Goal: Transaction & Acquisition: Register for event/course

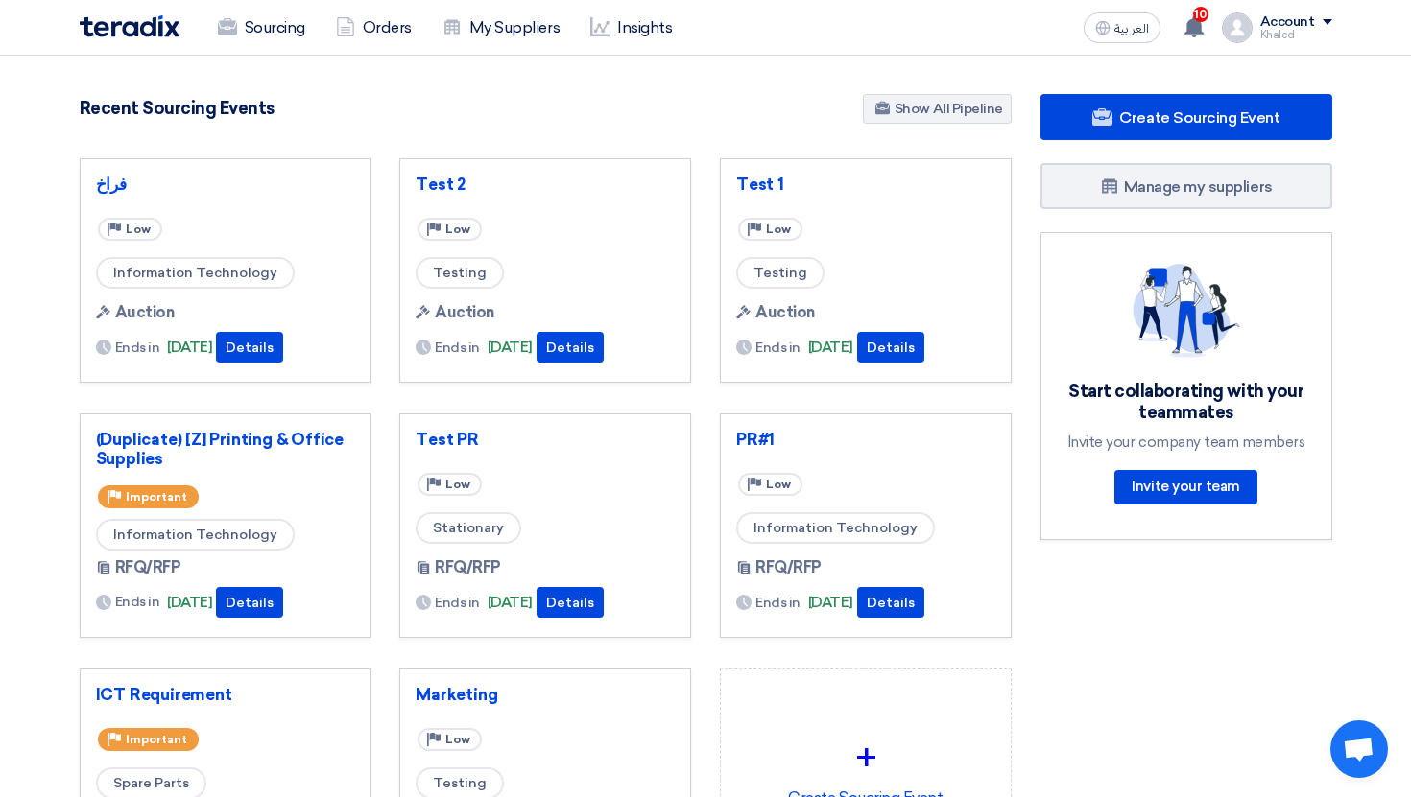
click at [1295, 27] on div "Account" at bounding box center [1287, 22] width 55 height 16
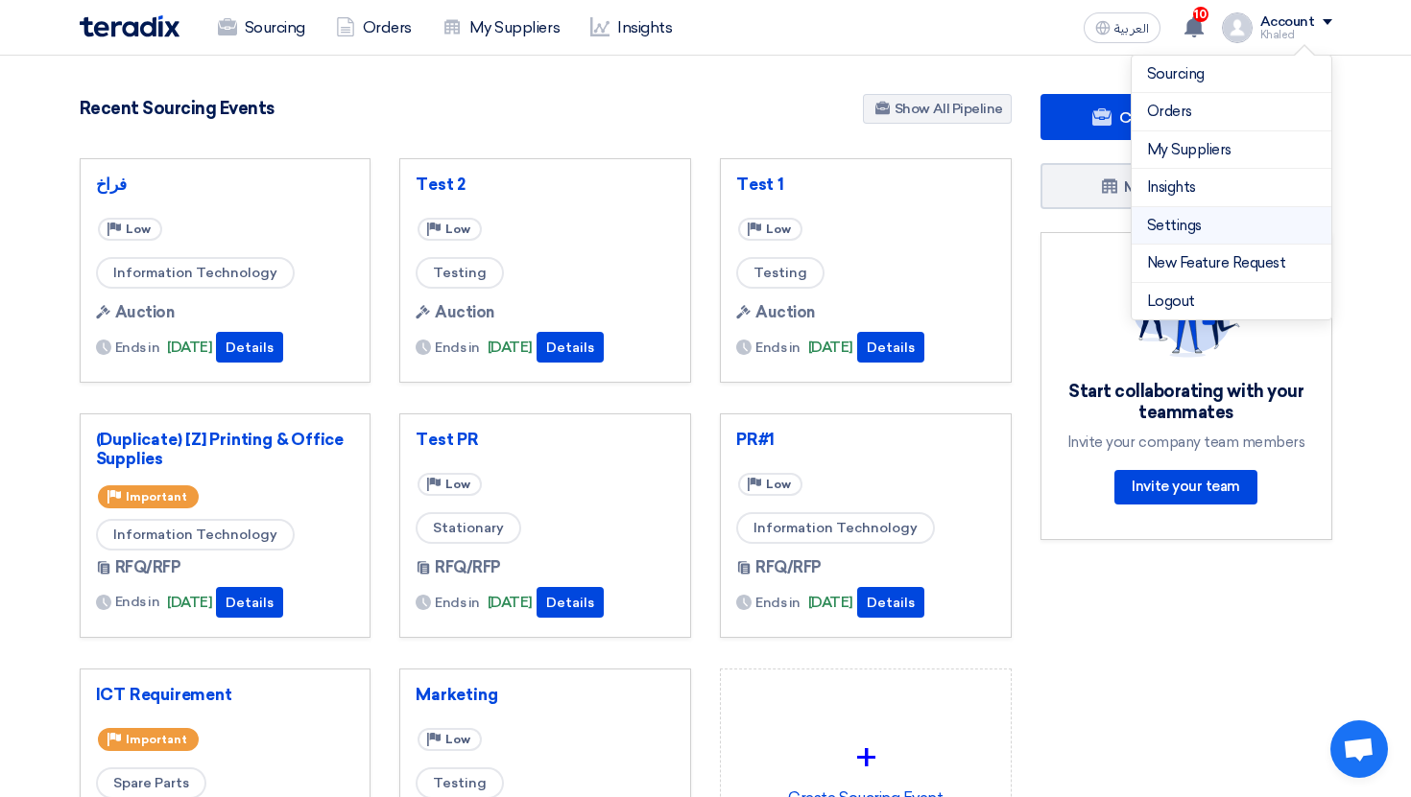
click at [1205, 215] on link "Settings" at bounding box center [1231, 226] width 169 height 22
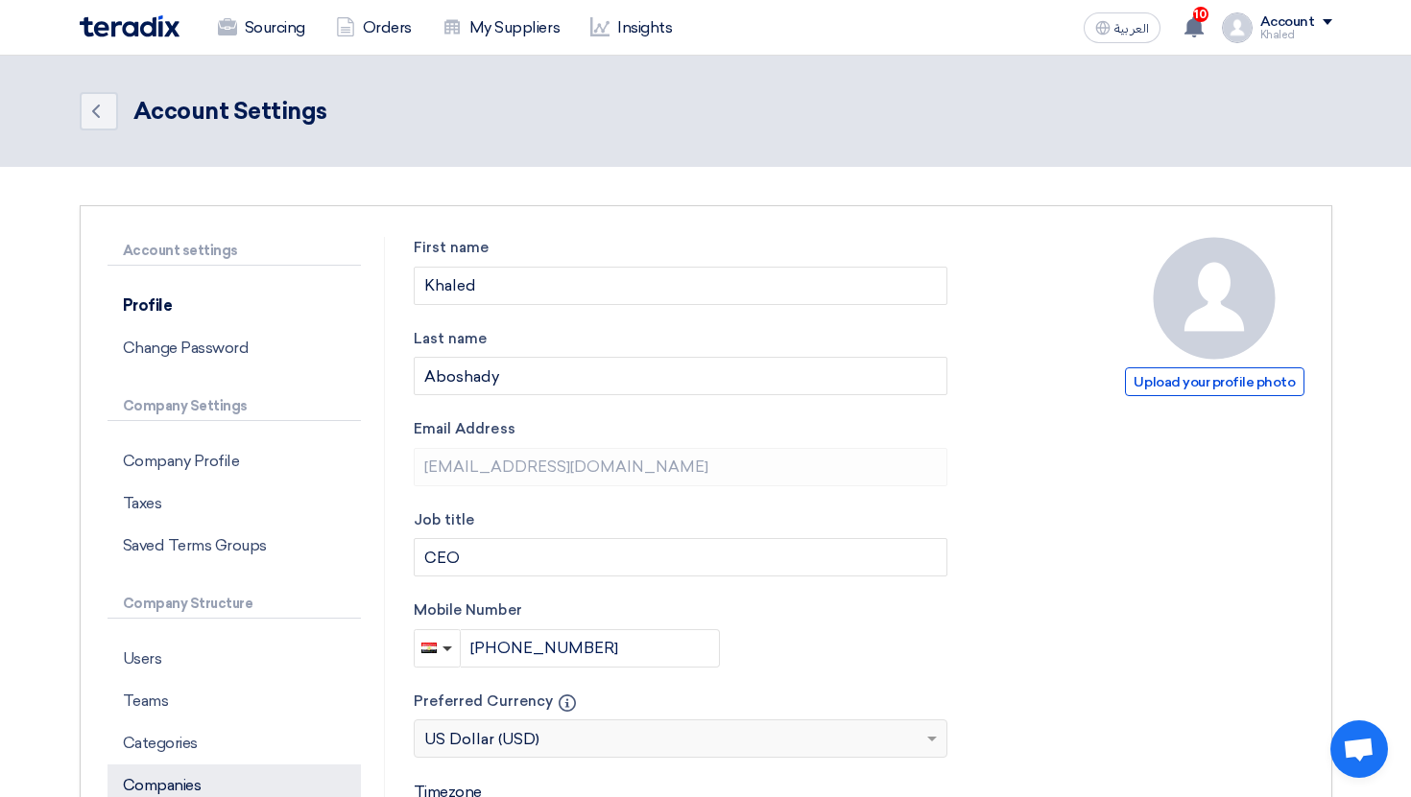
click at [255, 773] on p "Companies" at bounding box center [233, 786] width 253 height 42
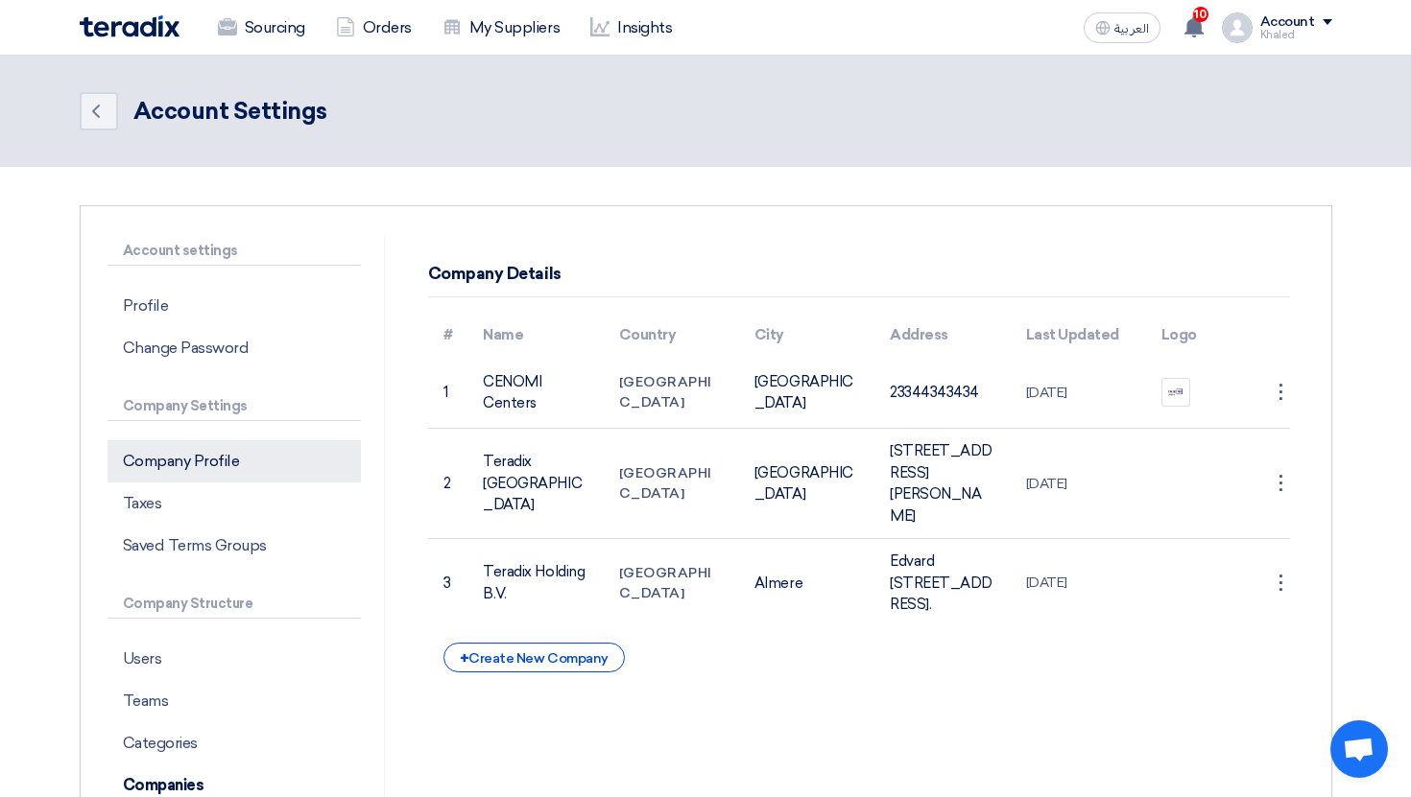
click at [257, 476] on p "Company Profile" at bounding box center [233, 461] width 253 height 42
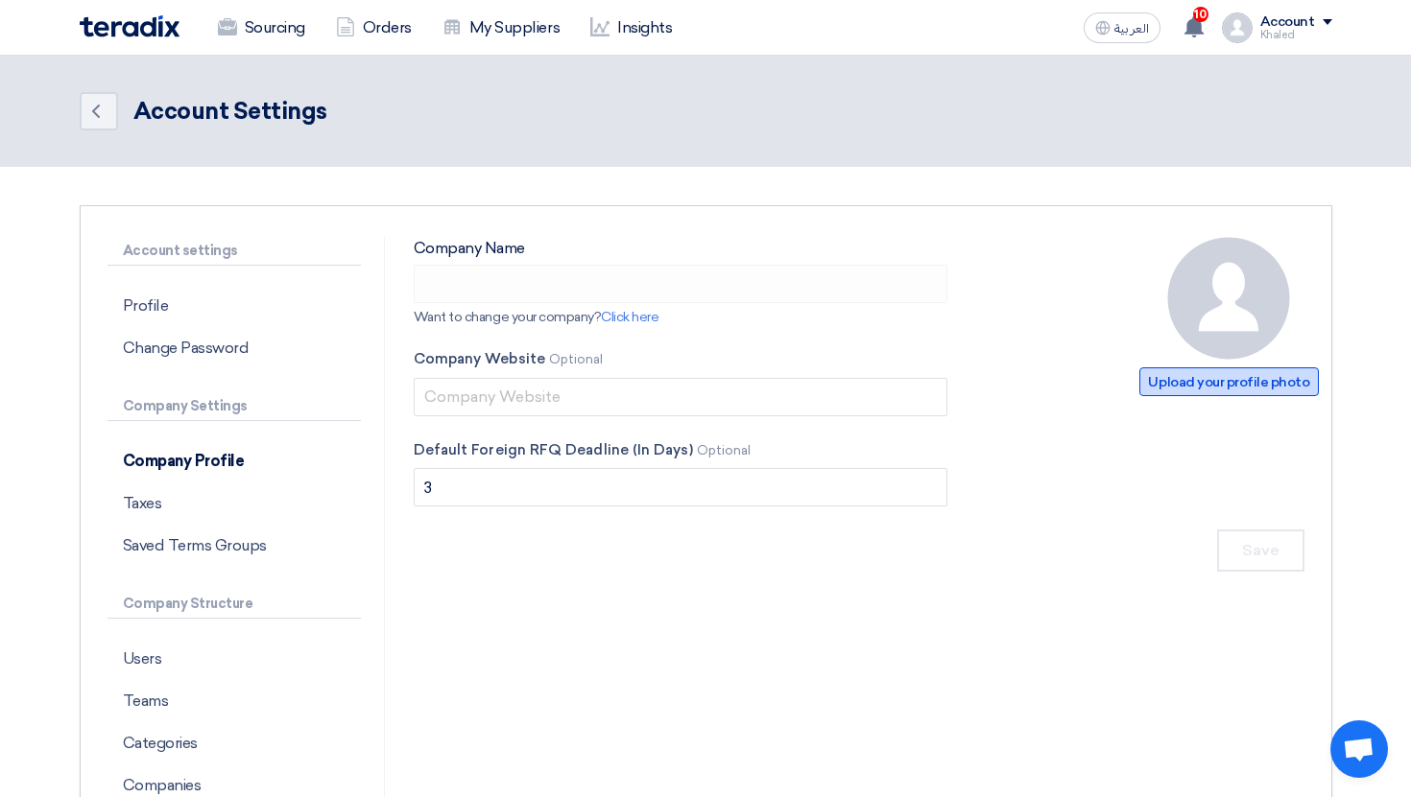
type input "Richmond Holding"
type input "[DOMAIN_NAME]"
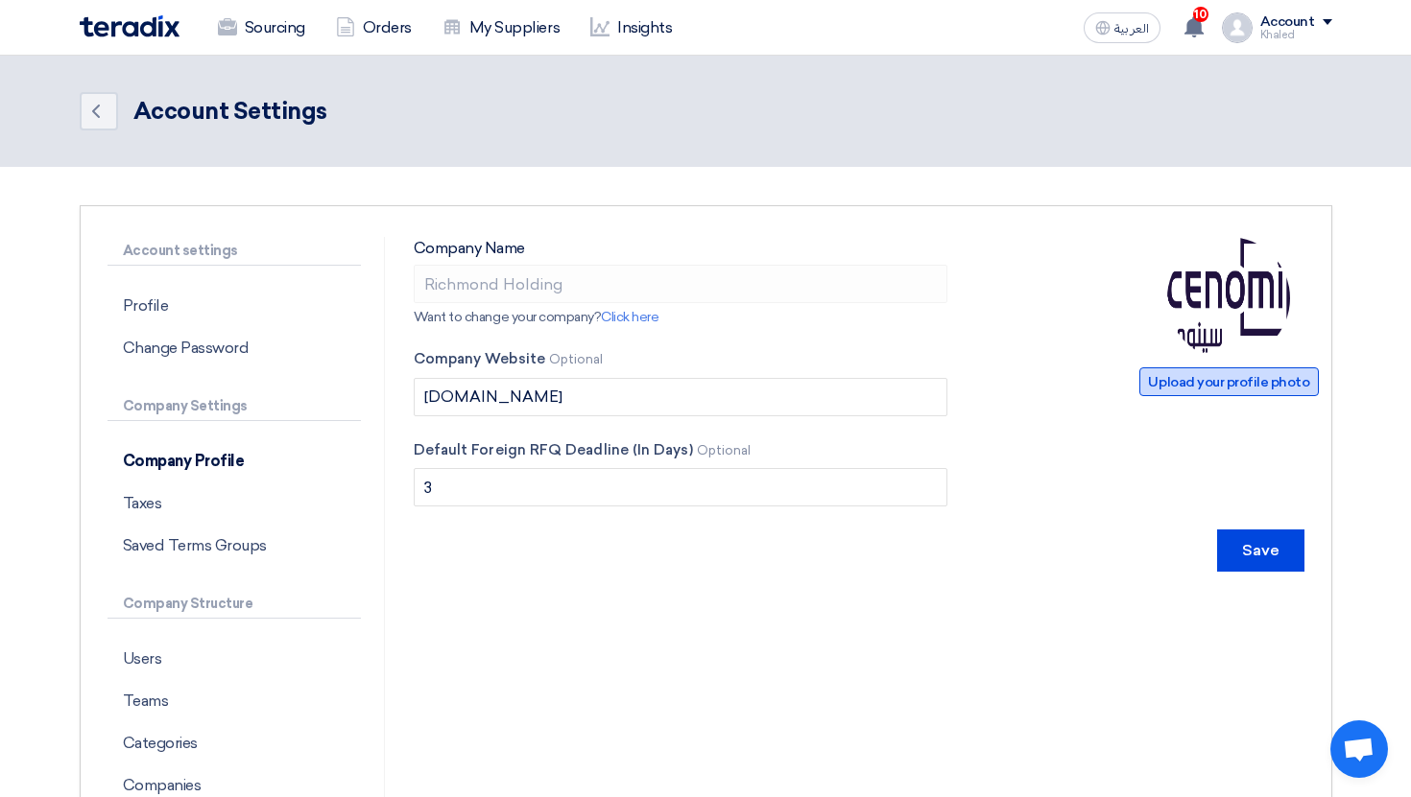
click at [1251, 392] on span "Upload your profile photo" at bounding box center [1228, 382] width 178 height 29
click at [1199, 380] on span "Upload your profile photo" at bounding box center [1228, 382] width 178 height 29
type input "C:\fakepath\logo-preview.png"
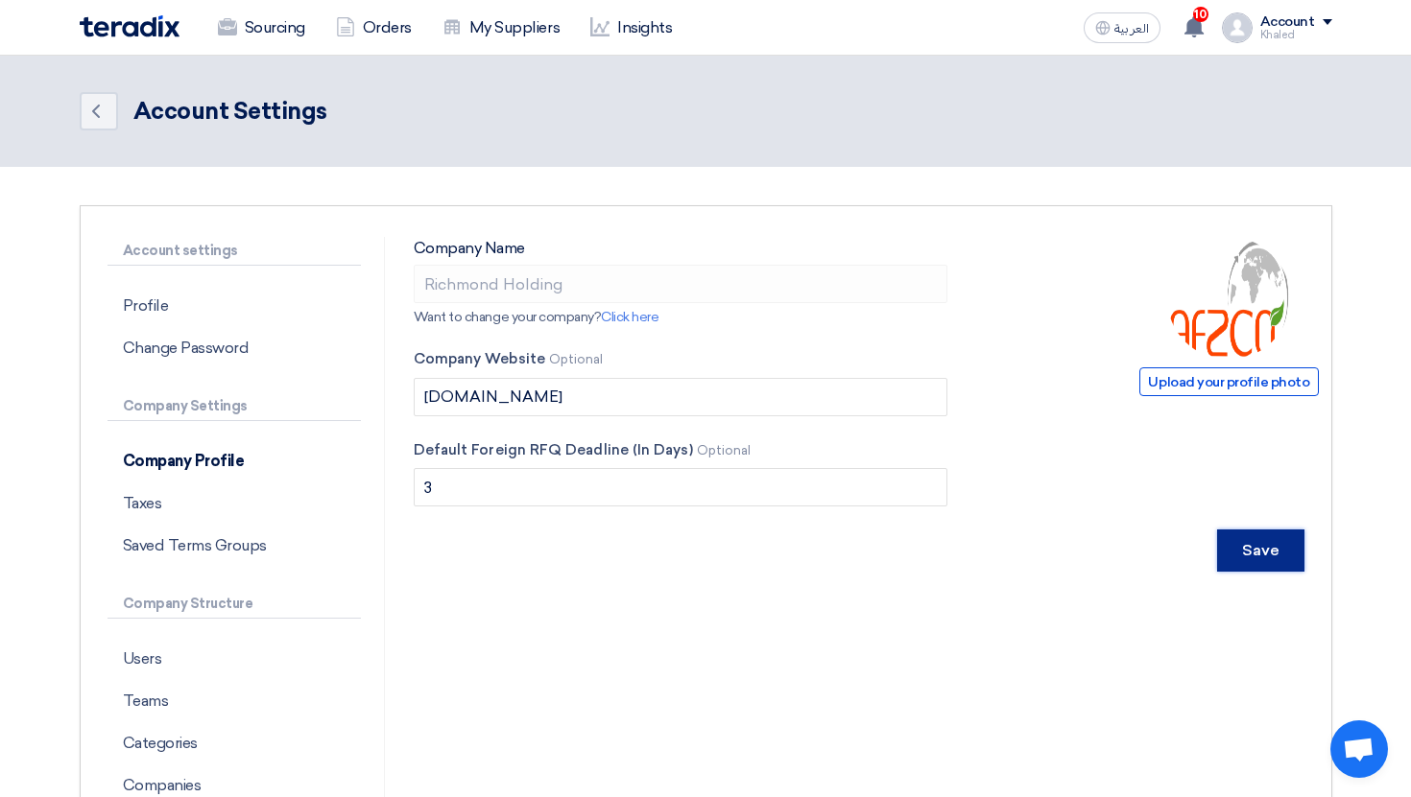
click at [1257, 544] on input "Save" at bounding box center [1260, 551] width 87 height 42
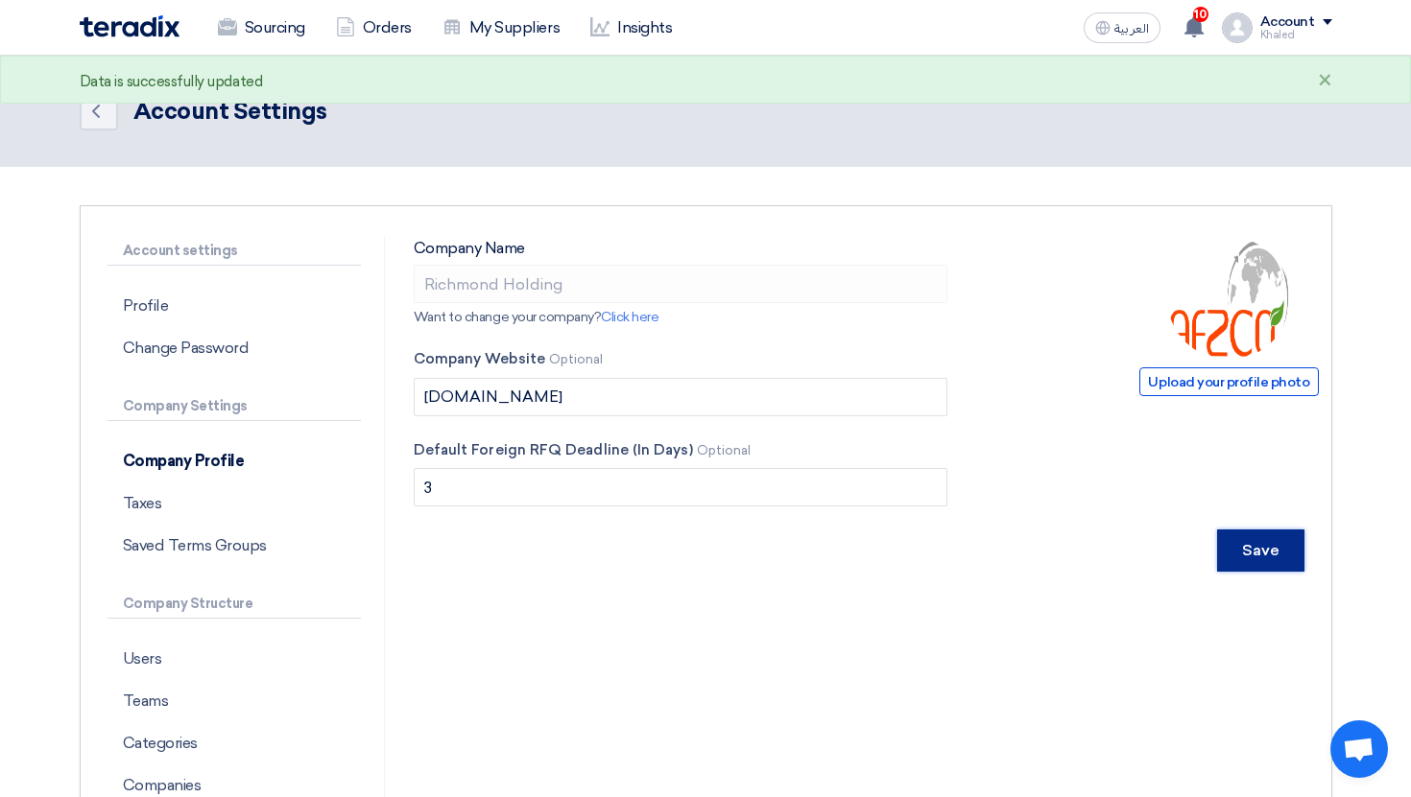
click at [1274, 562] on input "Save" at bounding box center [1260, 551] width 87 height 42
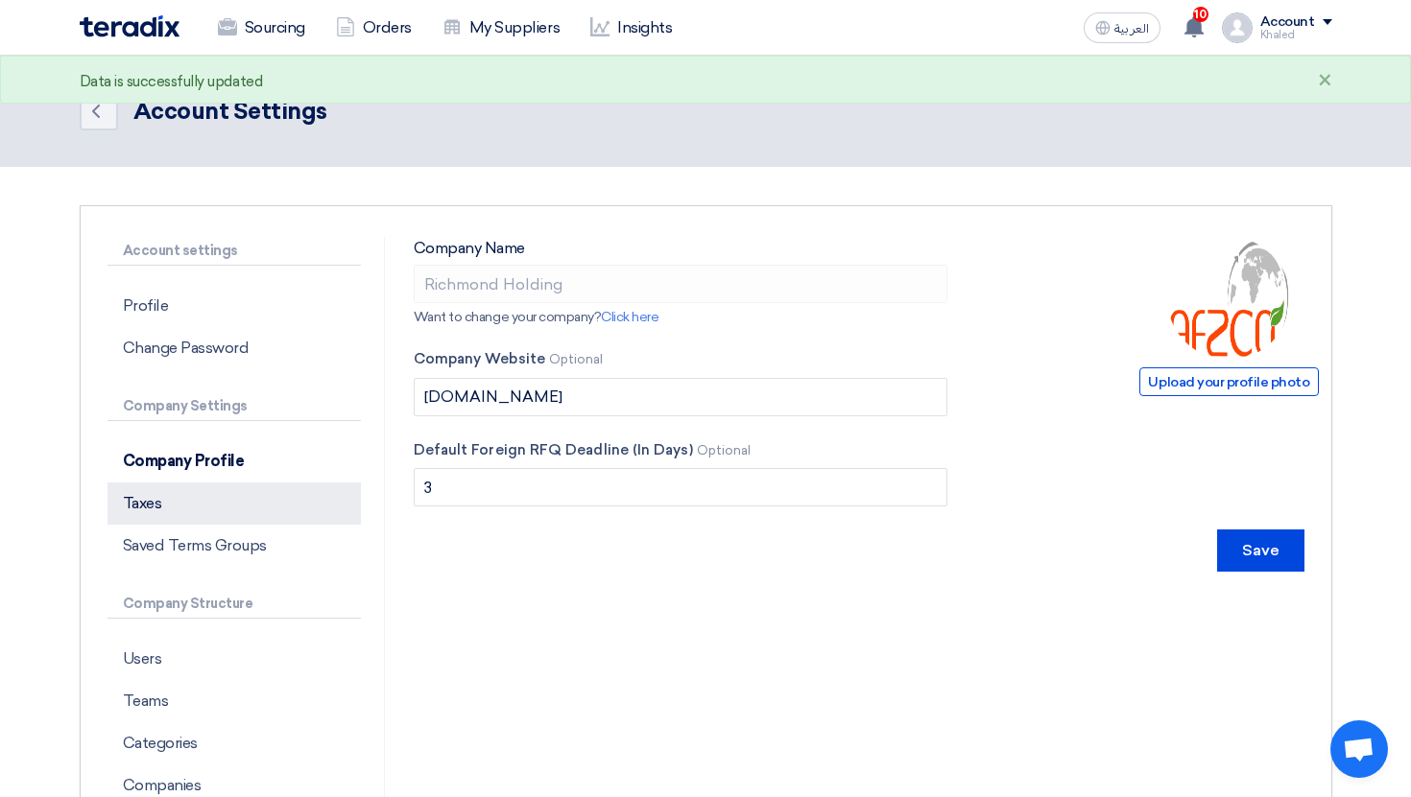
click at [171, 512] on p "Taxes" at bounding box center [233, 504] width 253 height 42
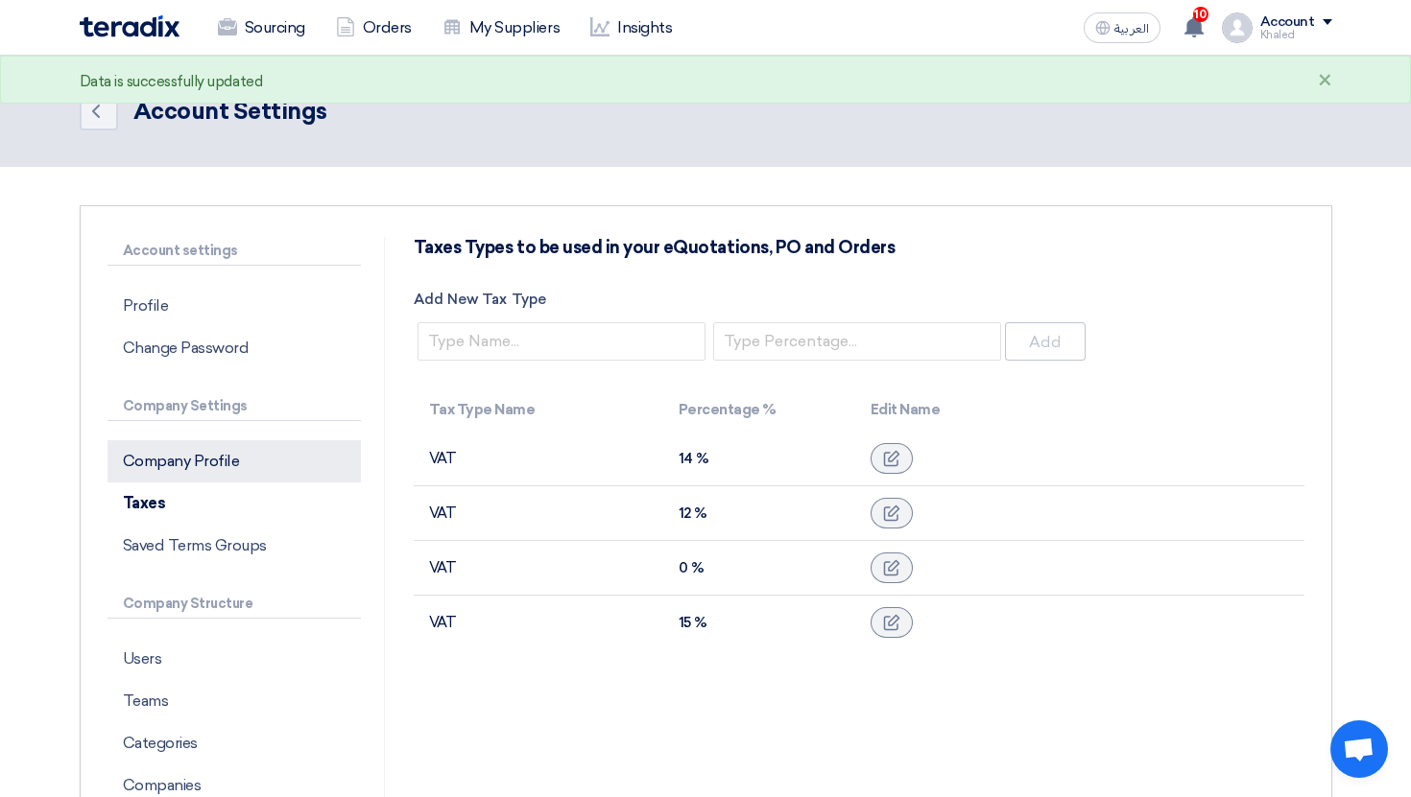
click at [174, 479] on p "Company Profile" at bounding box center [233, 461] width 253 height 42
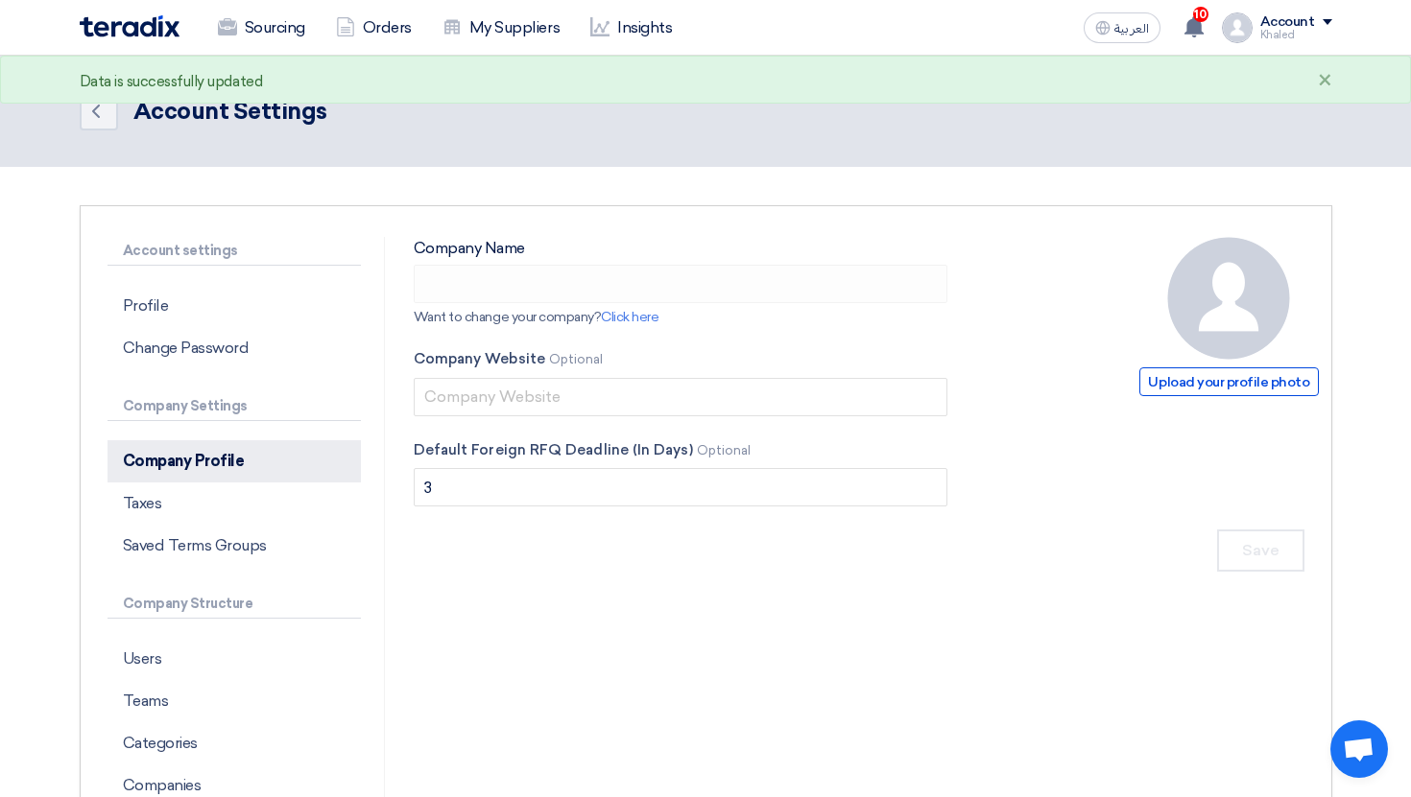
type input "Richmond Holding"
type input "[DOMAIN_NAME]"
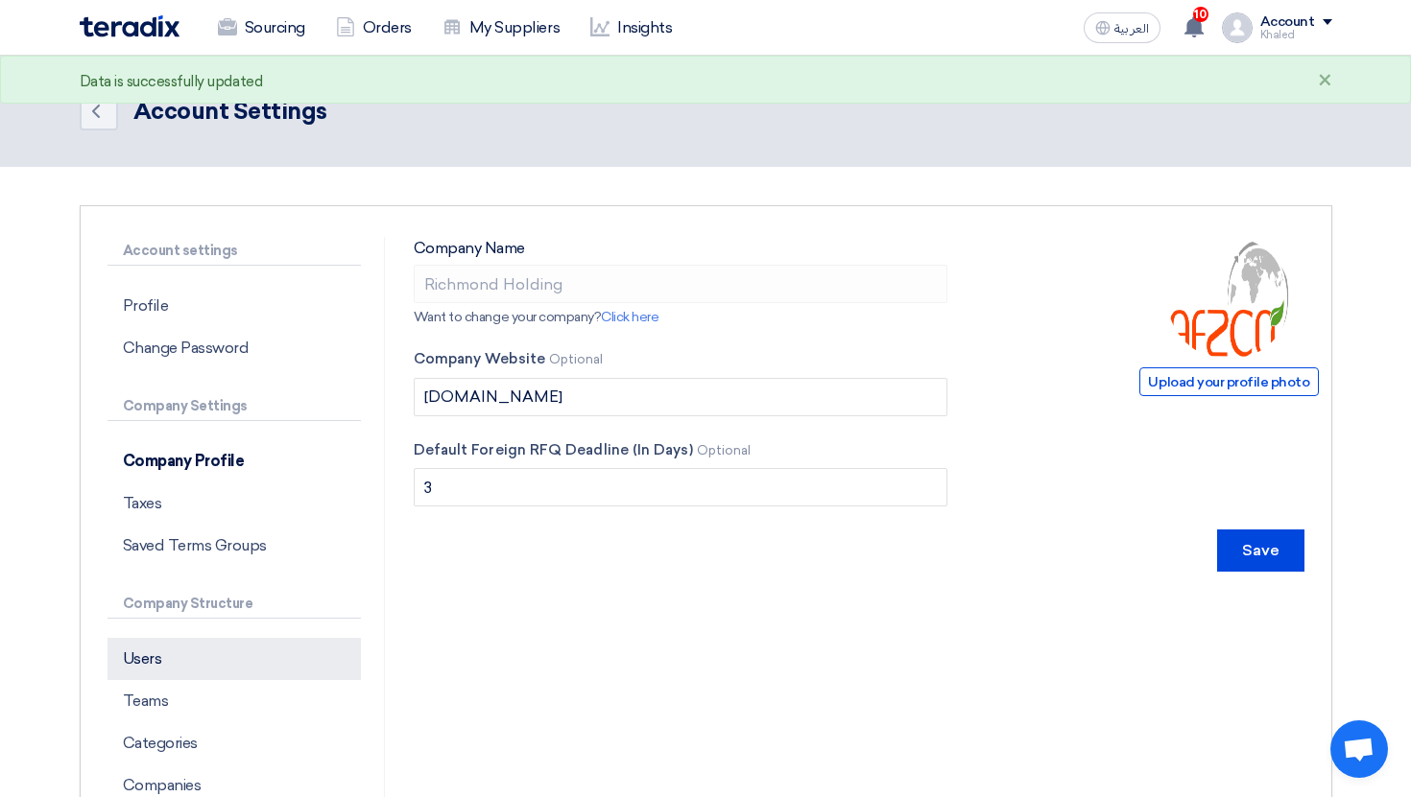
click at [196, 672] on p "Users" at bounding box center [233, 659] width 253 height 42
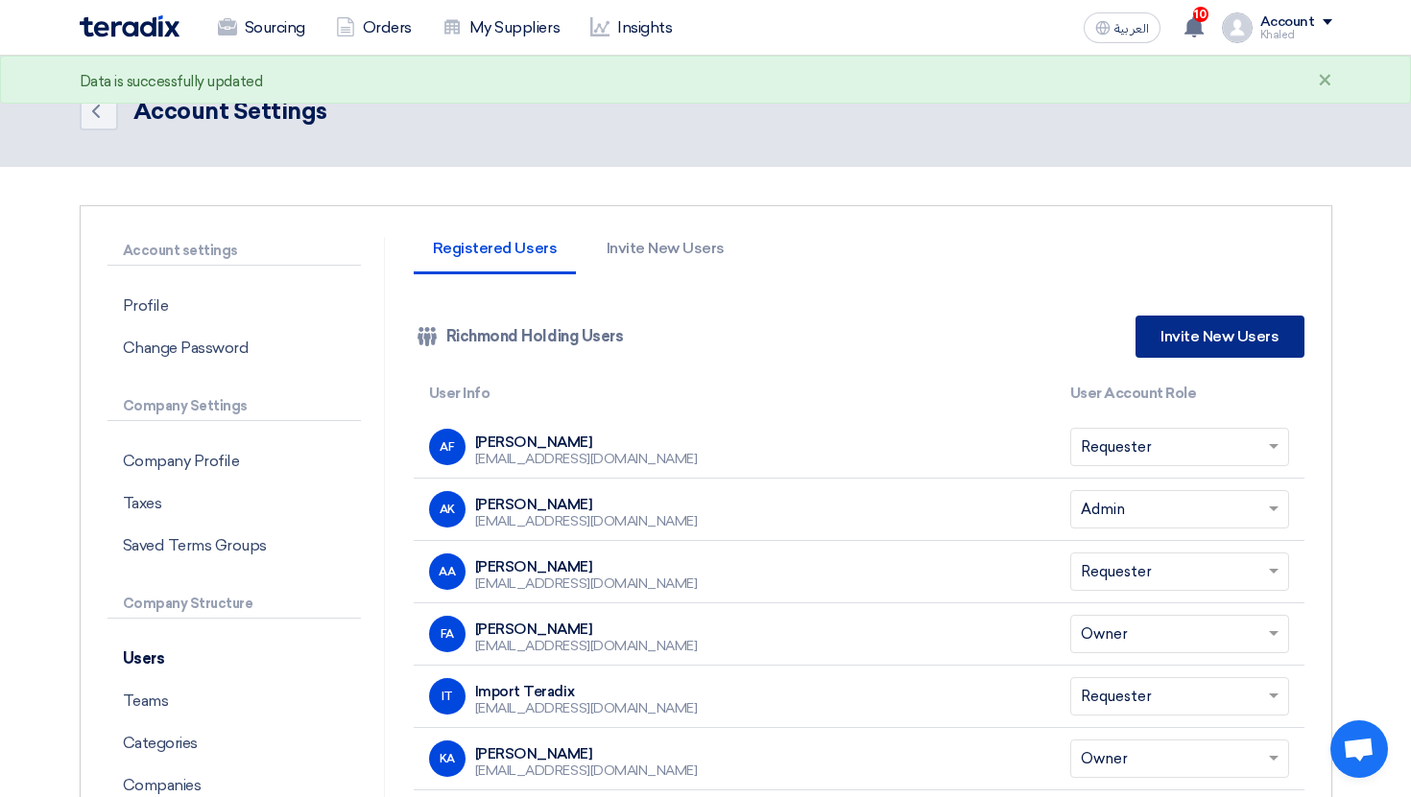
click at [1180, 337] on link "Invite New Users" at bounding box center [1219, 337] width 168 height 42
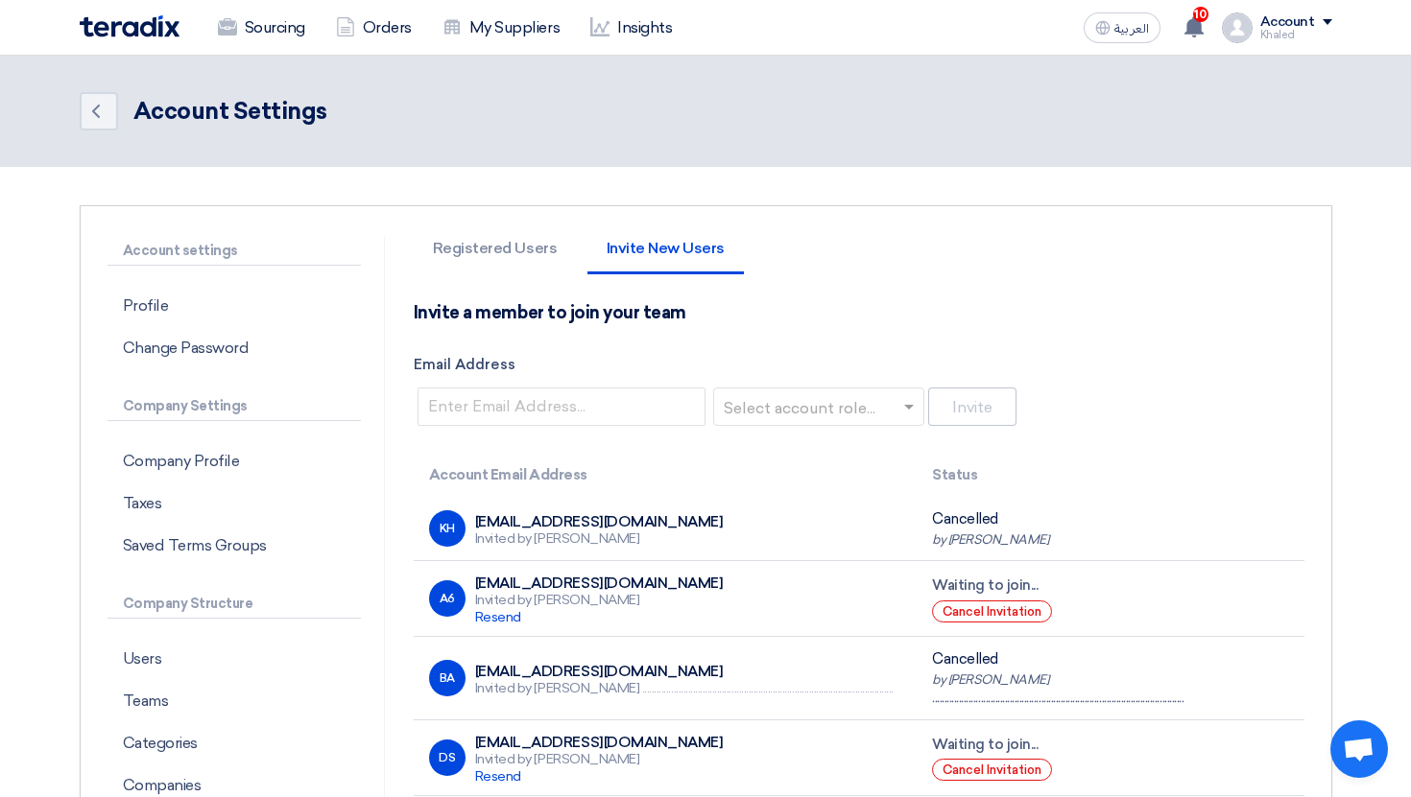
click at [512, 428] on div "Invite a member to join your team Email Address Select account role... Invite" at bounding box center [859, 366] width 891 height 128
click at [512, 410] on input "ب" at bounding box center [561, 407] width 288 height 38
type input "ب"
type input "[EMAIL_ADDRESS][DOMAIN_NAME]"
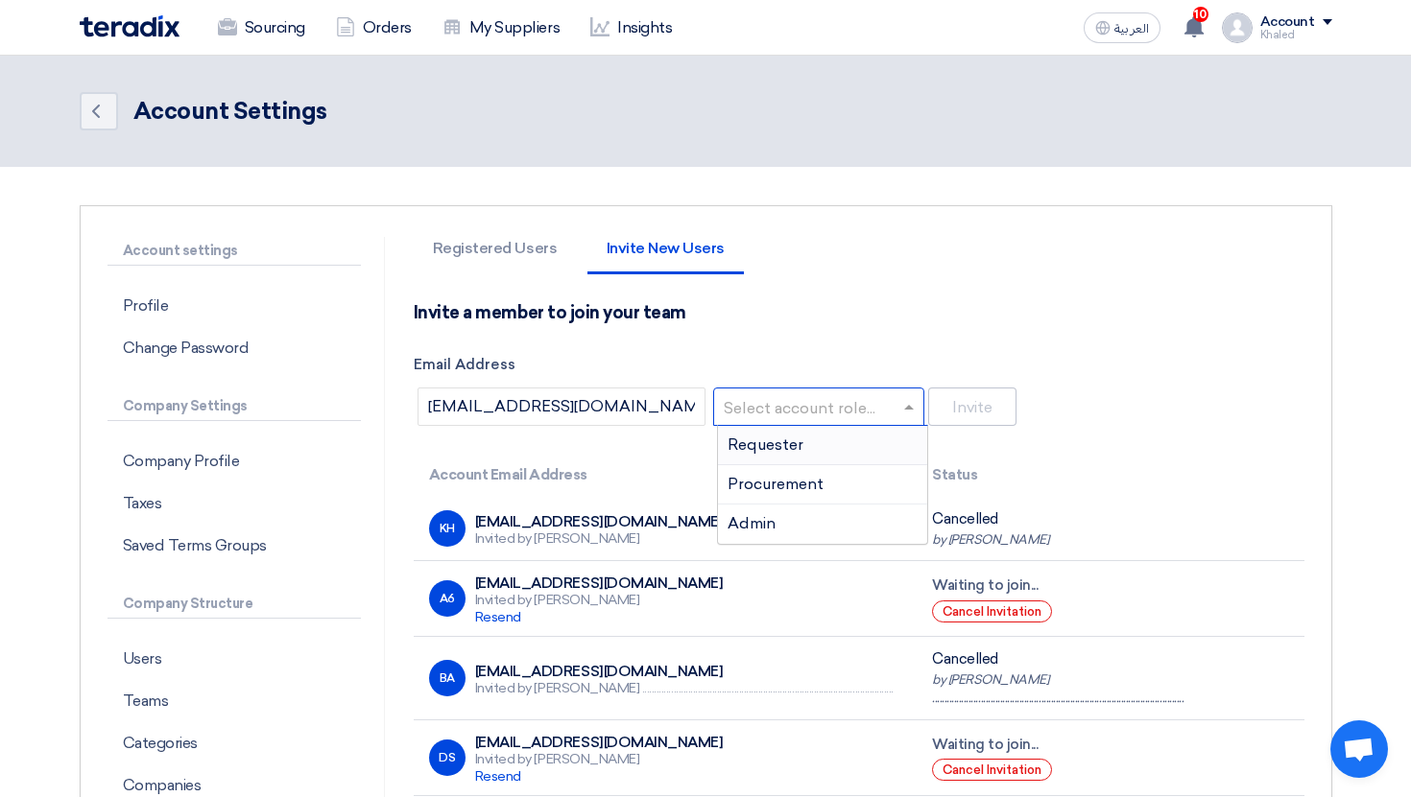
click at [846, 413] on input "text" at bounding box center [812, 409] width 171 height 32
click at [819, 442] on div "Requester" at bounding box center [822, 445] width 209 height 39
click at [843, 416] on input "text" at bounding box center [812, 409] width 171 height 32
click at [834, 488] on div "Procurement" at bounding box center [822, 484] width 209 height 39
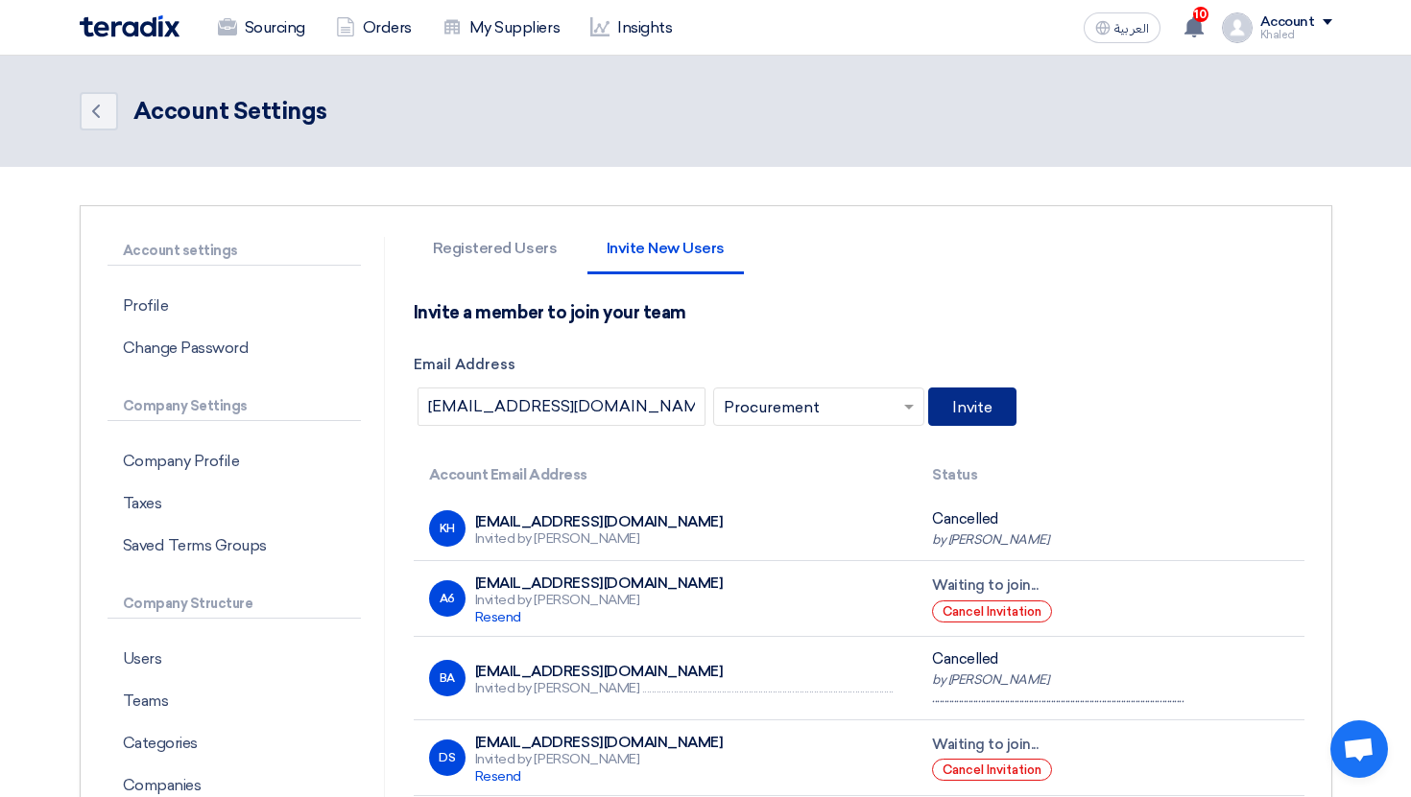
click at [981, 400] on button "Invite" at bounding box center [972, 407] width 88 height 38
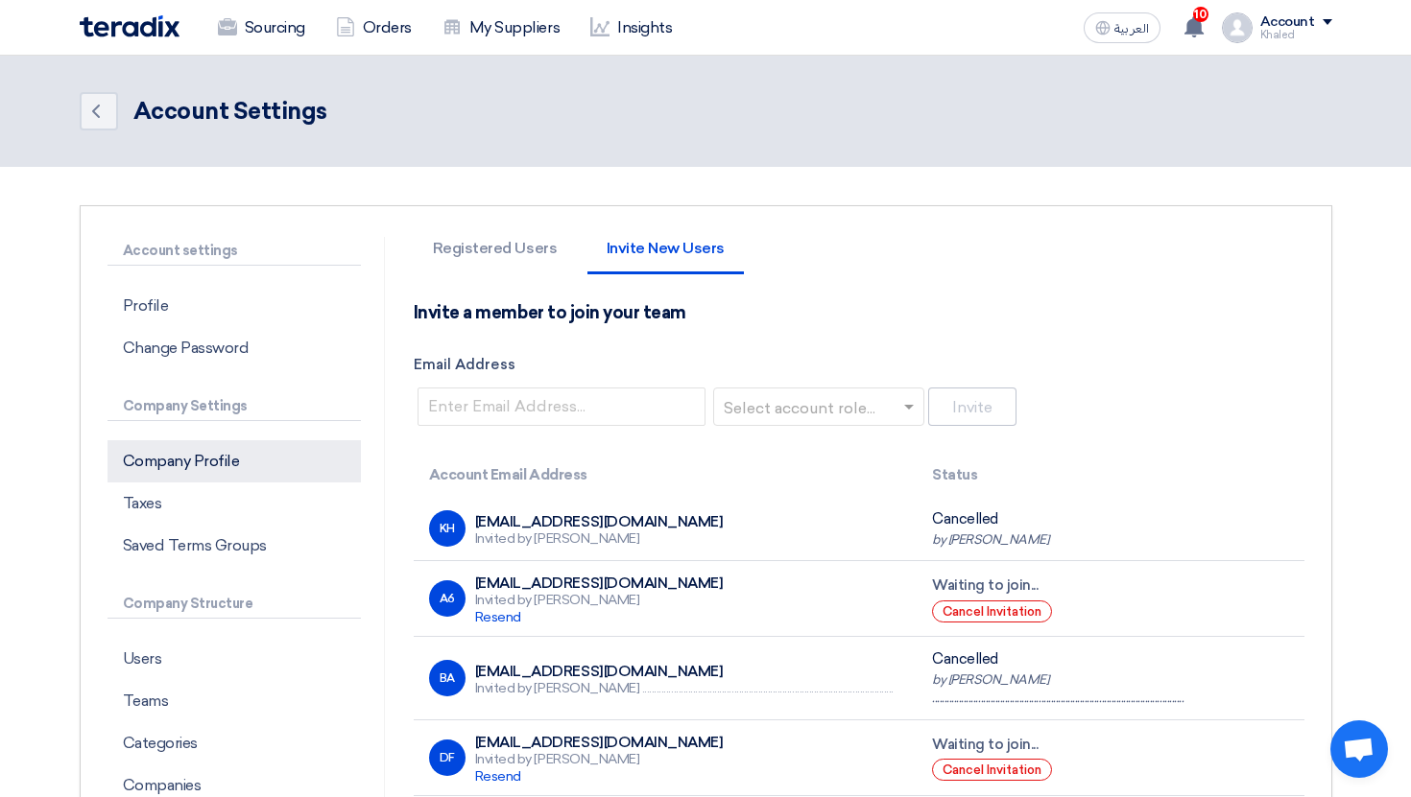
click at [233, 451] on p "Company Profile" at bounding box center [233, 461] width 253 height 42
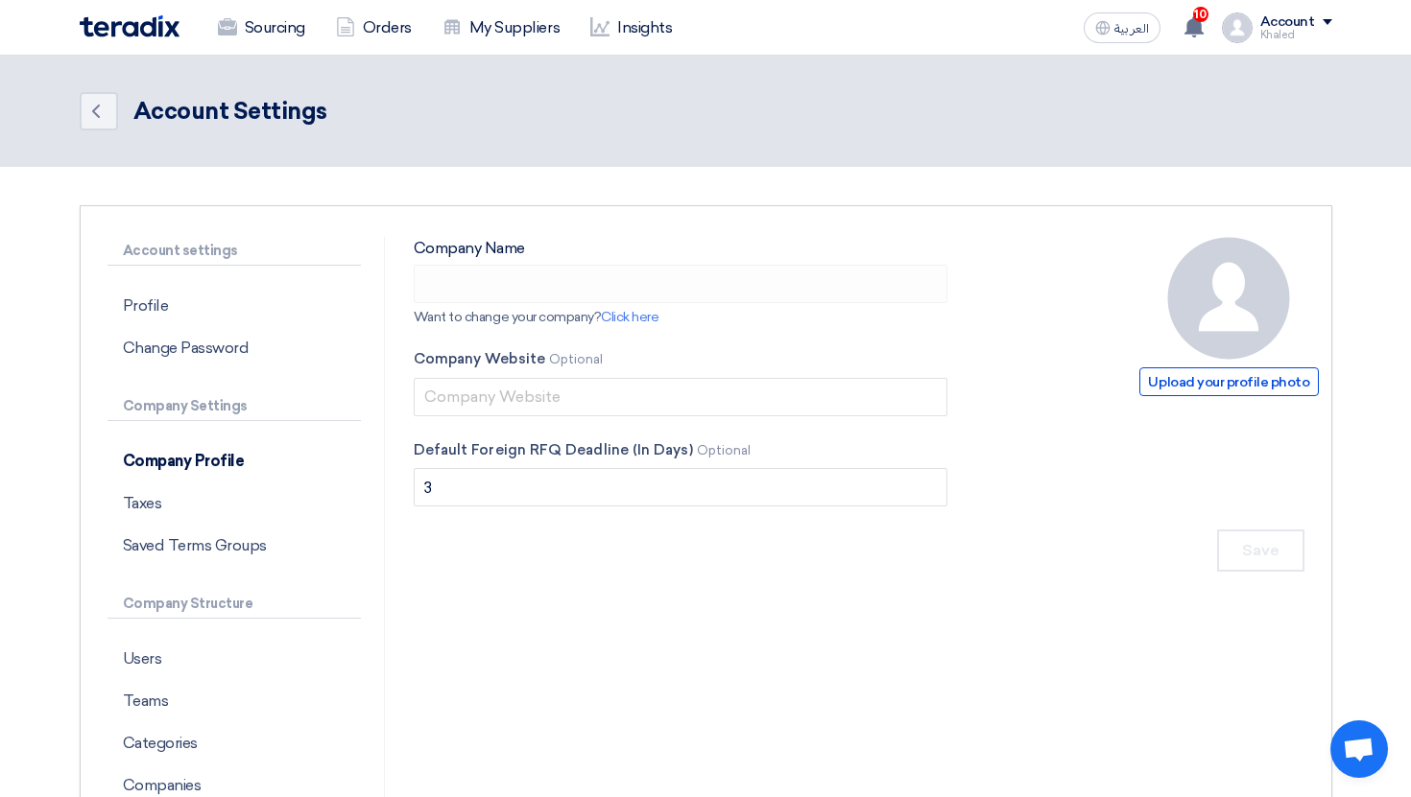
type input "Richmond Holding"
type input "richmond.com"
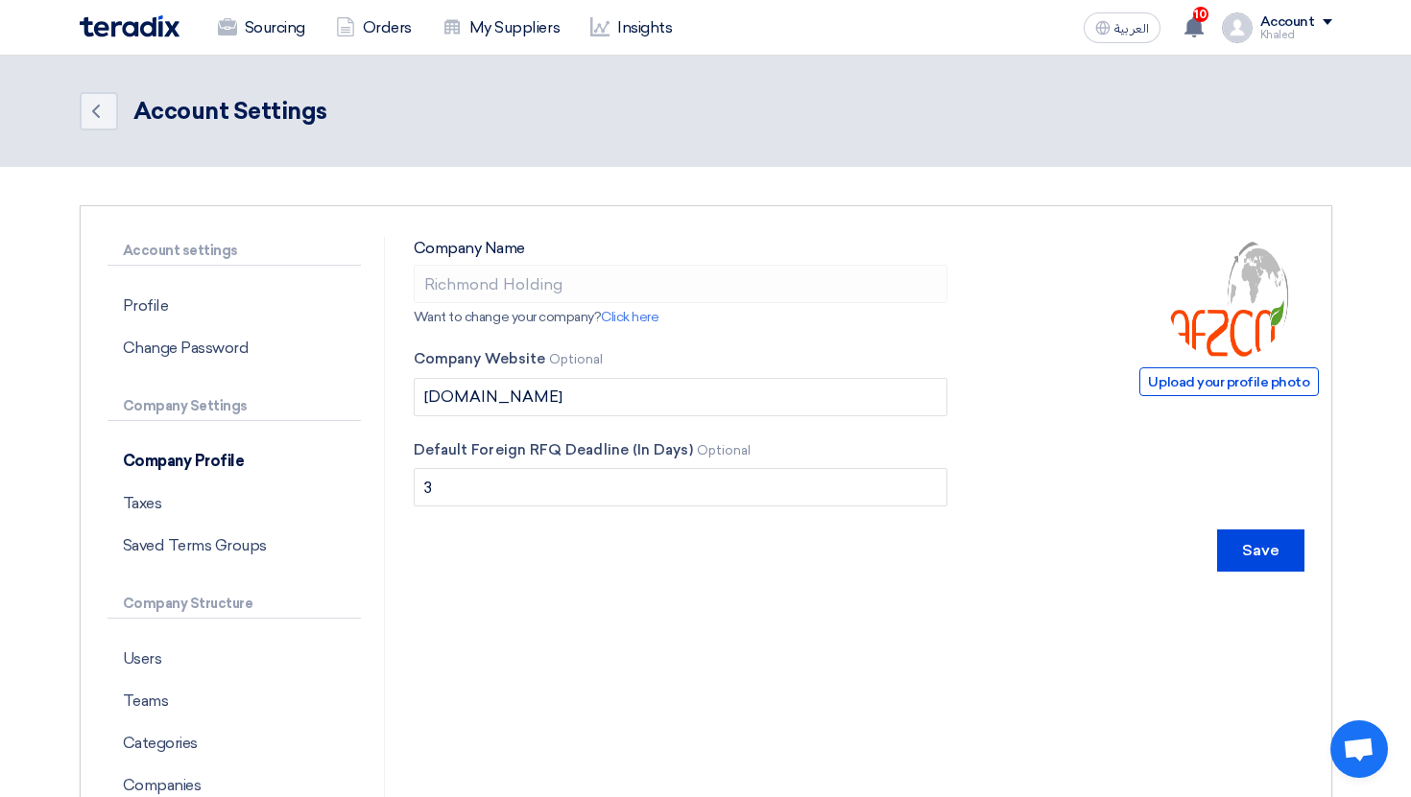
click at [1289, 25] on div "Account" at bounding box center [1287, 22] width 55 height 16
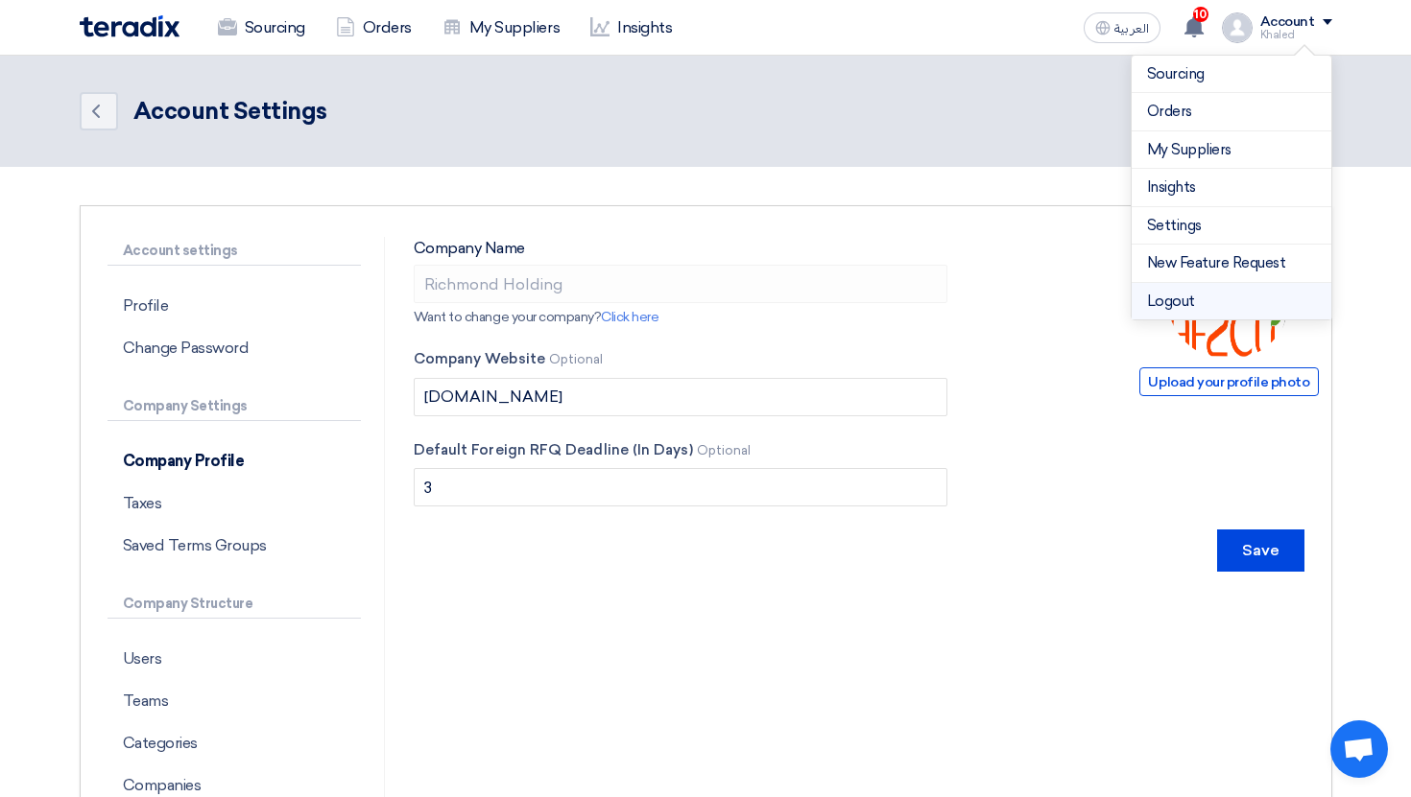
click at [1197, 299] on li "Logout" at bounding box center [1231, 301] width 200 height 37
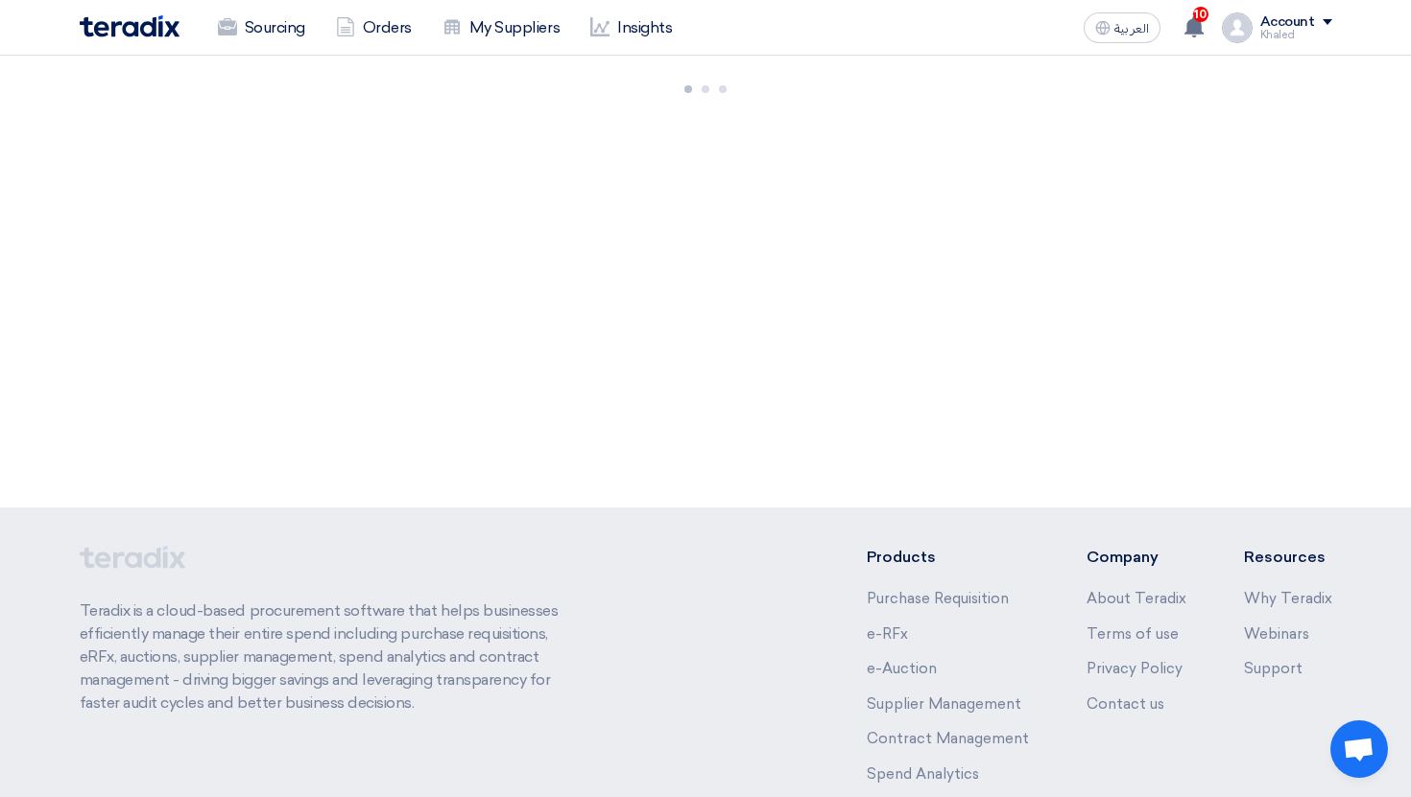
click at [1295, 30] on div "Khaled" at bounding box center [1296, 35] width 72 height 11
click at [878, 173] on div "145 RFx remaining 8 Auctions remaining Create Sourcing Event +" at bounding box center [705, 282] width 1411 height 452
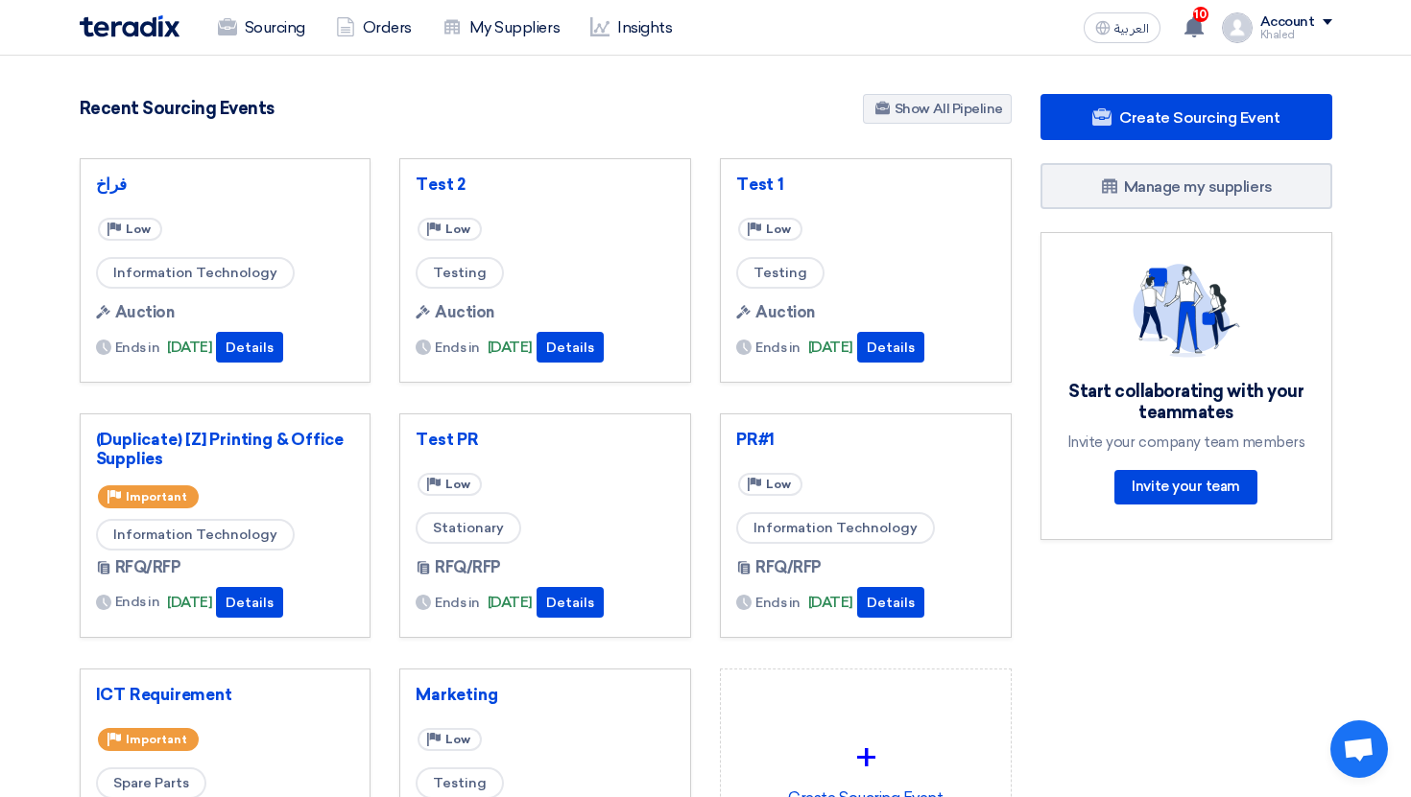
click at [1230, 51] on div "Sourcing Orders My Suppliers Insights العربية ع 10 This is a kind reminder for …" at bounding box center [705, 27] width 1281 height 55
click at [1295, 2] on div "Sourcing Orders My Suppliers Insights العربية ع 10 This is a kind reminder for …" at bounding box center [705, 27] width 1281 height 55
click at [1295, 12] on div "Account Khaled Sourcing Orders My Suppliers Insights Settings New Feature Reque…" at bounding box center [1277, 27] width 110 height 31
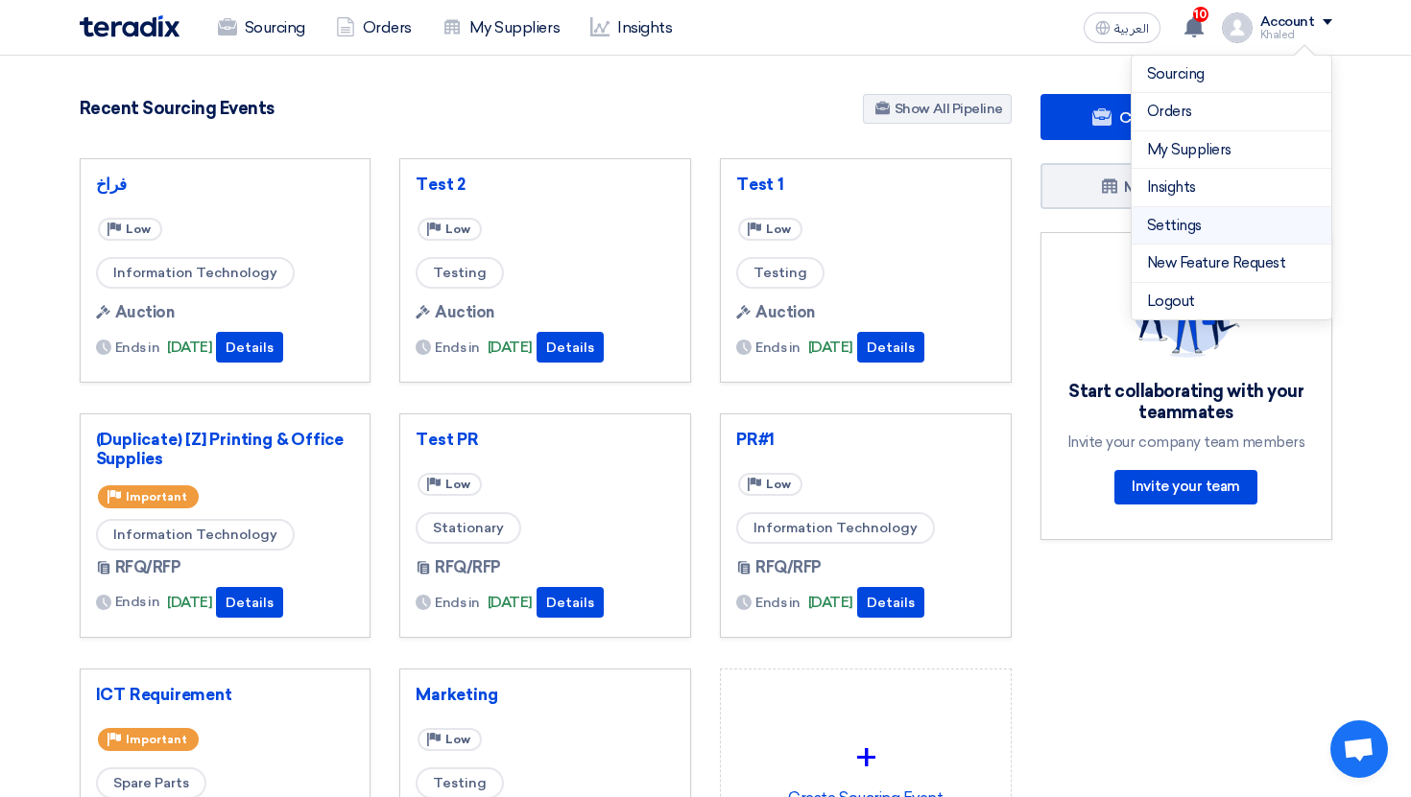
click at [1194, 226] on link "Settings" at bounding box center [1231, 226] width 169 height 22
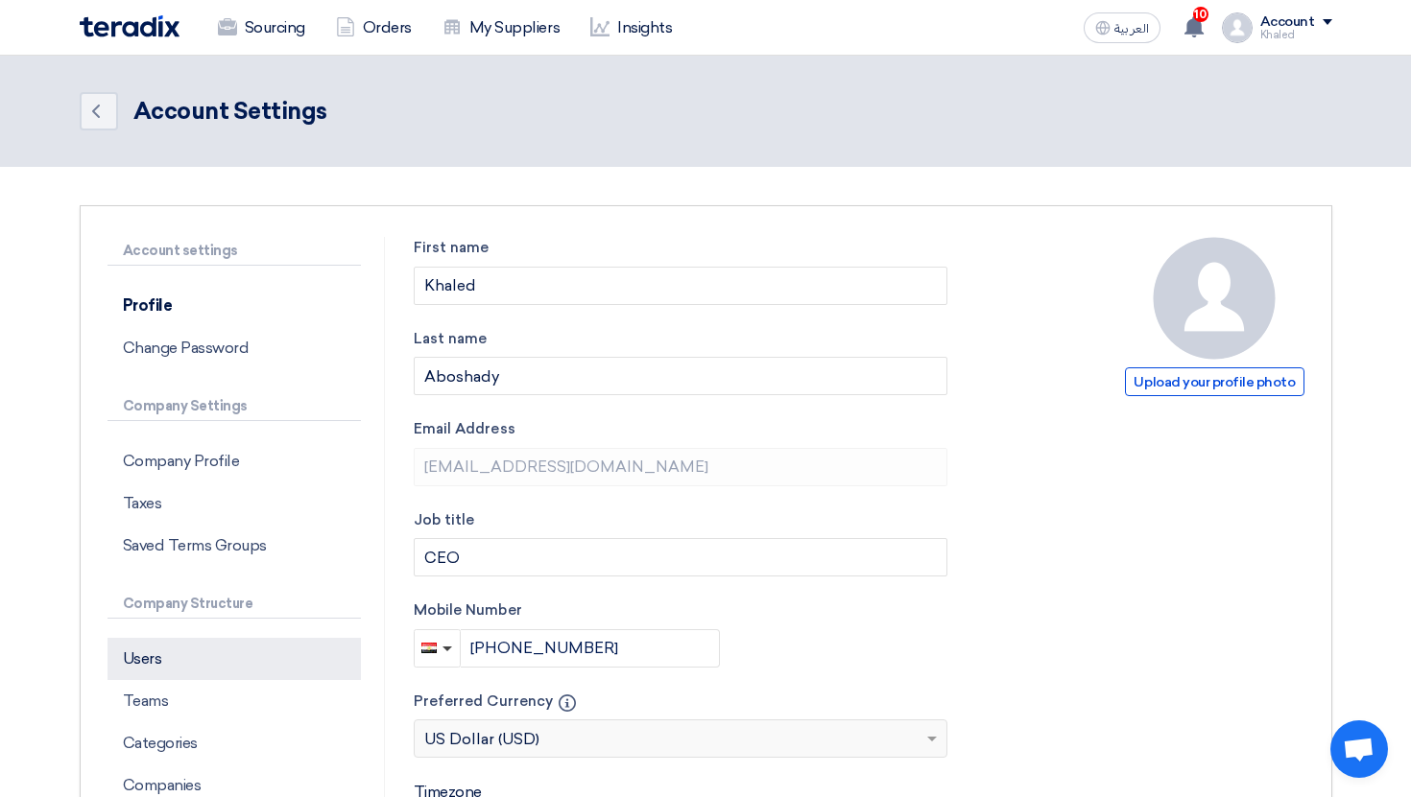
click at [217, 669] on p "Users" at bounding box center [233, 659] width 253 height 42
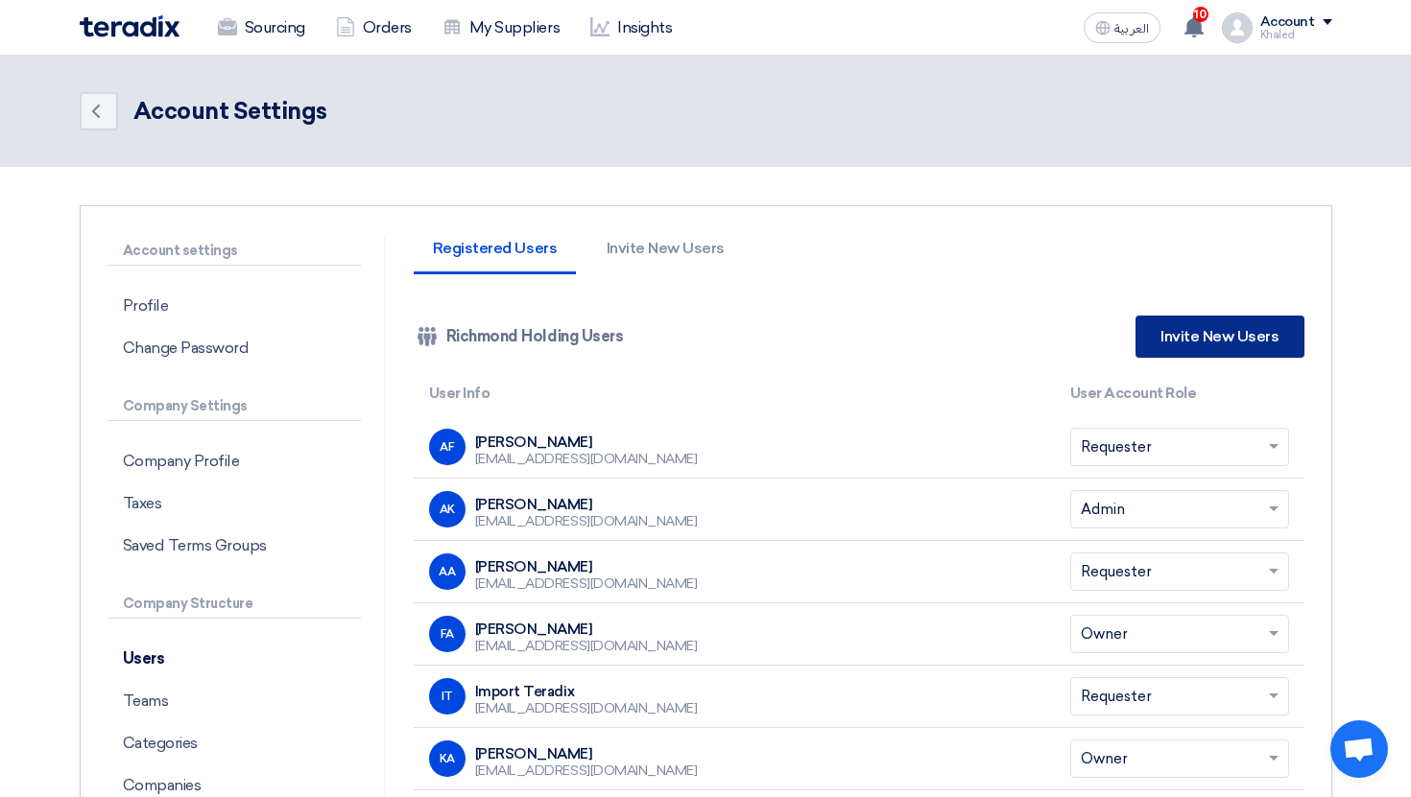
click at [1203, 316] on link "Invite New Users" at bounding box center [1219, 337] width 168 height 42
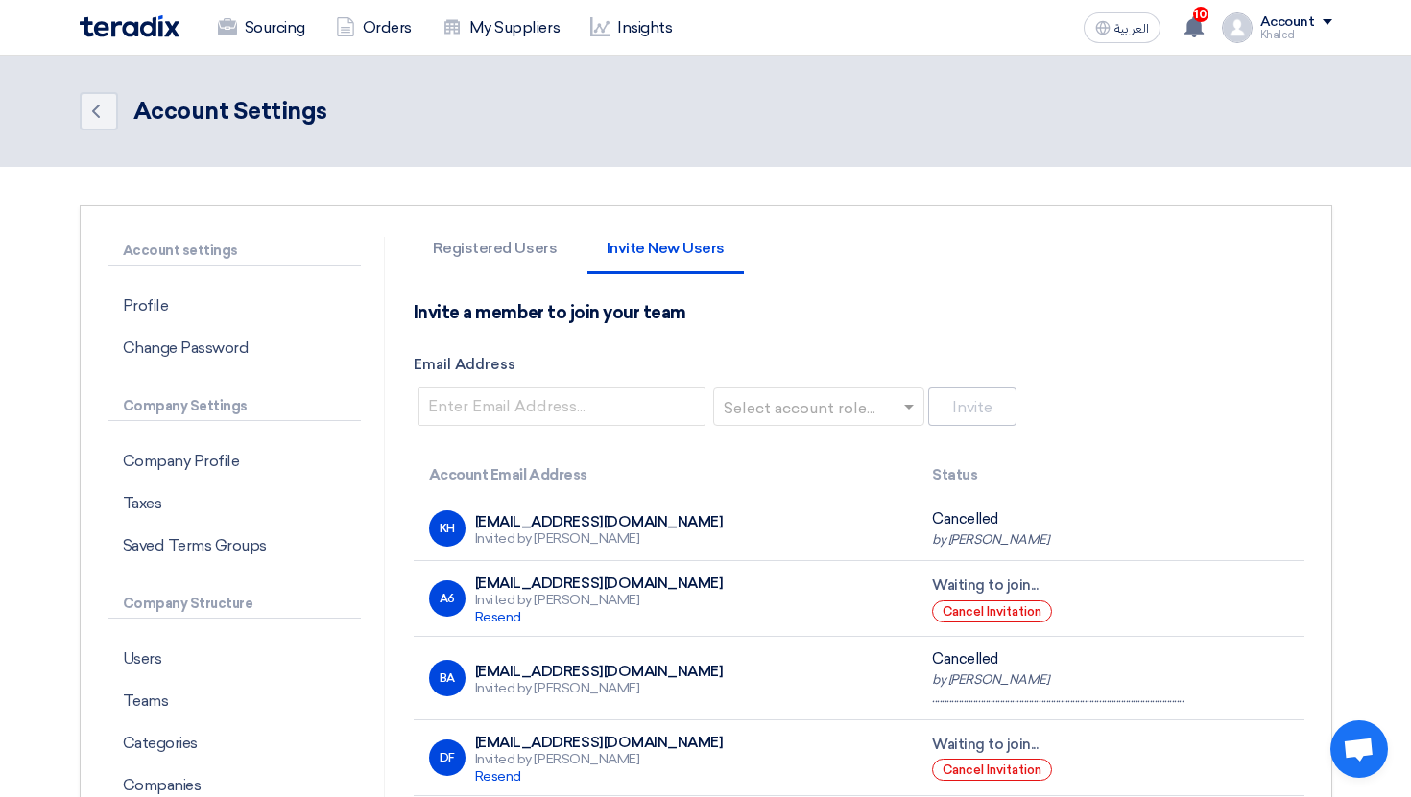
click at [511, 407] on input "Email Address" at bounding box center [561, 407] width 288 height 38
type input "ذ"
type input "[EMAIL_ADDRESS][DOMAIN_NAME]"
click at [798, 409] on input "text" at bounding box center [812, 409] width 171 height 32
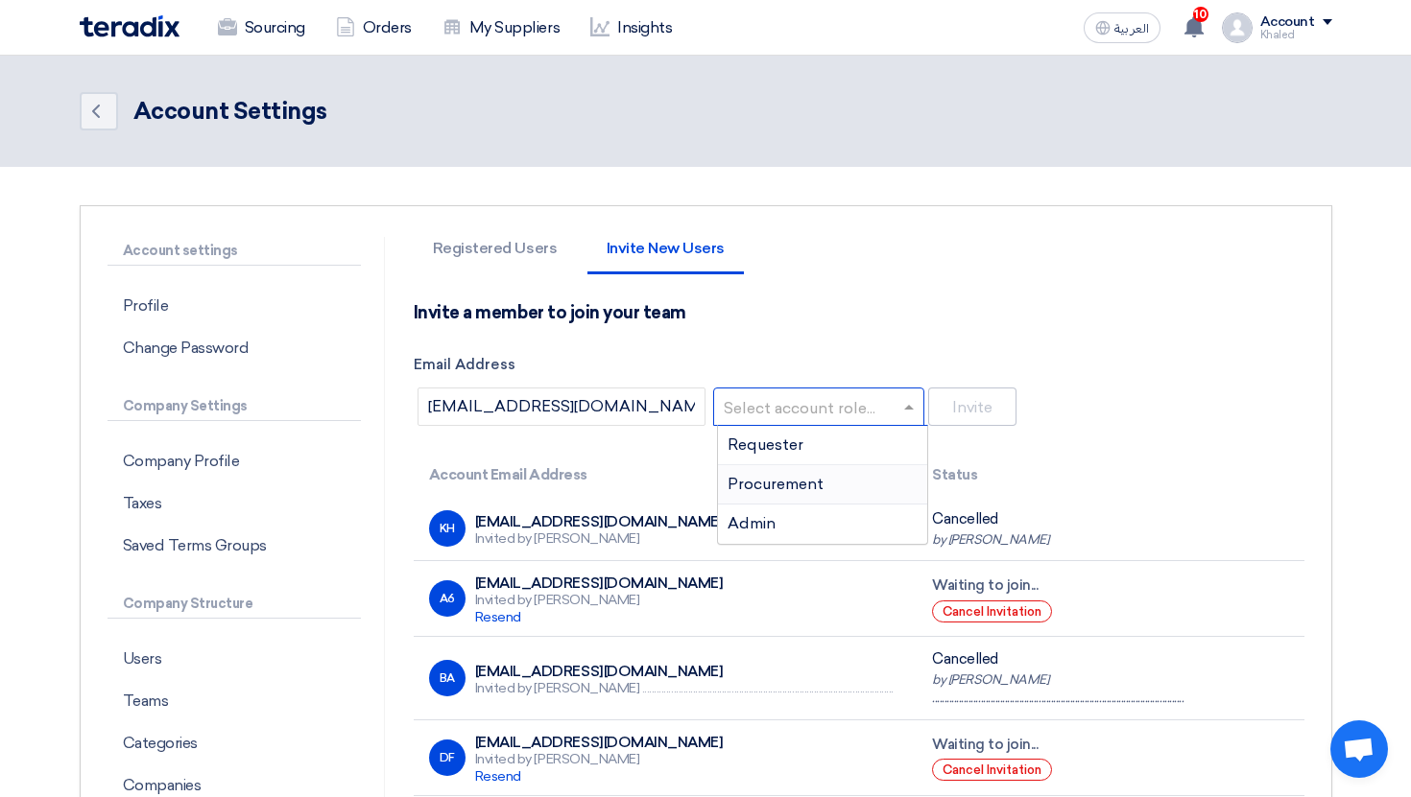
click at [797, 491] on span "Procurement" at bounding box center [775, 484] width 96 height 18
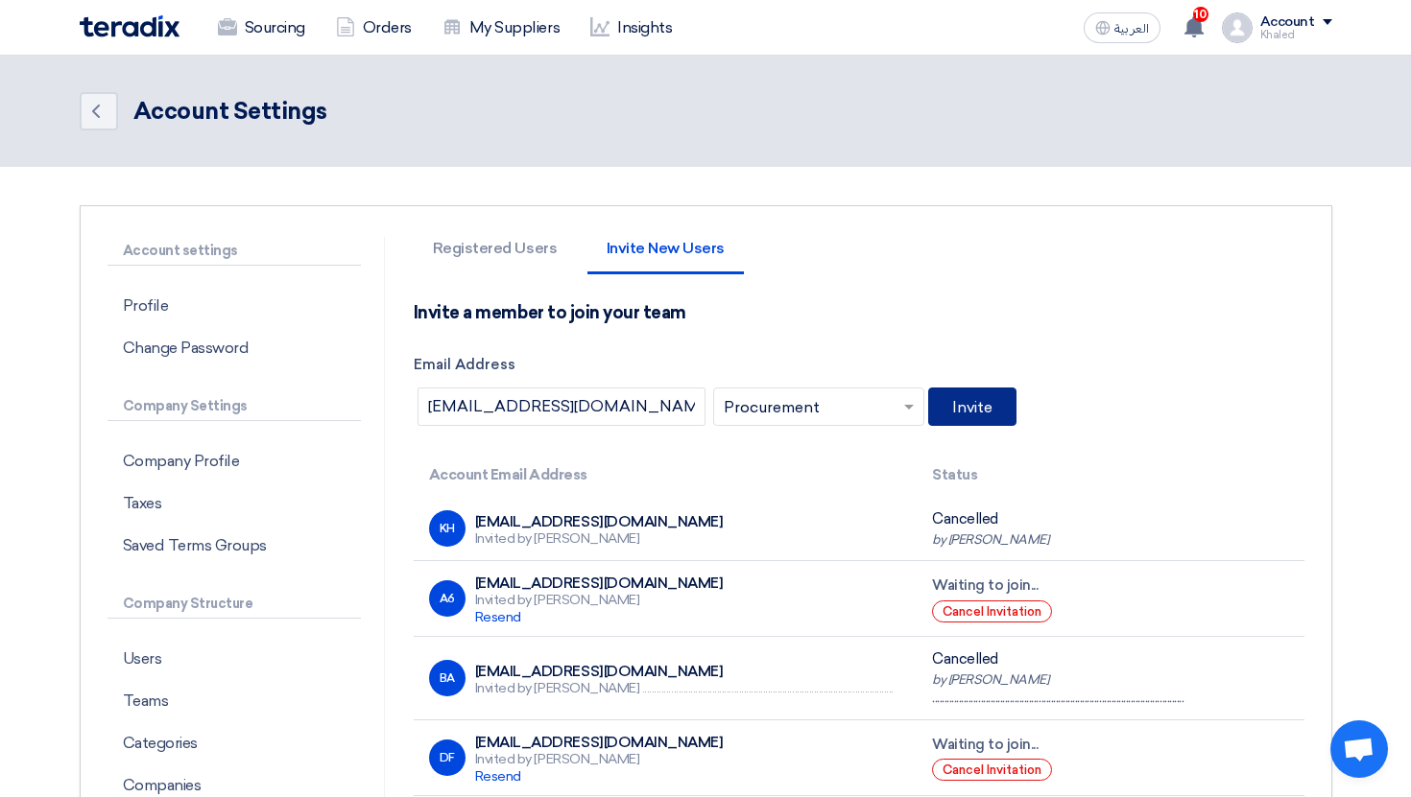
click at [1002, 416] on button "Invite" at bounding box center [972, 407] width 88 height 38
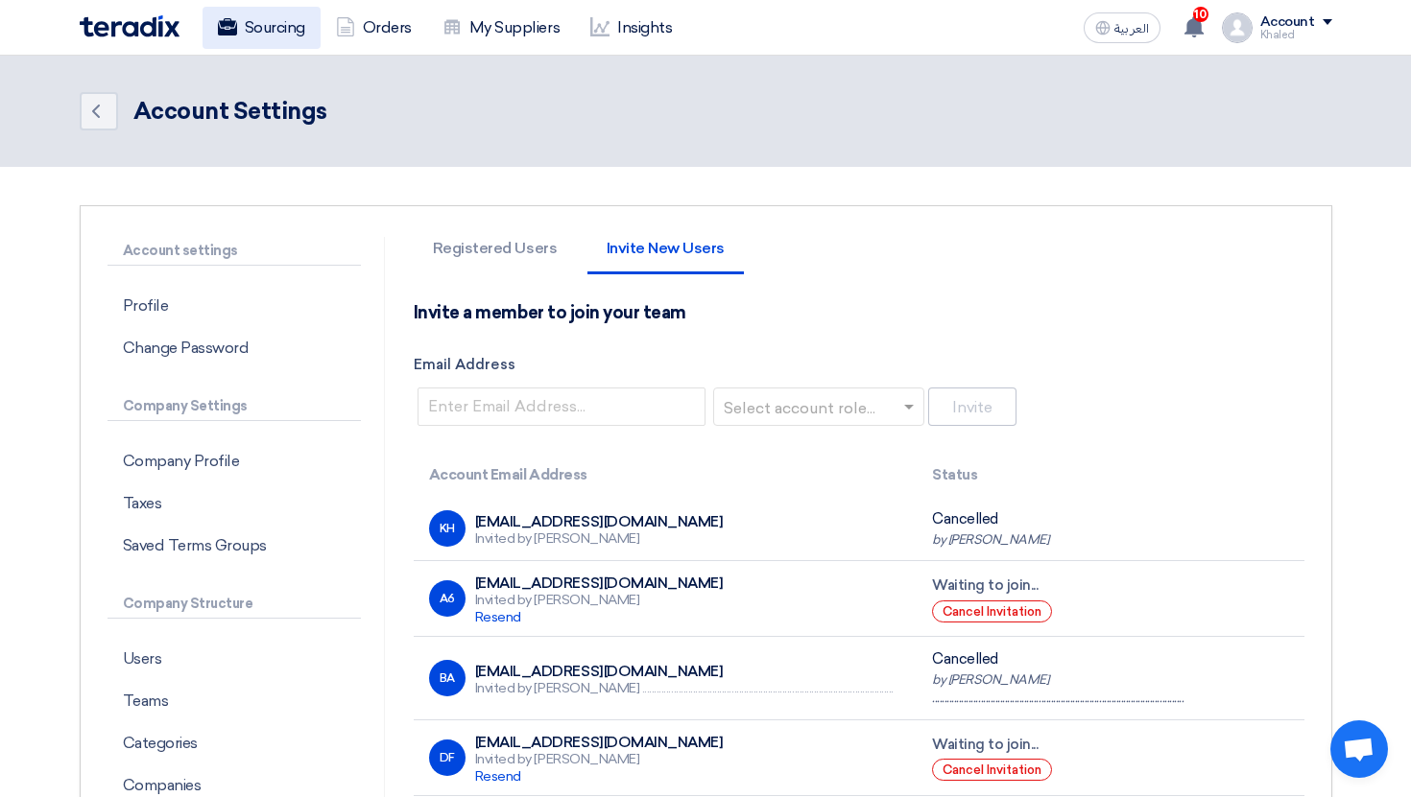
click at [283, 44] on link "Sourcing" at bounding box center [261, 28] width 118 height 42
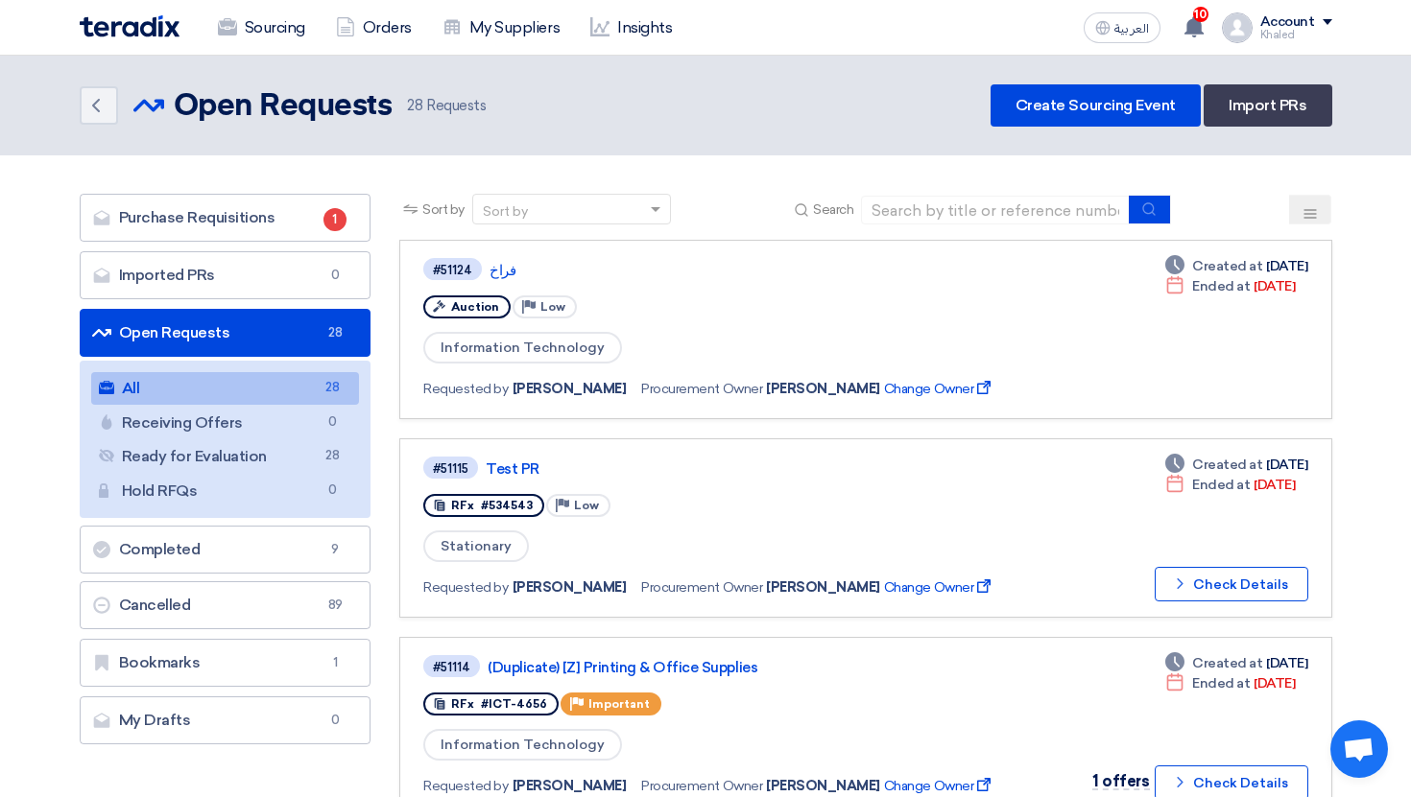
click at [1289, 38] on div "Khaled" at bounding box center [1296, 35] width 72 height 11
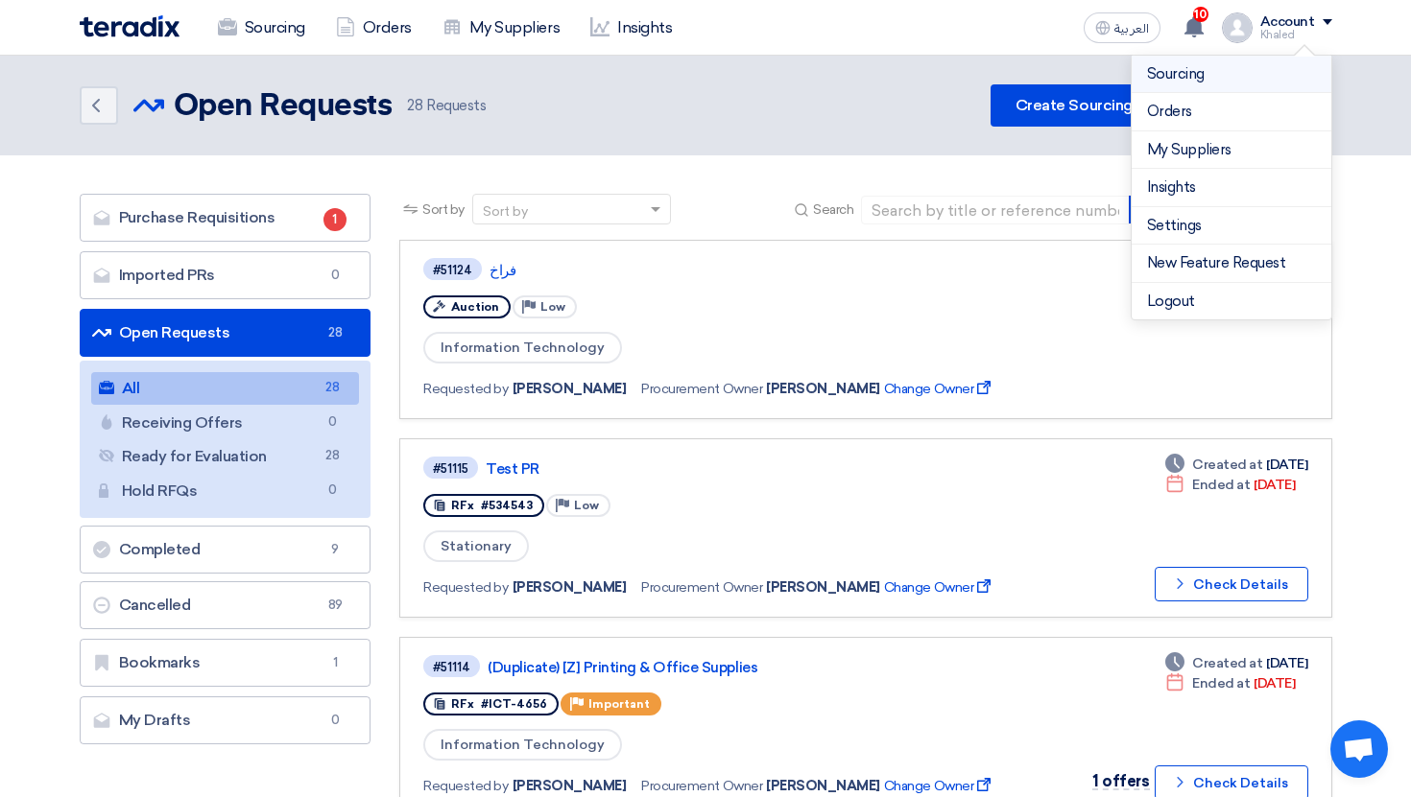
click at [1216, 79] on link "Sourcing" at bounding box center [1231, 74] width 169 height 22
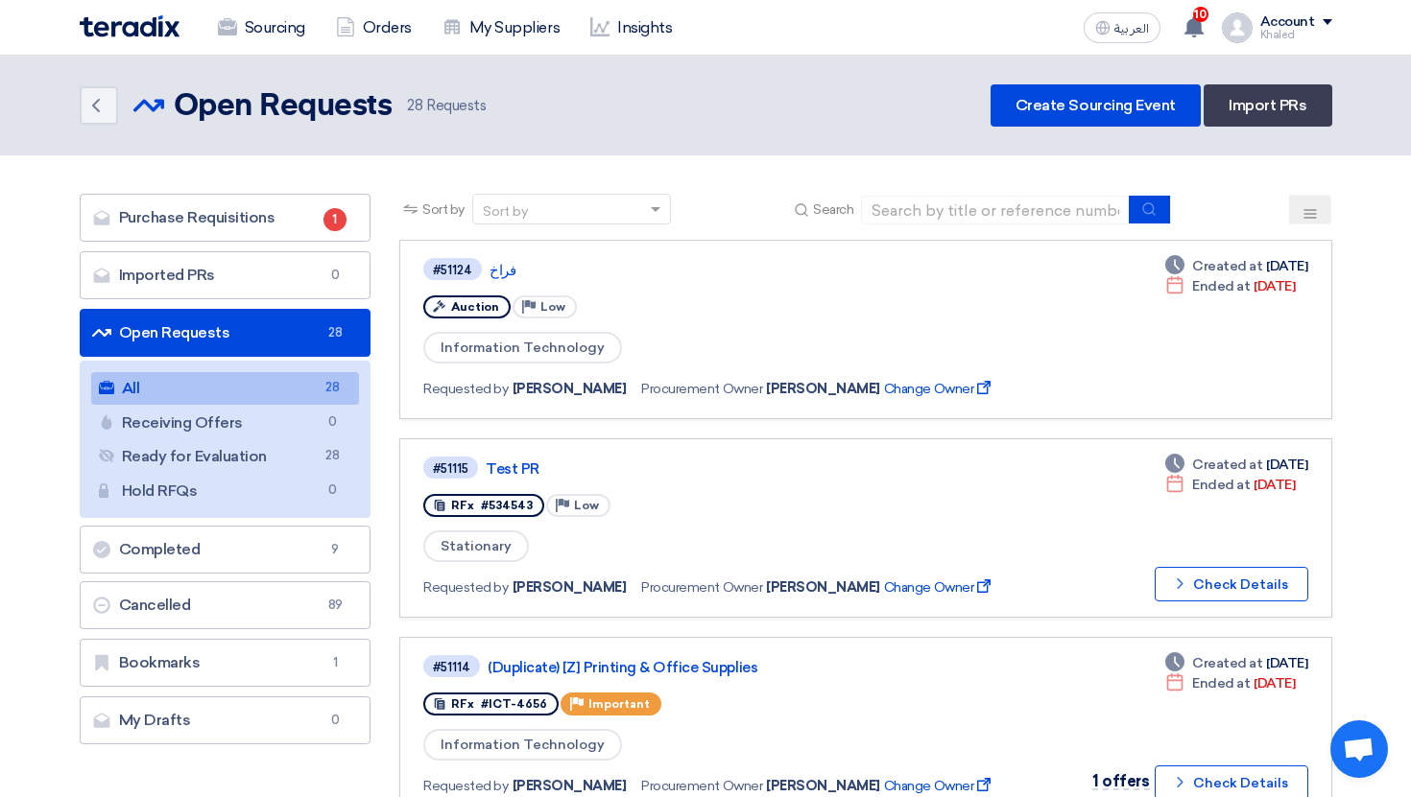
click at [1274, 18] on div "Account" at bounding box center [1287, 22] width 55 height 16
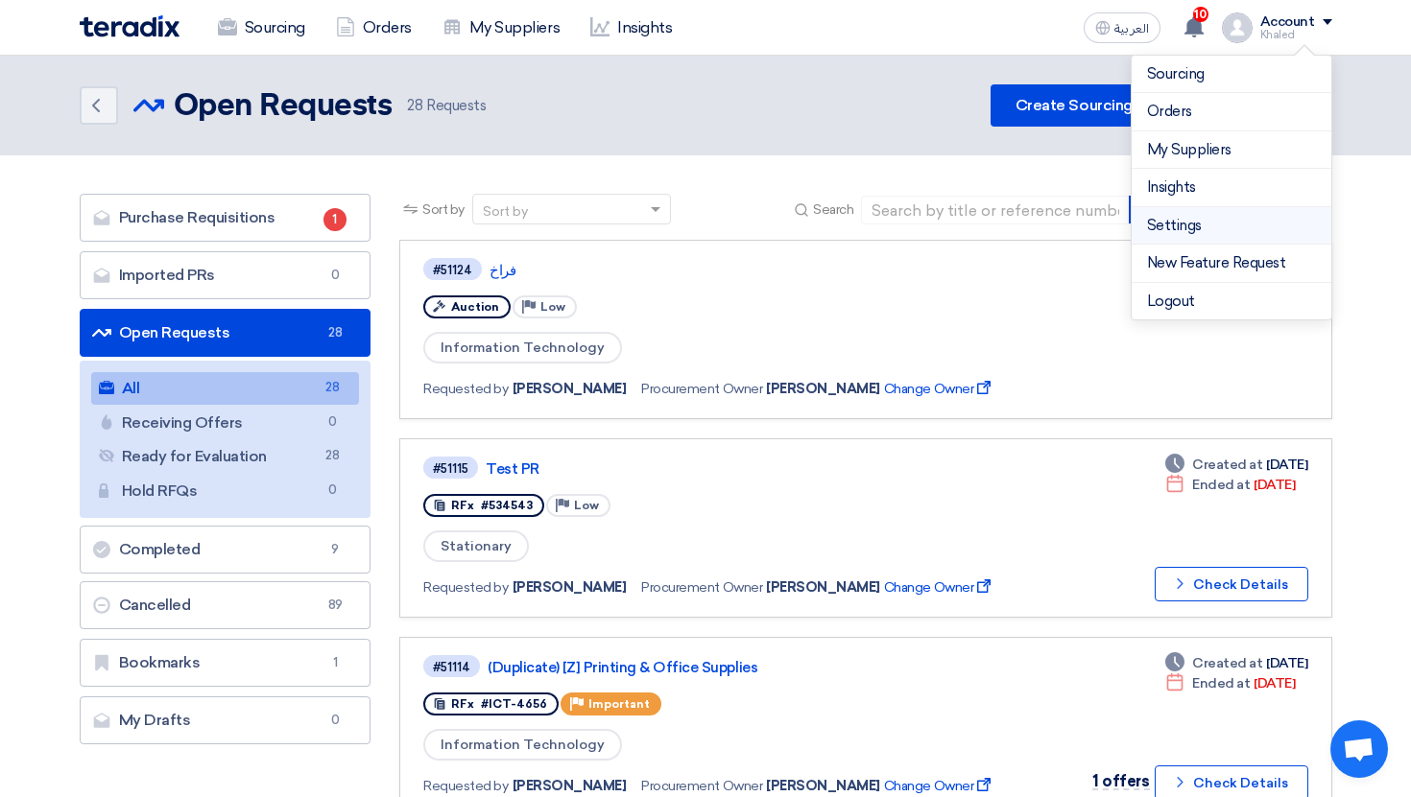
click at [1202, 230] on link "Settings" at bounding box center [1231, 226] width 169 height 22
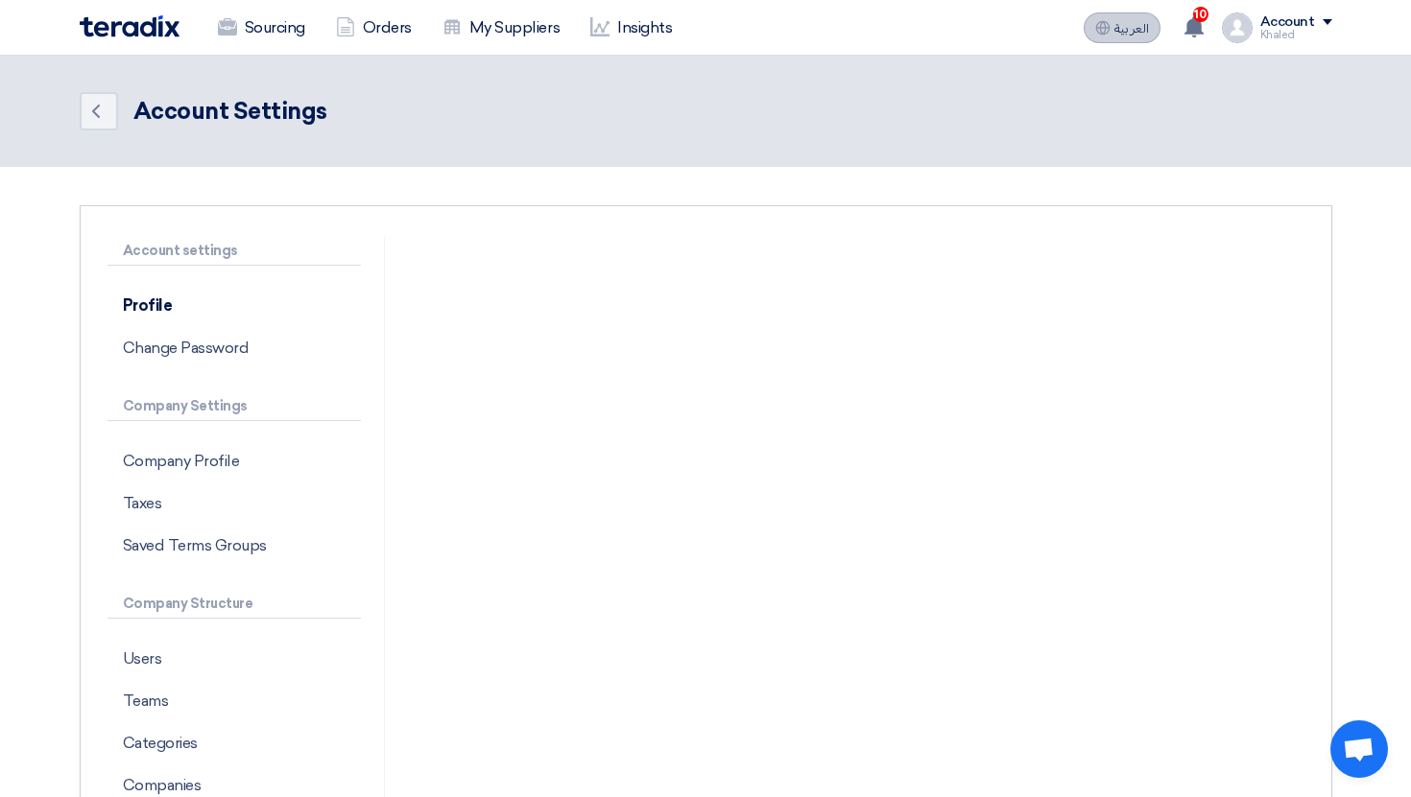
click at [1089, 28] on button "العربية ع" at bounding box center [1121, 27] width 77 height 31
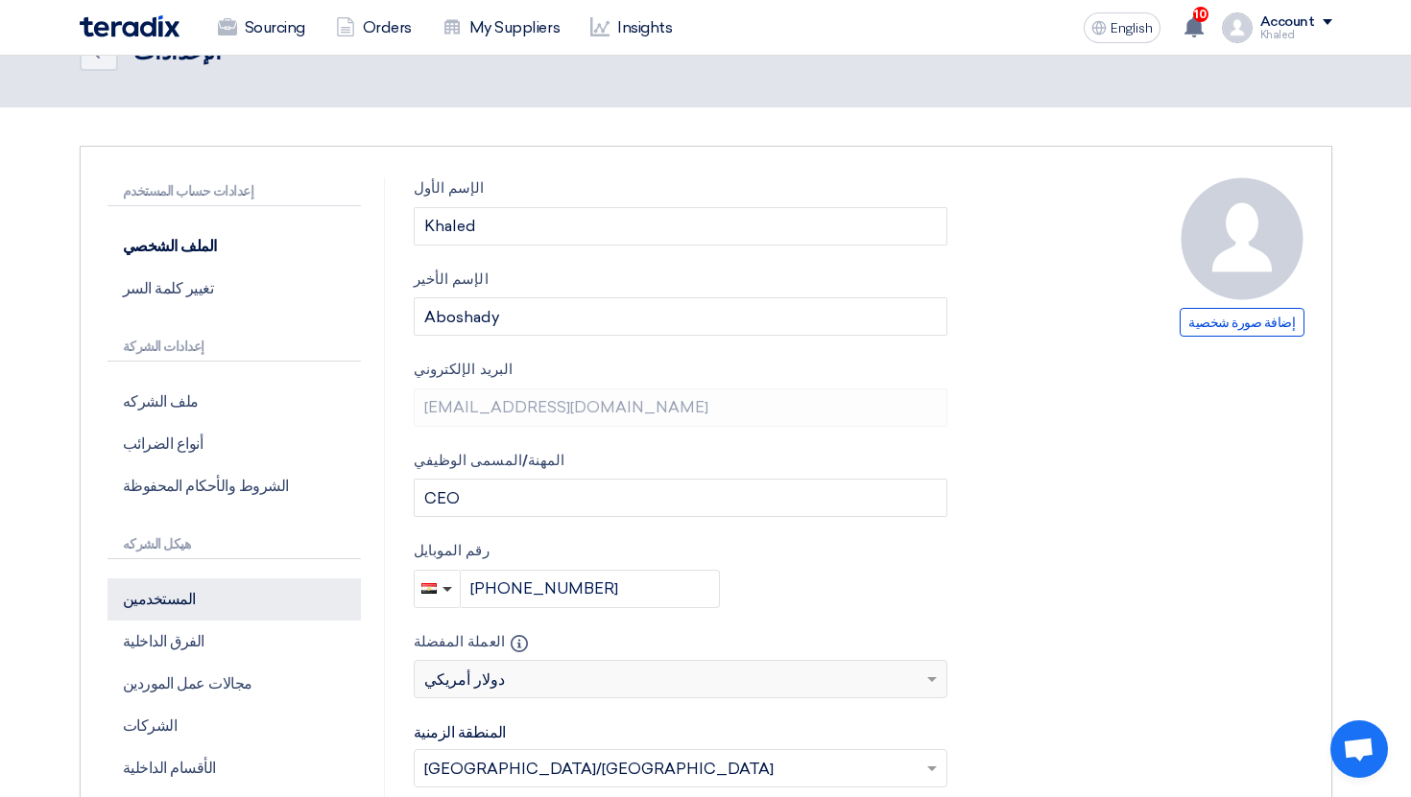
scroll to position [67, 0]
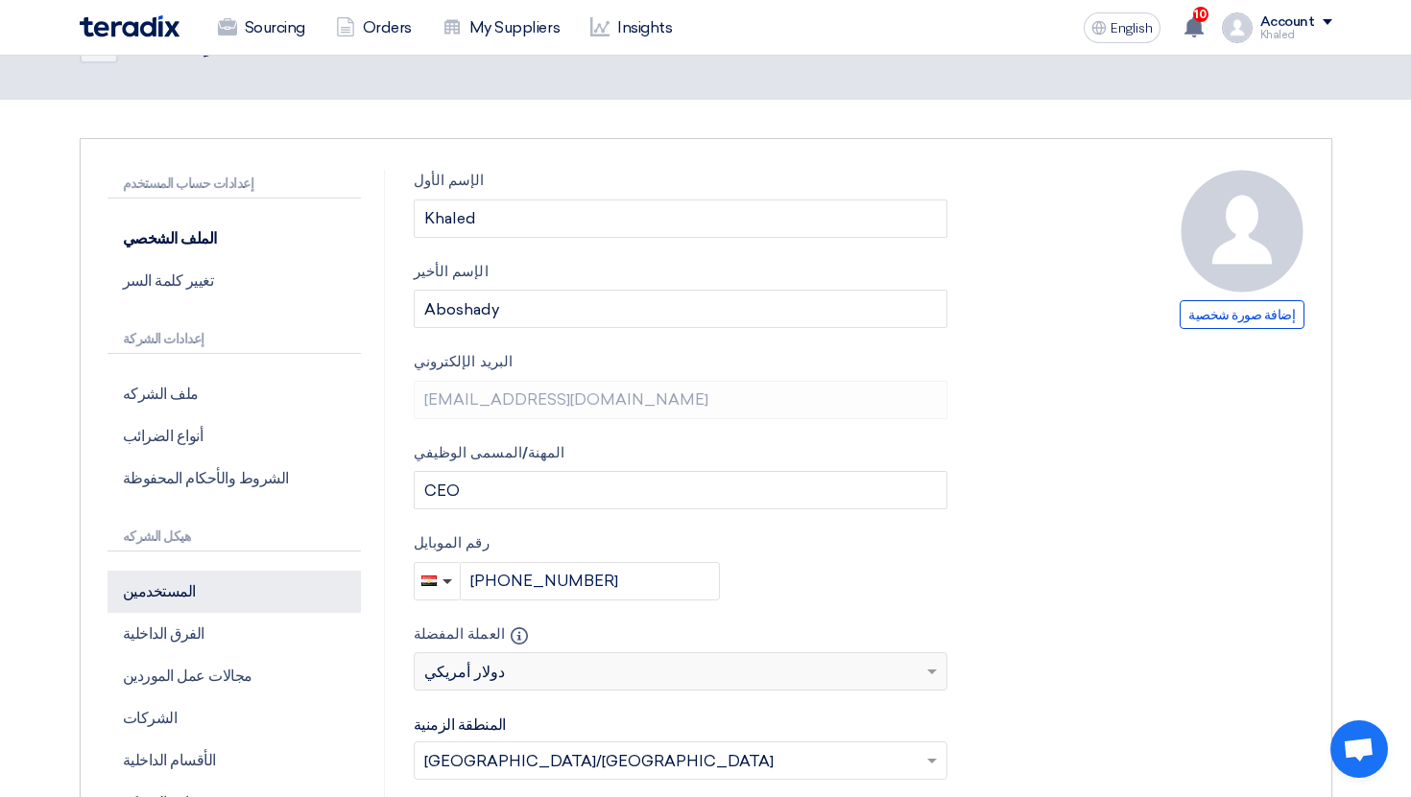
click at [254, 602] on p "المستخدمين" at bounding box center [233, 592] width 253 height 42
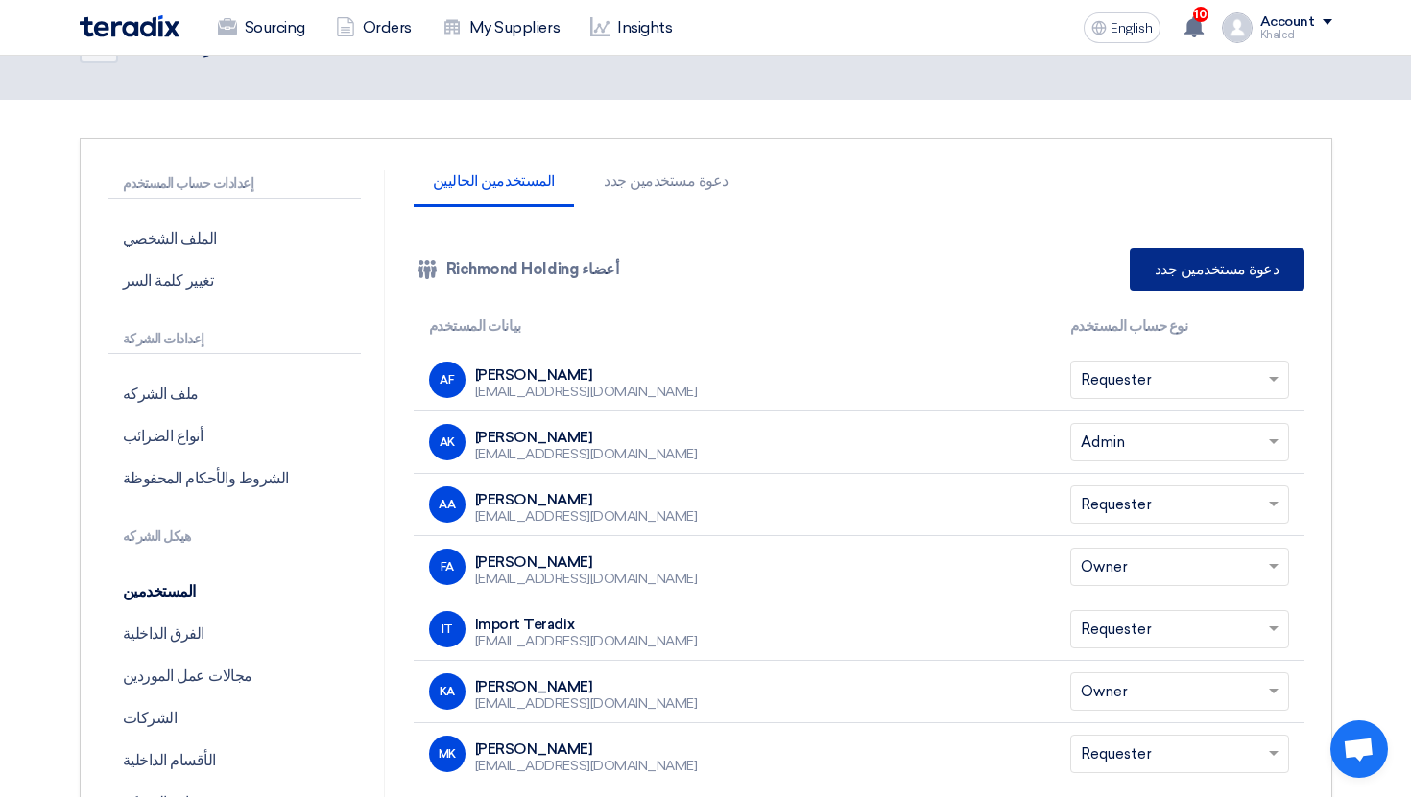
click at [1239, 262] on link "دعوة مستخدمين جدد" at bounding box center [1217, 270] width 175 height 42
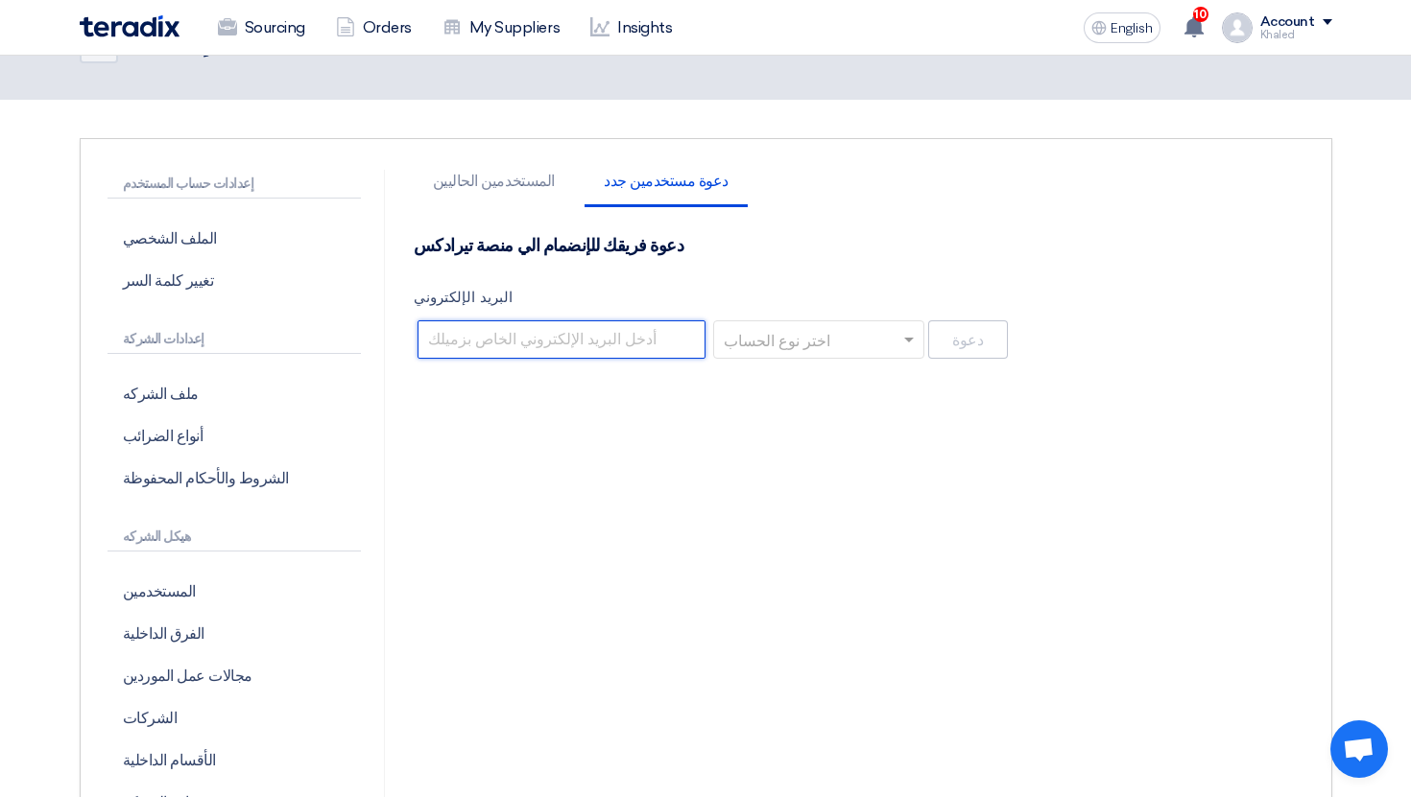
click at [614, 348] on input "البريد الإلكتروني" at bounding box center [561, 340] width 288 height 38
type input "ب"
type input "[EMAIL_ADDRESS][DOMAIN_NAME]"
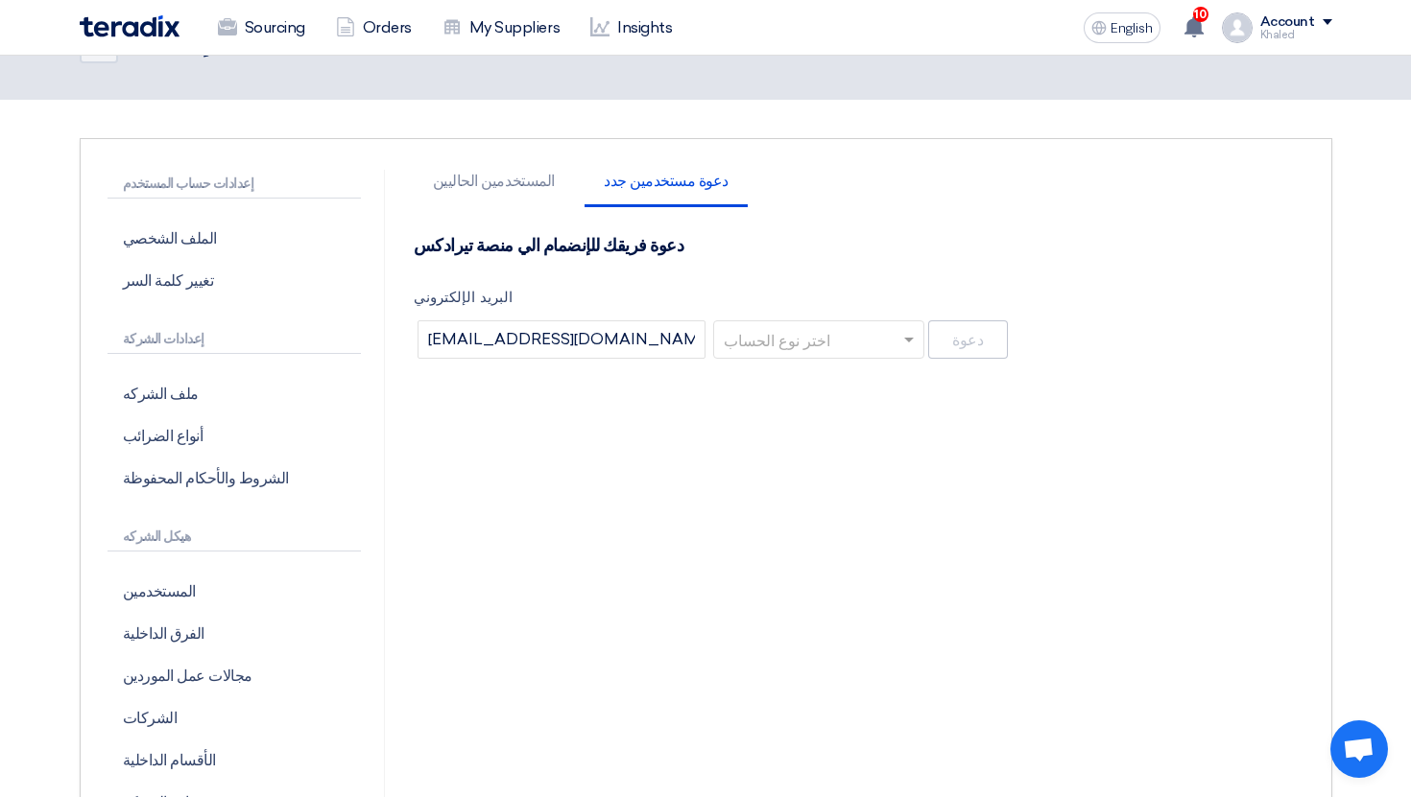
click at [856, 332] on input "text" at bounding box center [812, 341] width 171 height 32
click at [817, 409] on span "Procurement" at bounding box center [775, 417] width 96 height 18
click at [986, 351] on button "دعوة" at bounding box center [968, 340] width 80 height 38
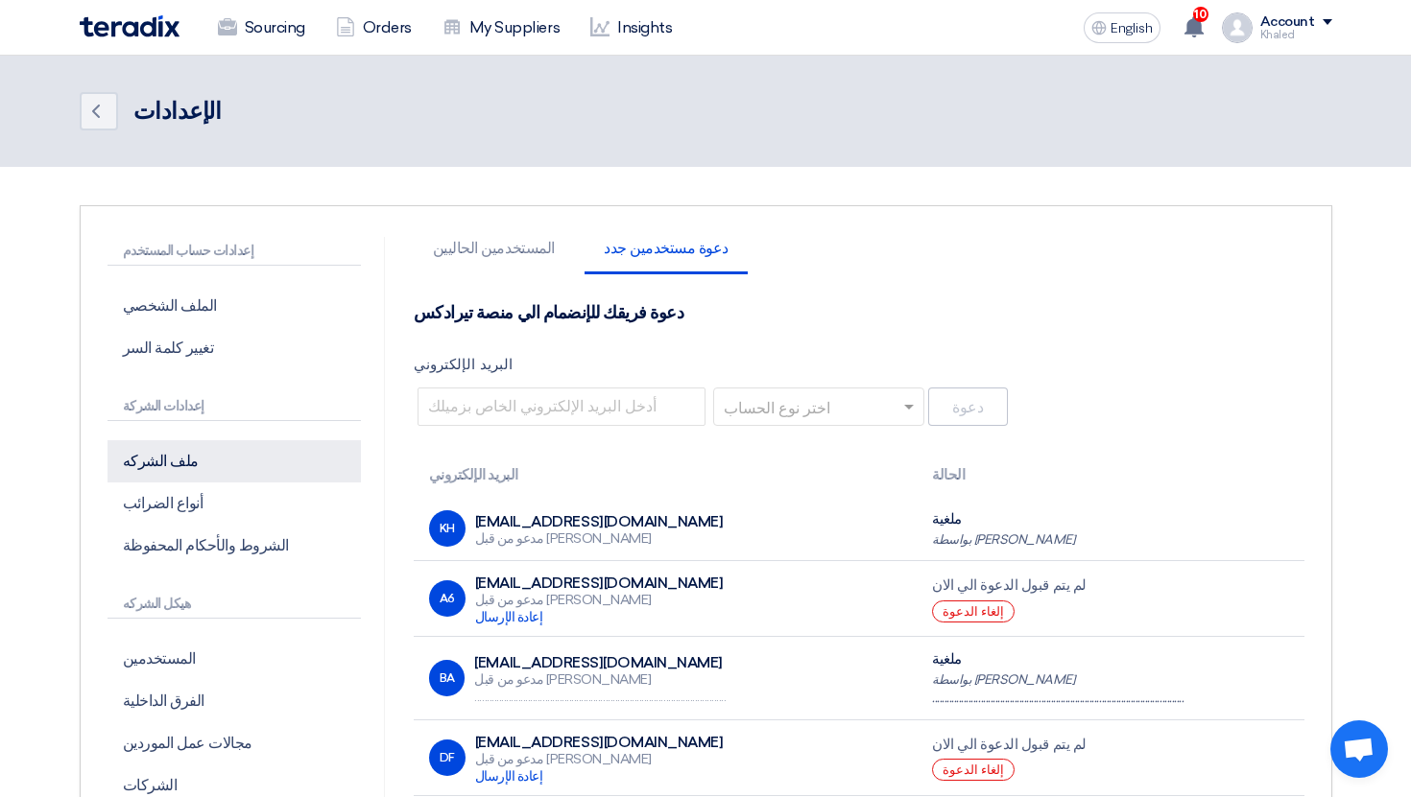
click at [239, 465] on p "ملف الشركه" at bounding box center [233, 461] width 253 height 42
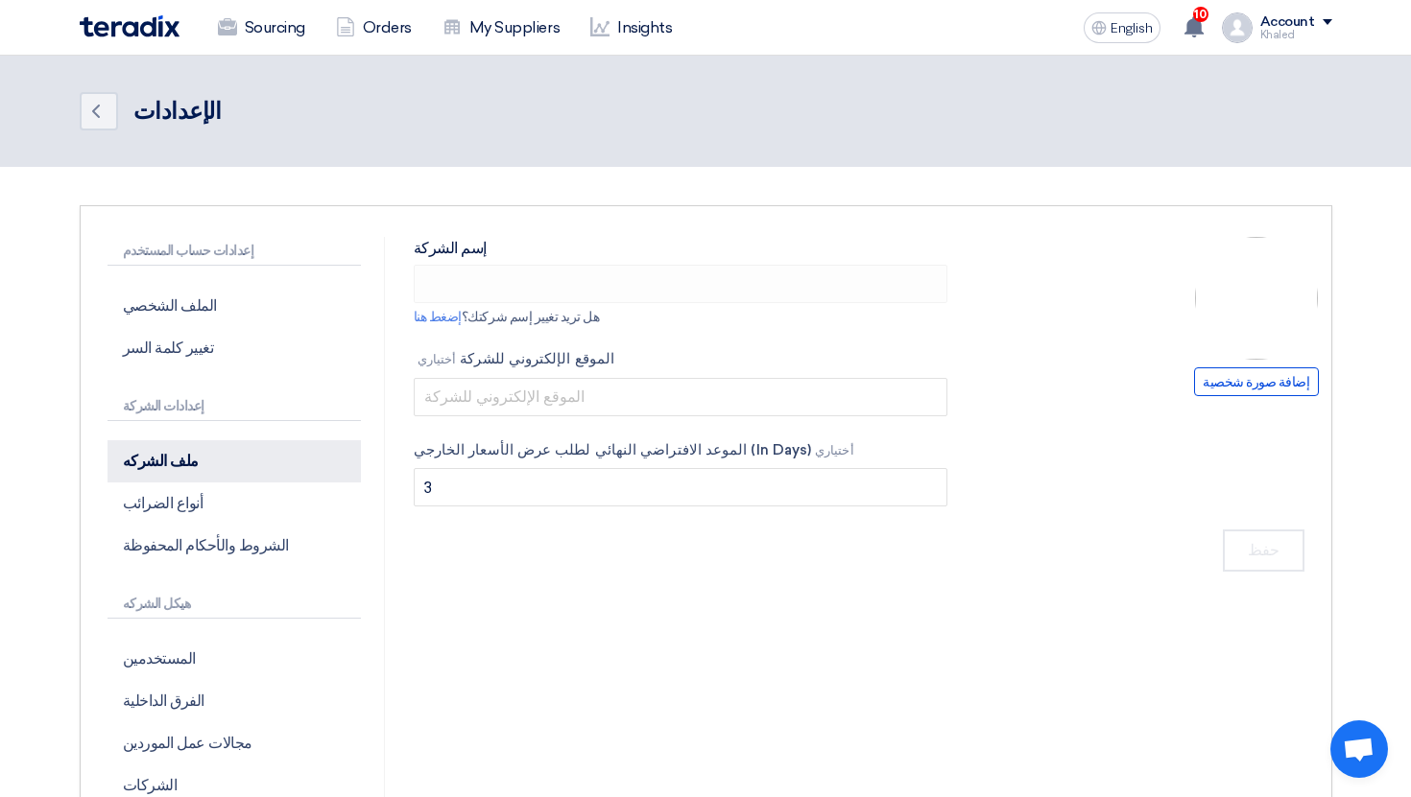
type input "Richmond Holding"
type input "richmond.com"
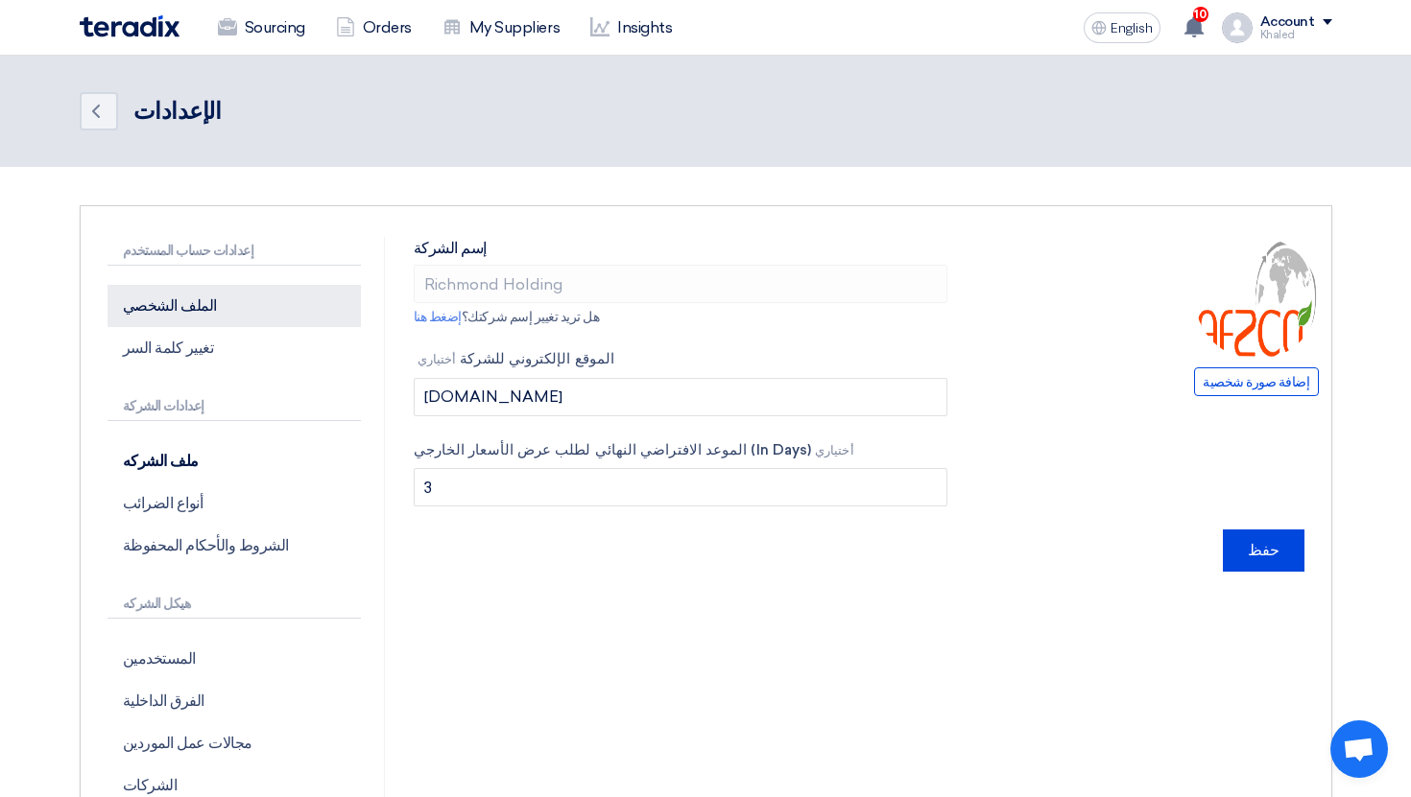
click at [267, 319] on p "الملف الشخصي" at bounding box center [233, 306] width 253 height 42
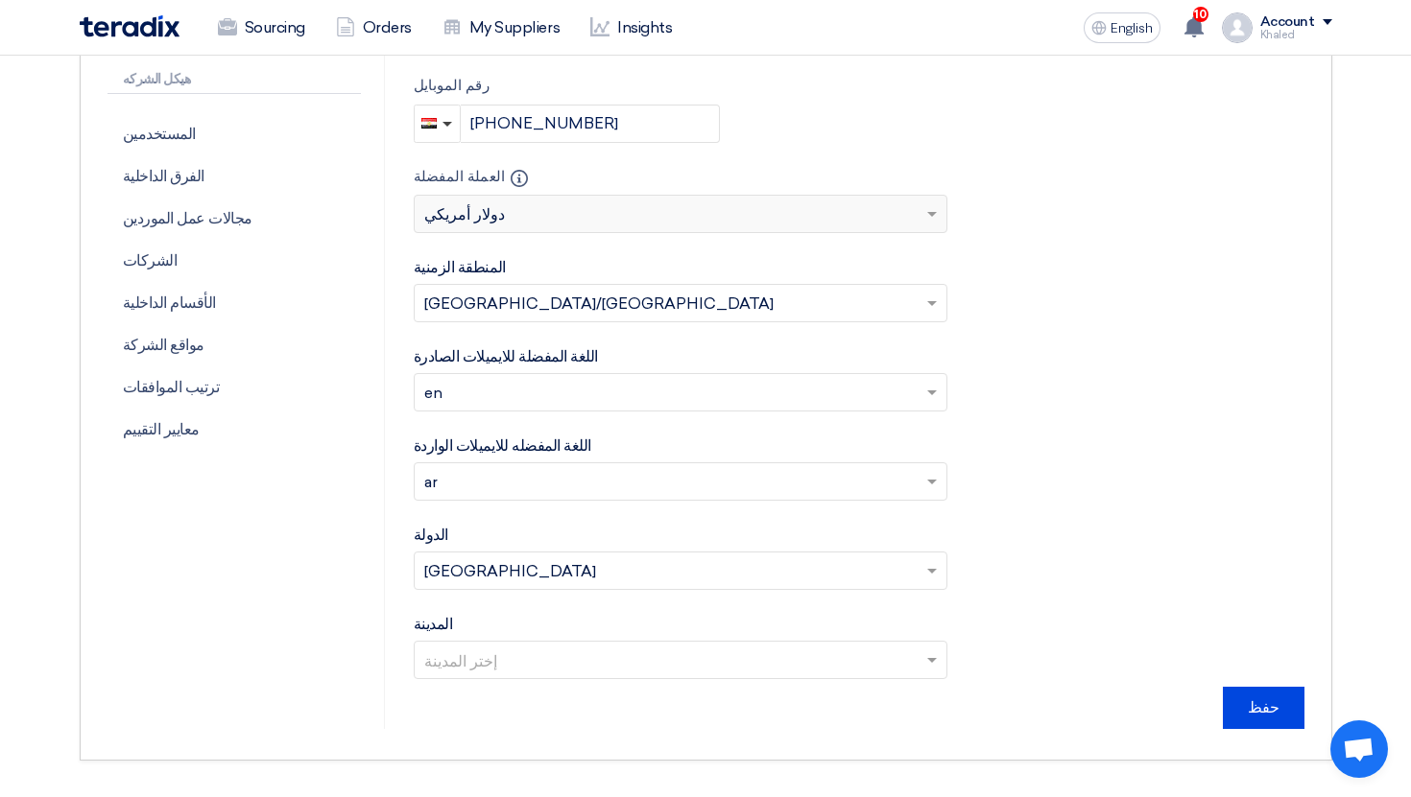
scroll to position [537, 0]
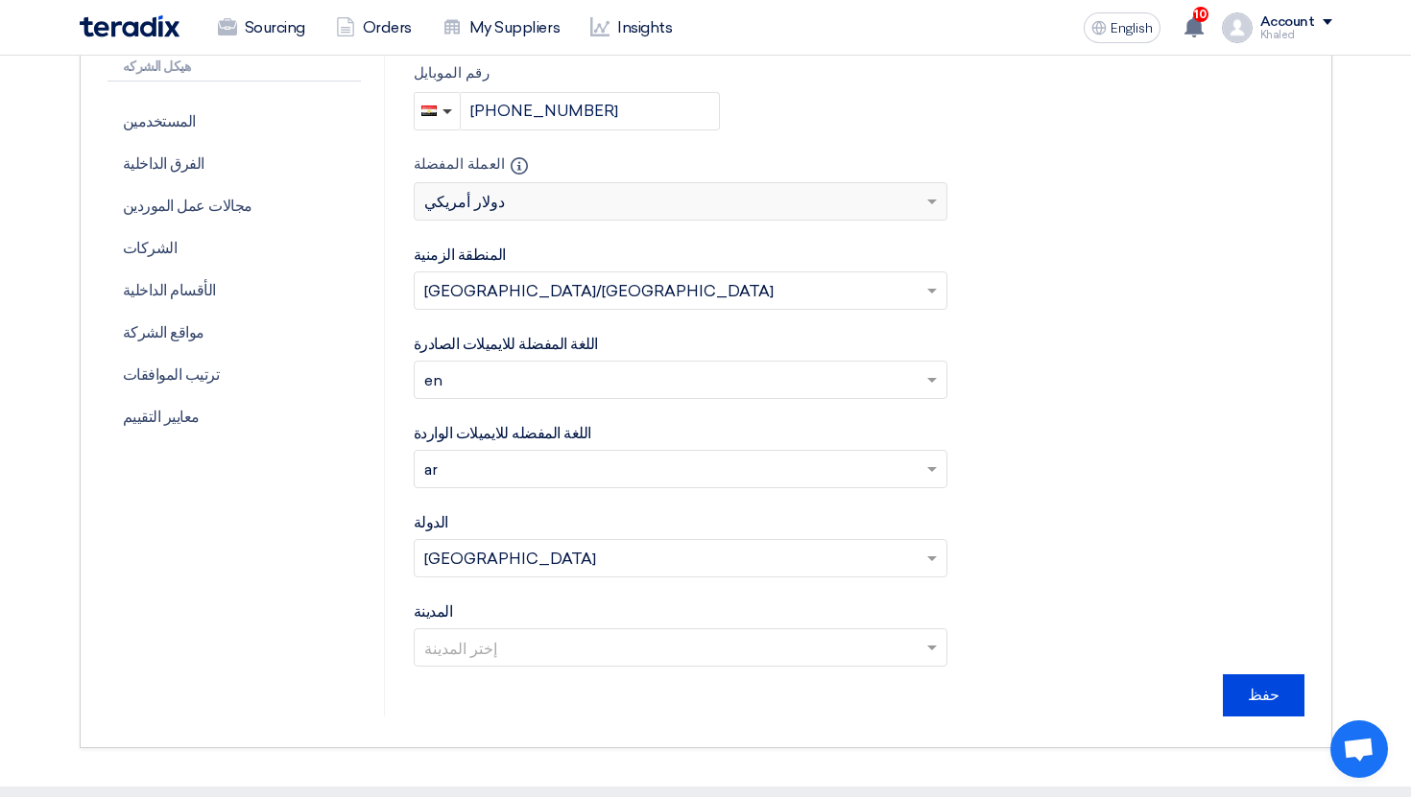
click at [514, 376] on input "text" at bounding box center [671, 383] width 494 height 32
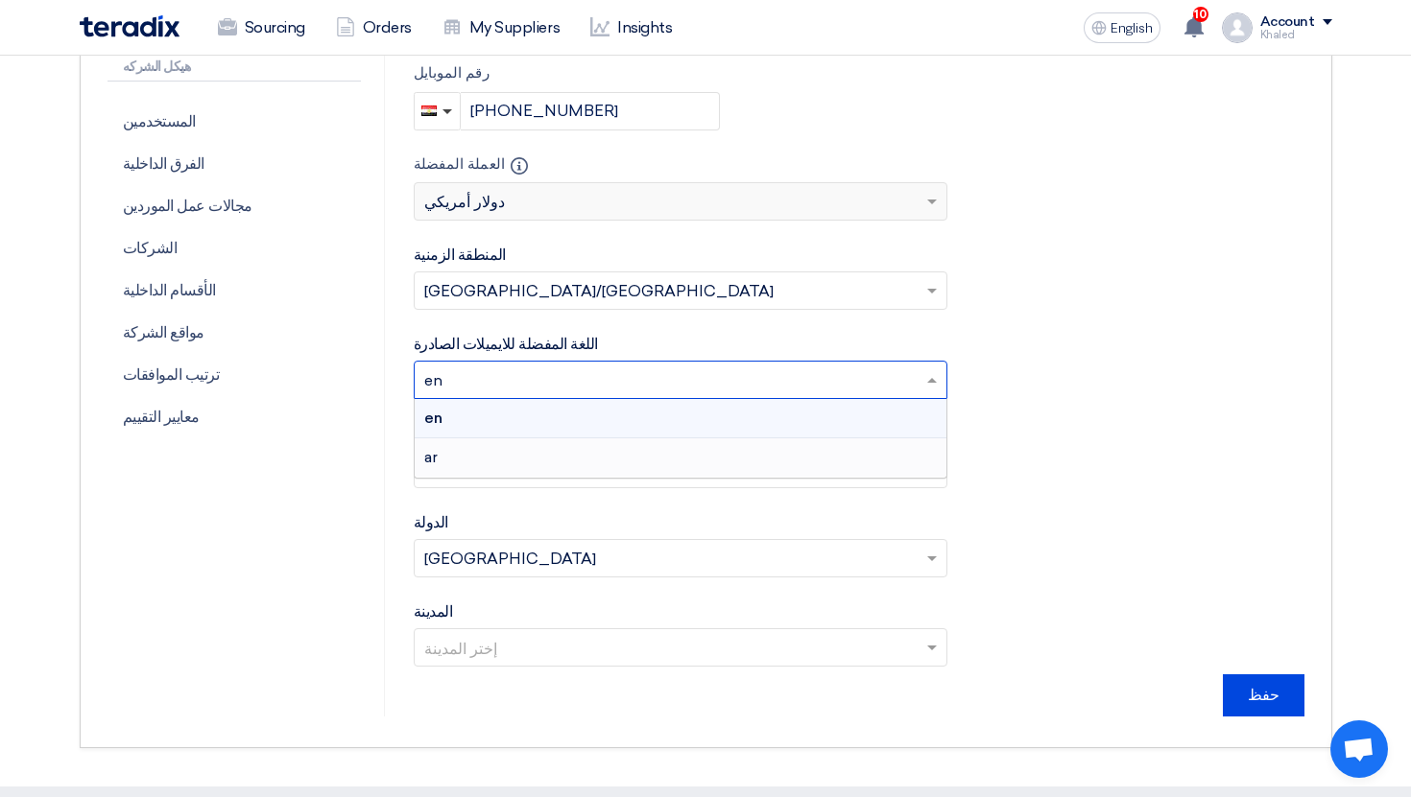
click at [499, 454] on div "ar" at bounding box center [681, 458] width 533 height 38
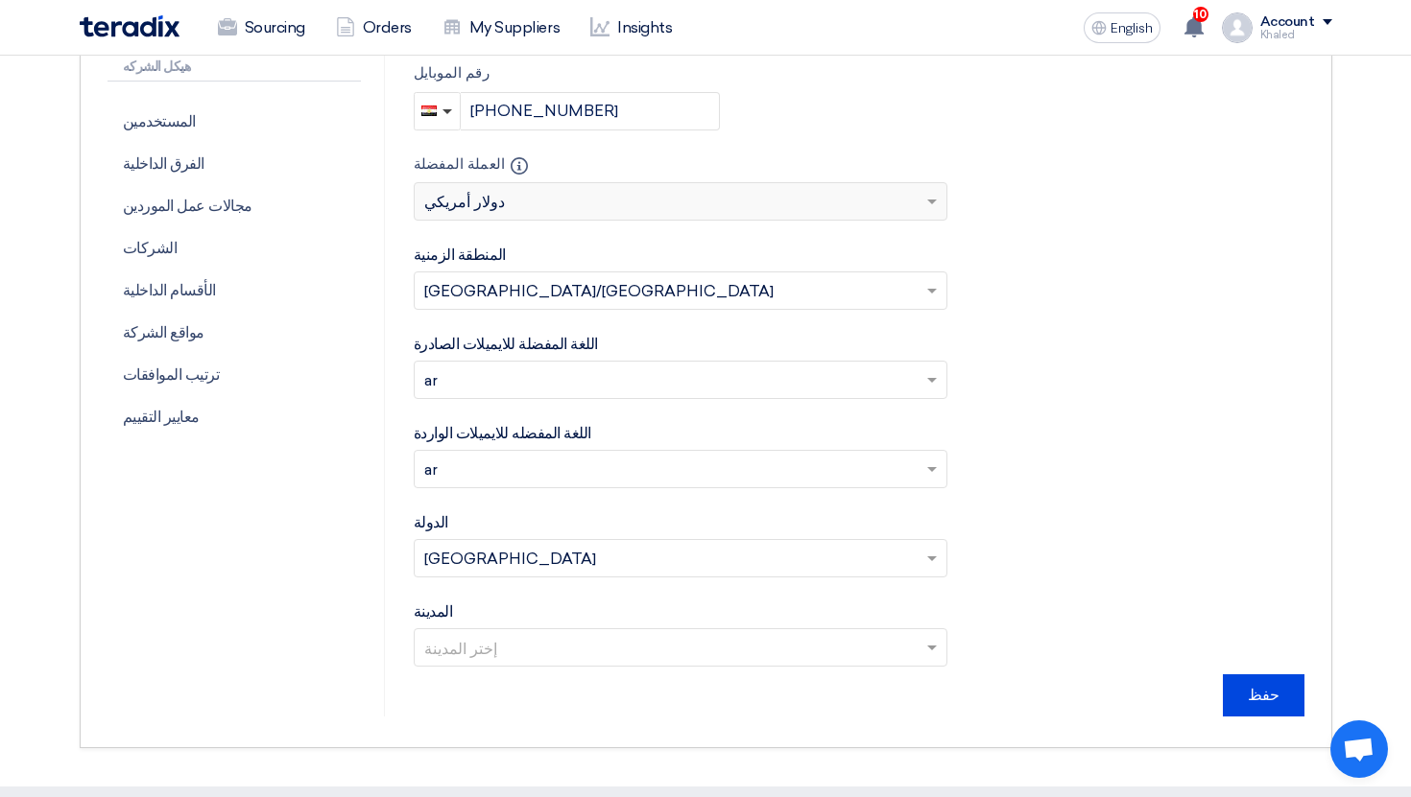
click at [1057, 519] on form "إضافة صورة شخصية الإسم الأول Khaled الإسم الأخير Aboshady البريد الإلكتروني izx…" at bounding box center [859, 208] width 891 height 1017
click at [1260, 706] on input "حفظ" at bounding box center [1264, 696] width 82 height 42
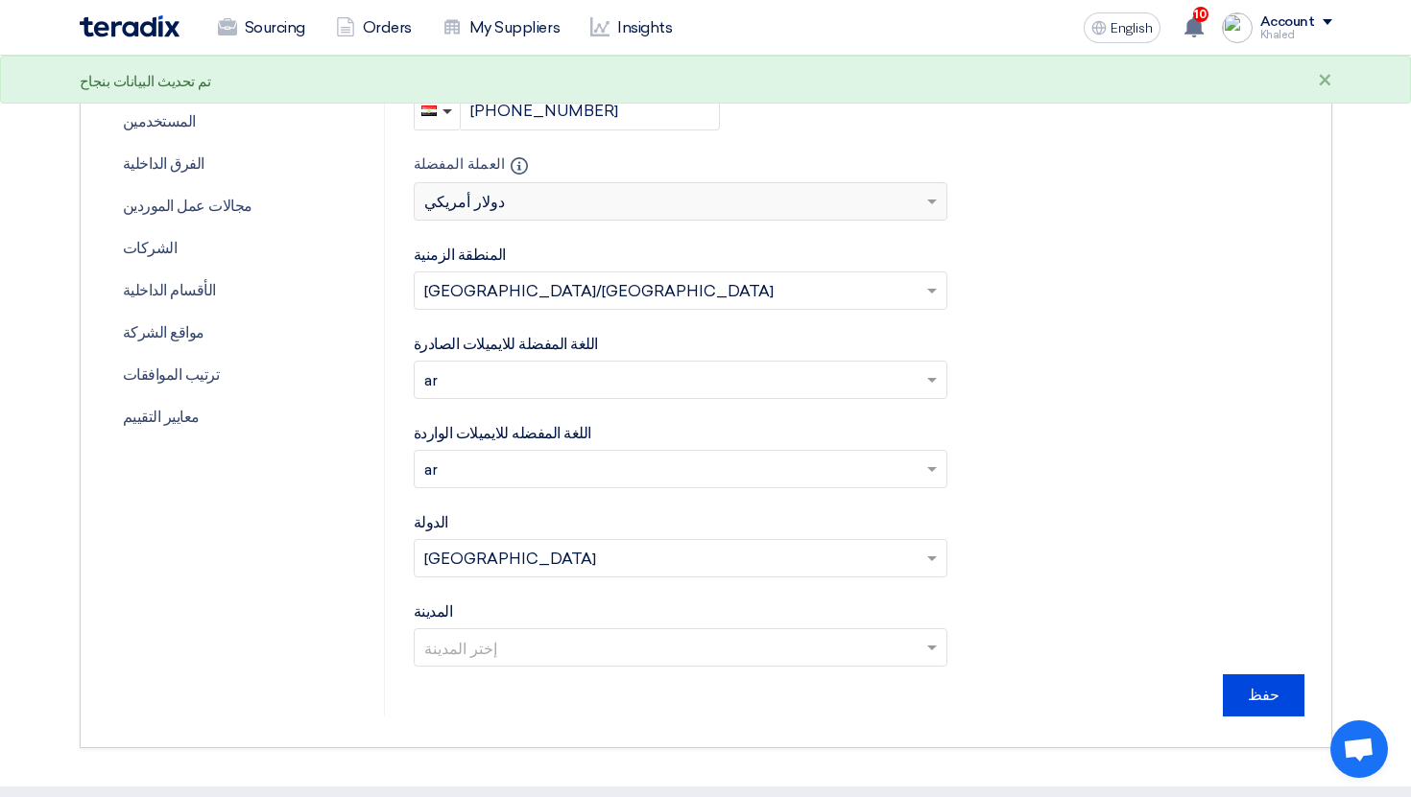
click at [1279, 42] on div "Account Khaled Sourcing Orders My Suppliers Insights Settings New Feature Reque…" at bounding box center [1277, 27] width 110 height 31
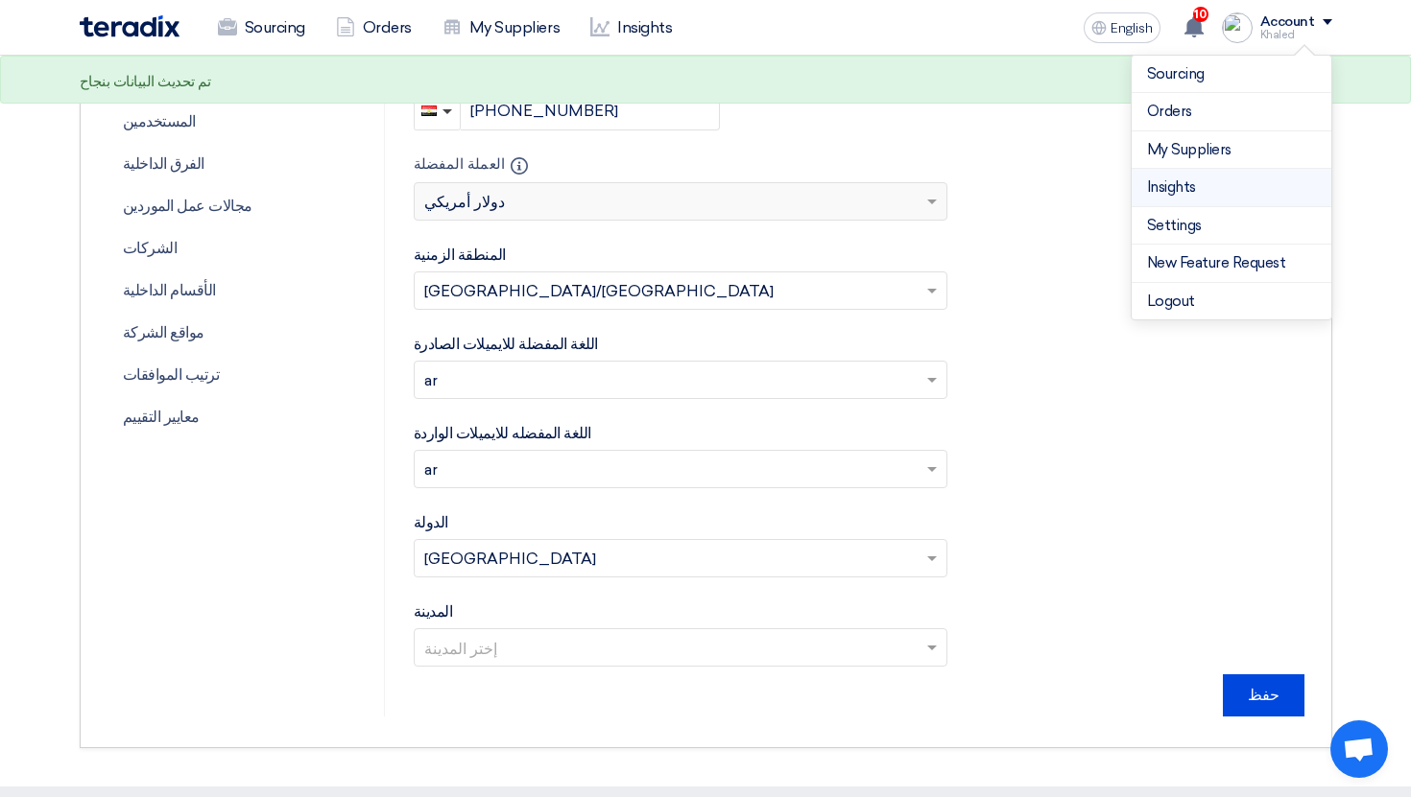
click at [1210, 202] on li "Insights" at bounding box center [1231, 188] width 200 height 38
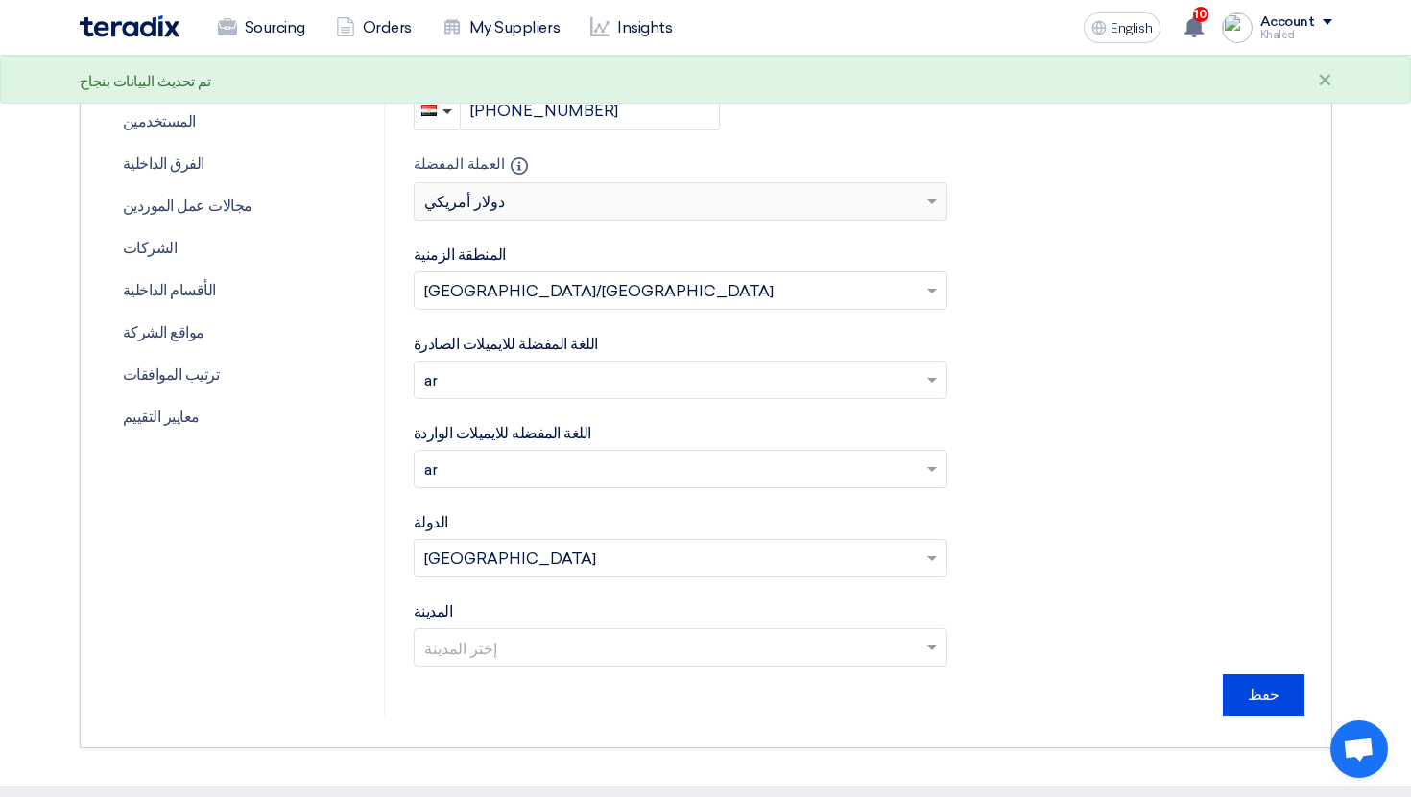
click at [1297, 35] on div "Khaled" at bounding box center [1296, 35] width 72 height 11
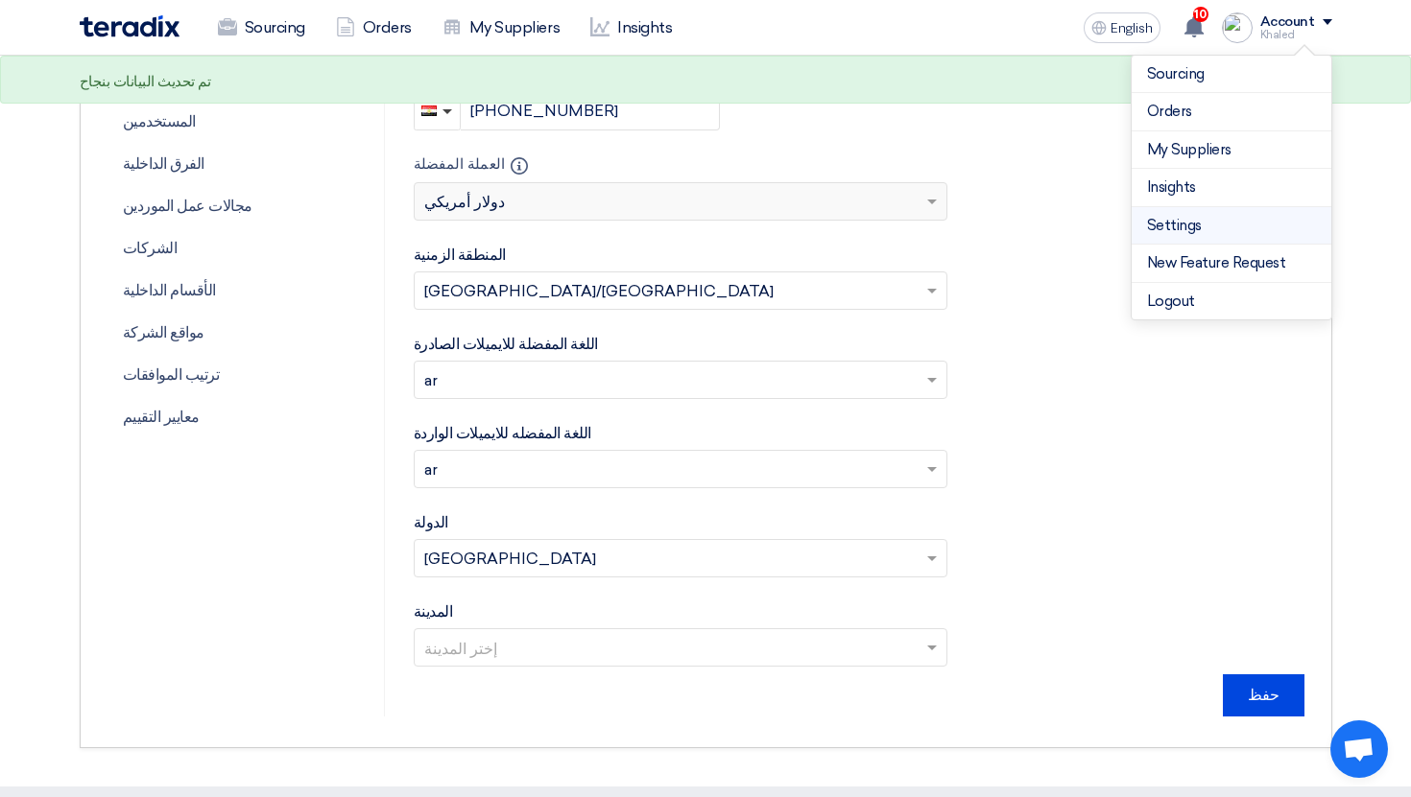
click at [1182, 220] on link "Settings" at bounding box center [1231, 226] width 169 height 22
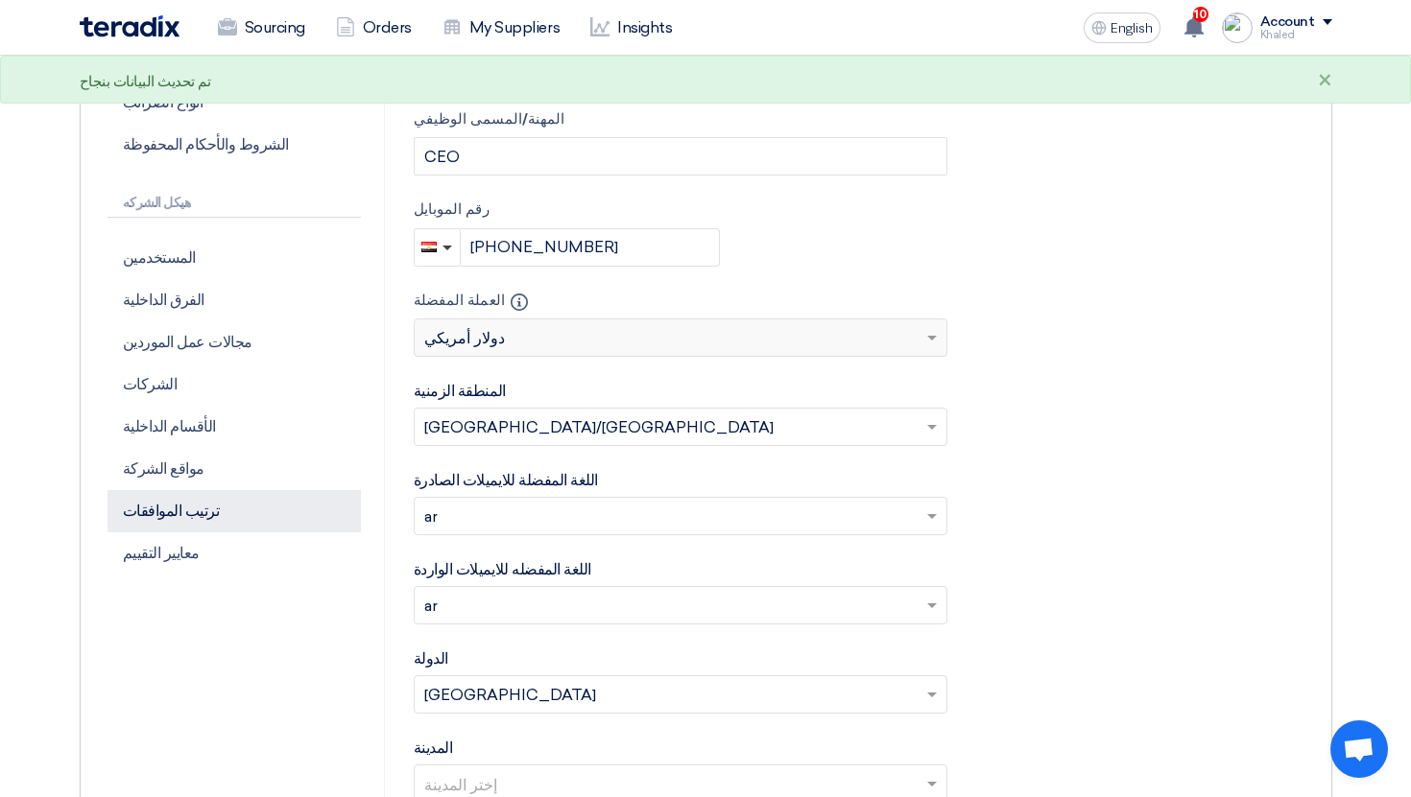
scroll to position [310, 0]
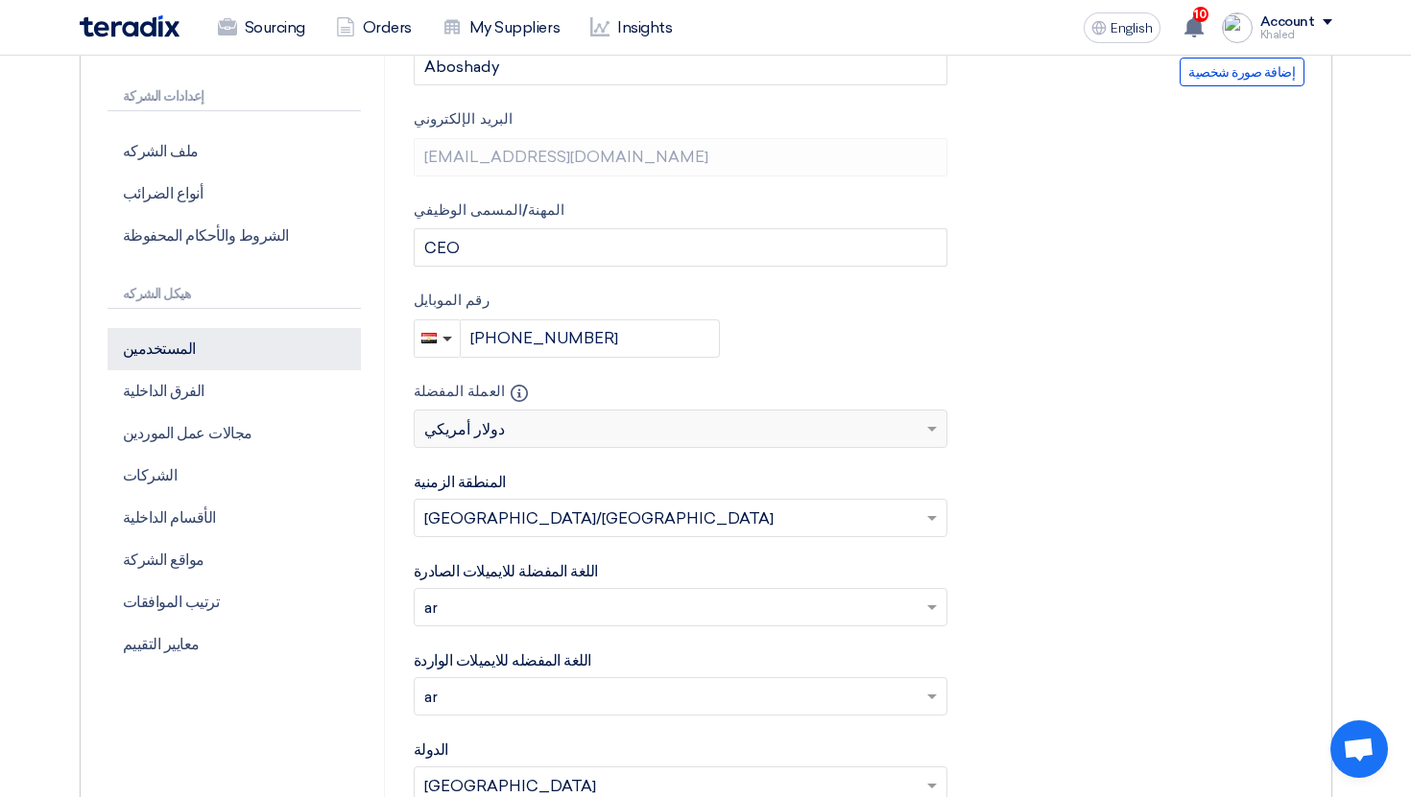
click at [280, 352] on p "المستخدمين" at bounding box center [233, 349] width 253 height 42
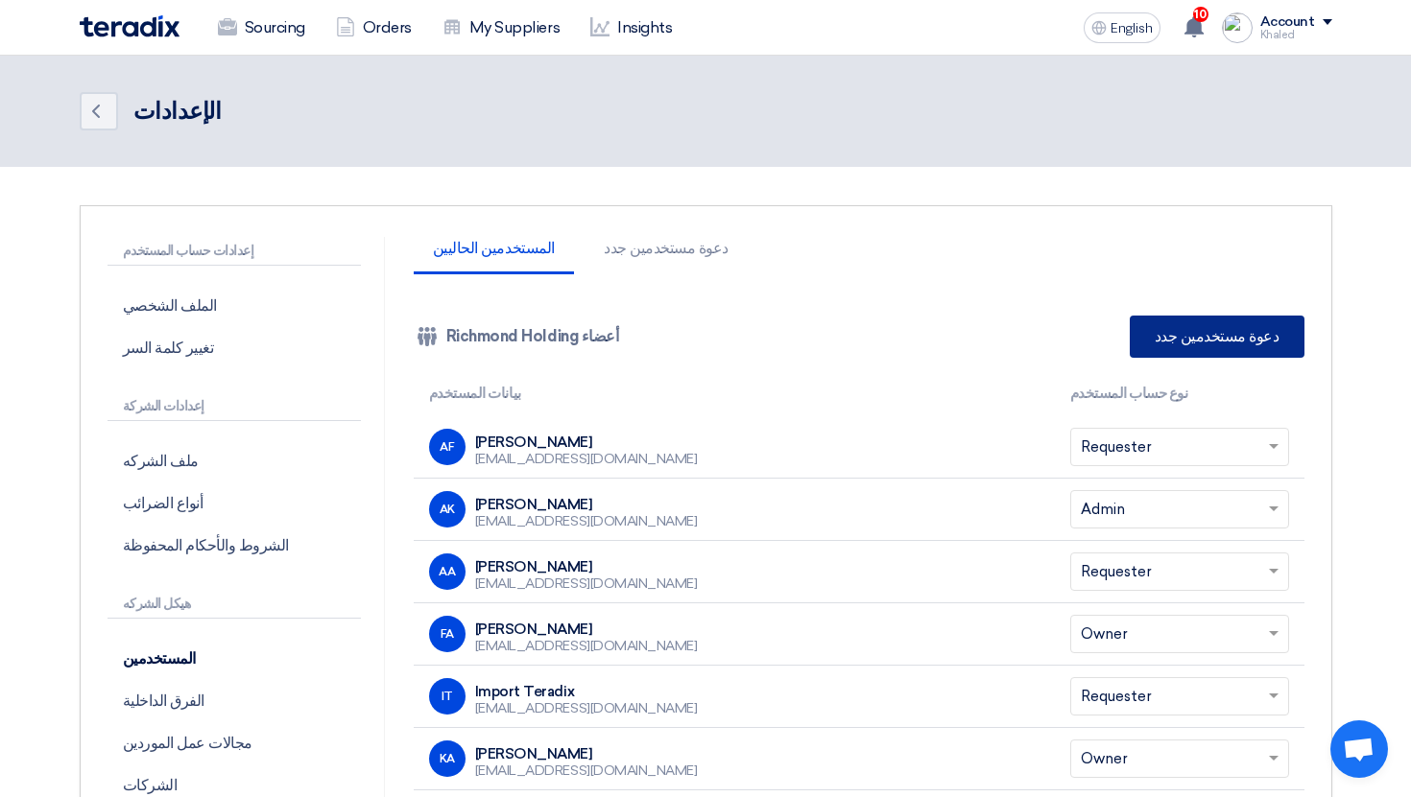
click at [1207, 345] on link "دعوة مستخدمين جدد" at bounding box center [1217, 337] width 175 height 42
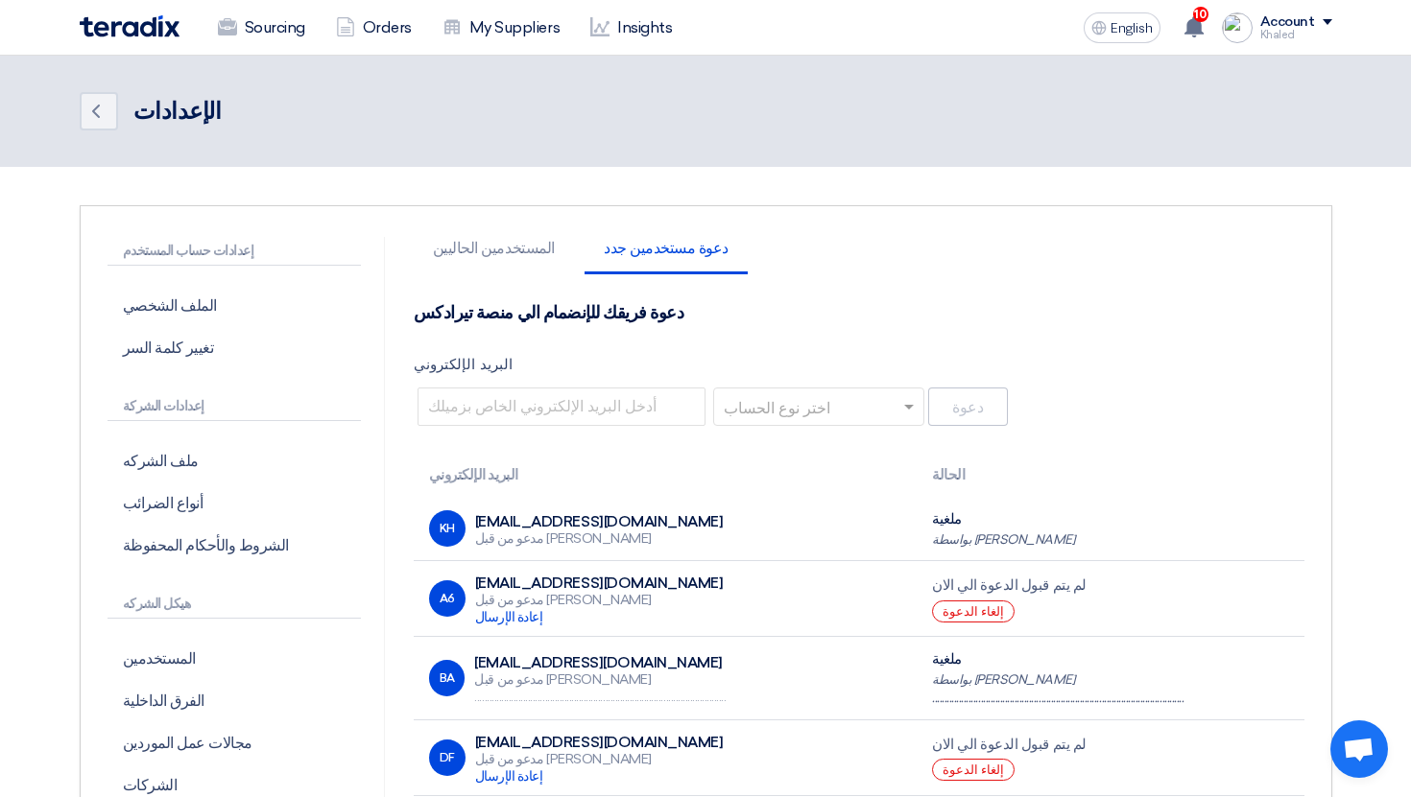
click at [599, 383] on div "دعوة فريقك للإنضمام الي منصة تيرادكس البريد الإلكتروني اختر نوع الحساب دعوة" at bounding box center [859, 366] width 891 height 128
click at [557, 391] on input "البريد الإلكتروني" at bounding box center [561, 407] width 288 height 38
type input "dasdddd@teradix.com"
click at [827, 414] on input "text" at bounding box center [812, 409] width 171 height 32
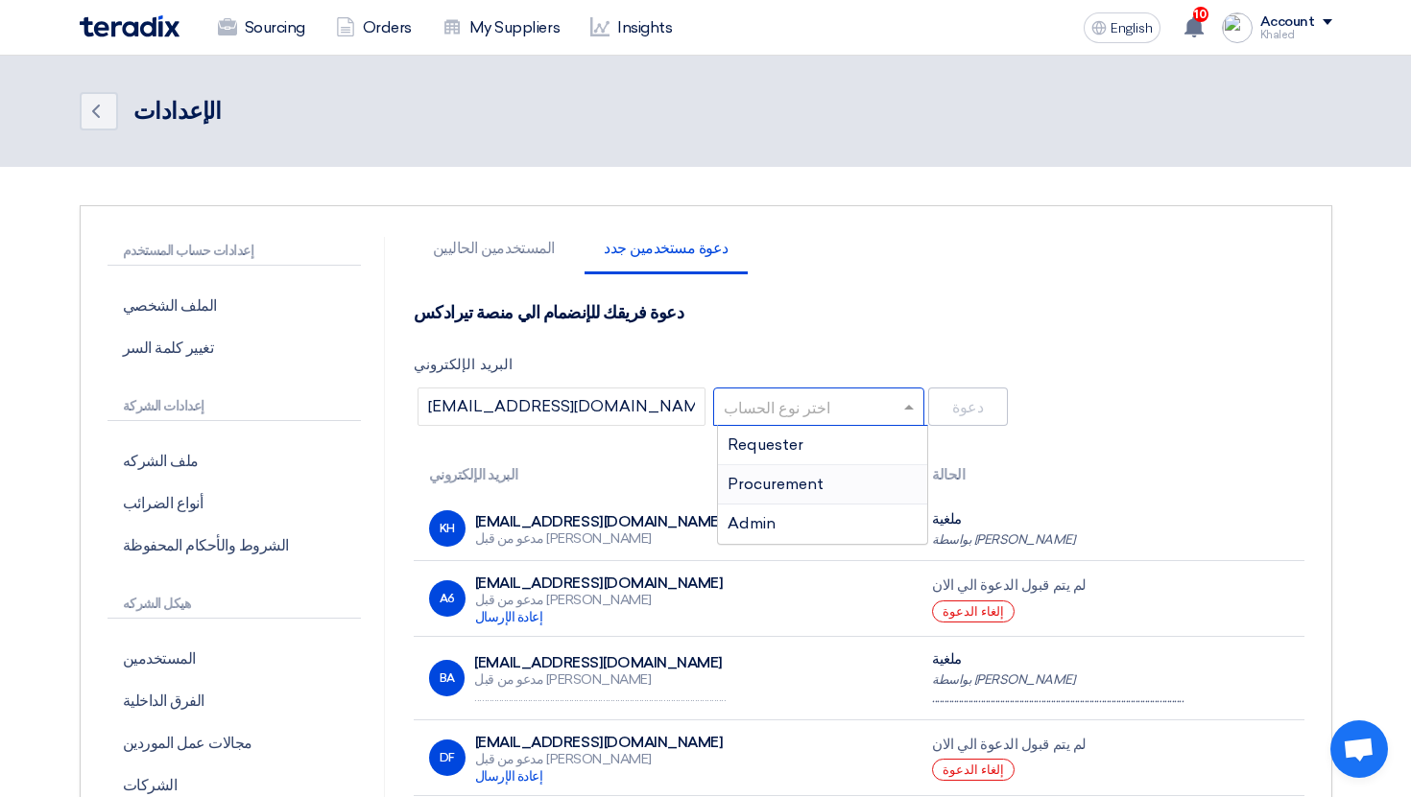
click at [821, 489] on span "Procurement" at bounding box center [775, 484] width 96 height 18
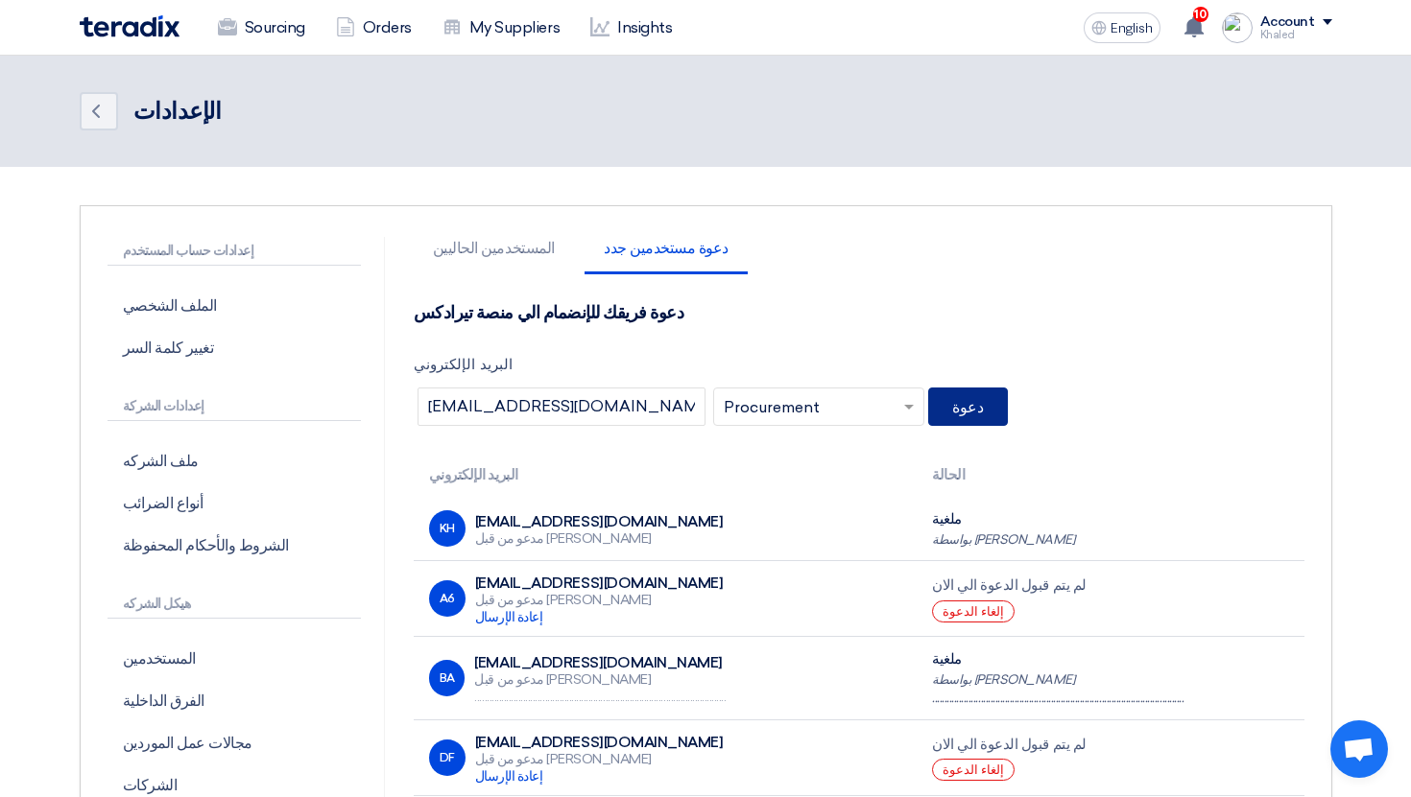
click at [976, 400] on button "دعوة" at bounding box center [968, 407] width 80 height 38
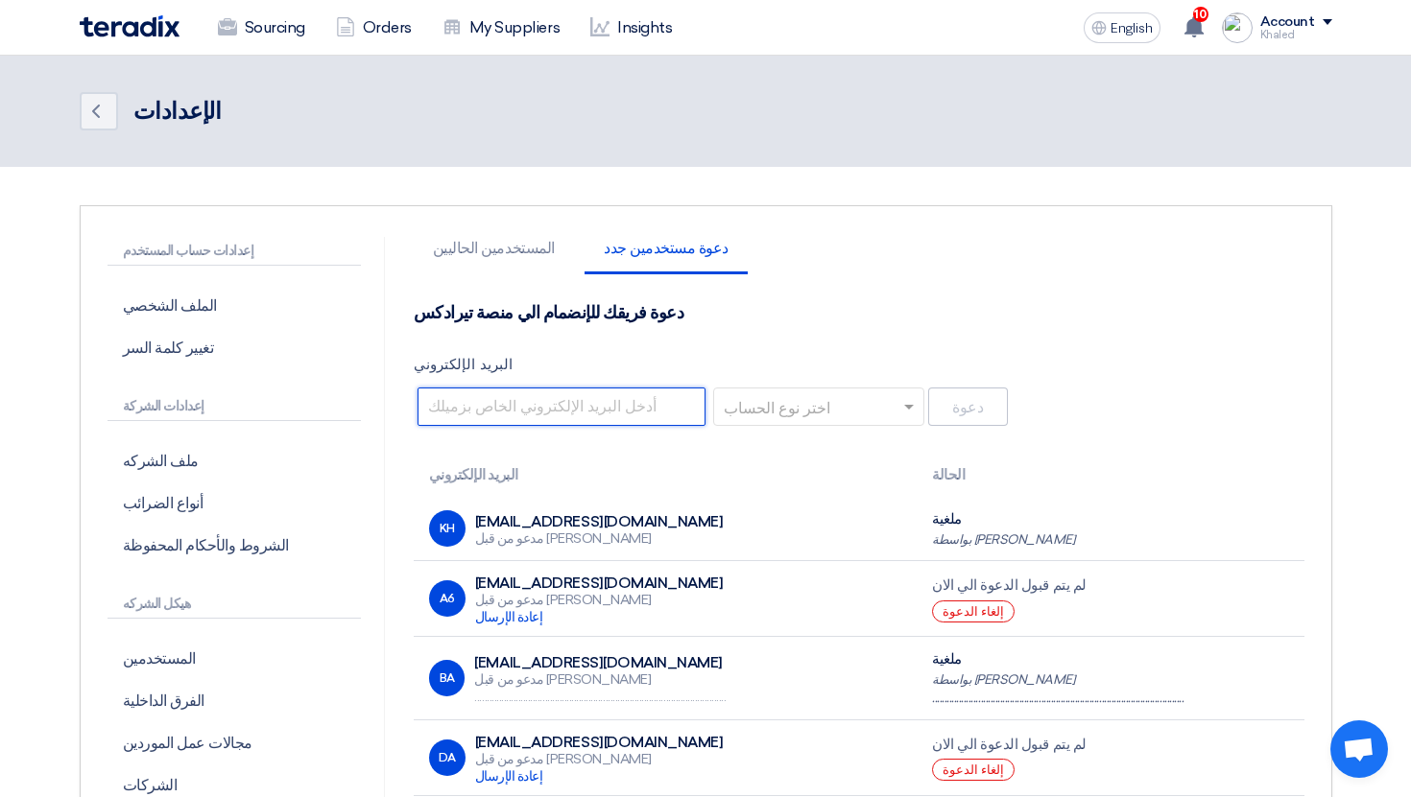
click at [510, 388] on input "البريد الإلكتروني" at bounding box center [561, 407] width 288 height 38
click at [500, 389] on input "البريد الإلكتروني" at bounding box center [561, 407] width 288 height 38
click at [747, 416] on input "text" at bounding box center [812, 409] width 171 height 32
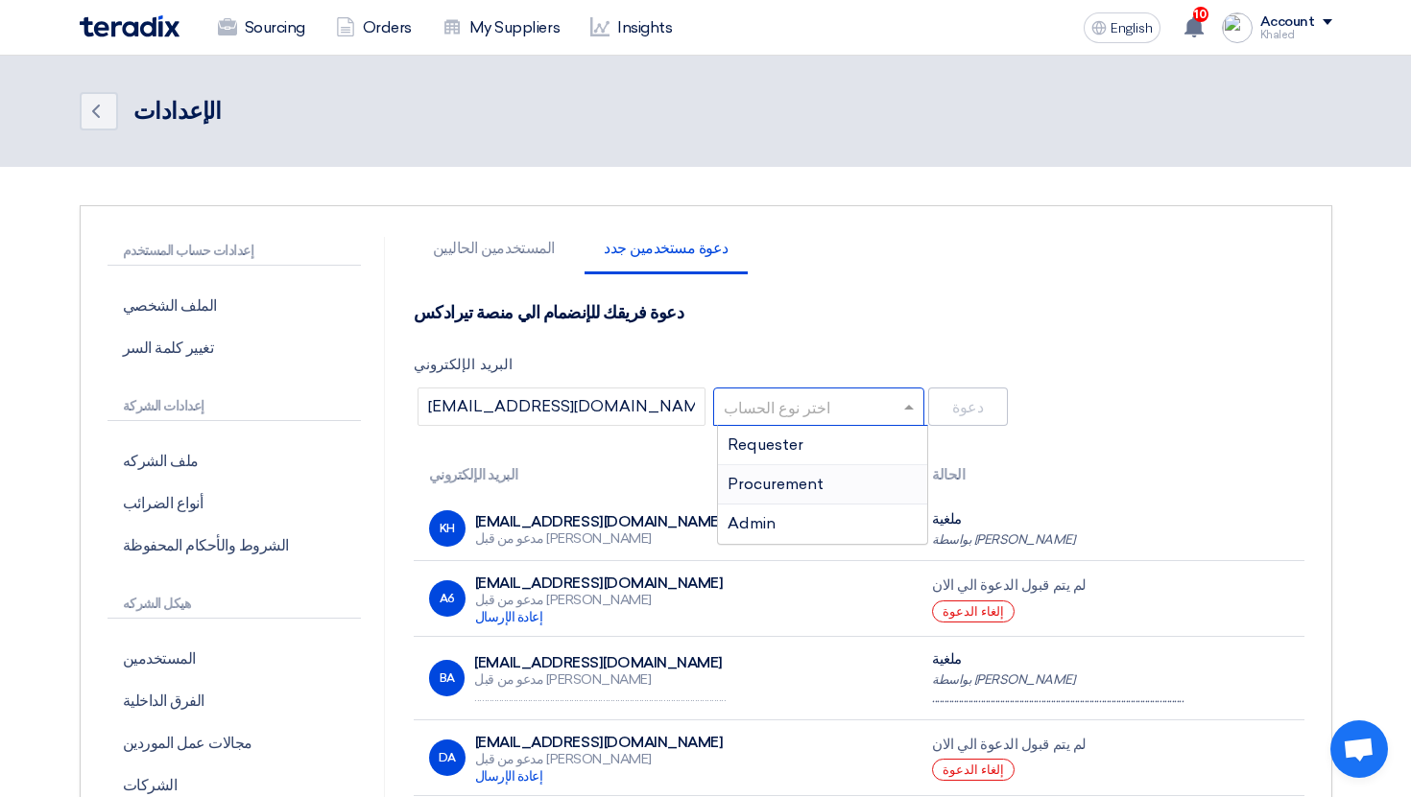
click at [787, 482] on span "Procurement" at bounding box center [775, 484] width 96 height 18
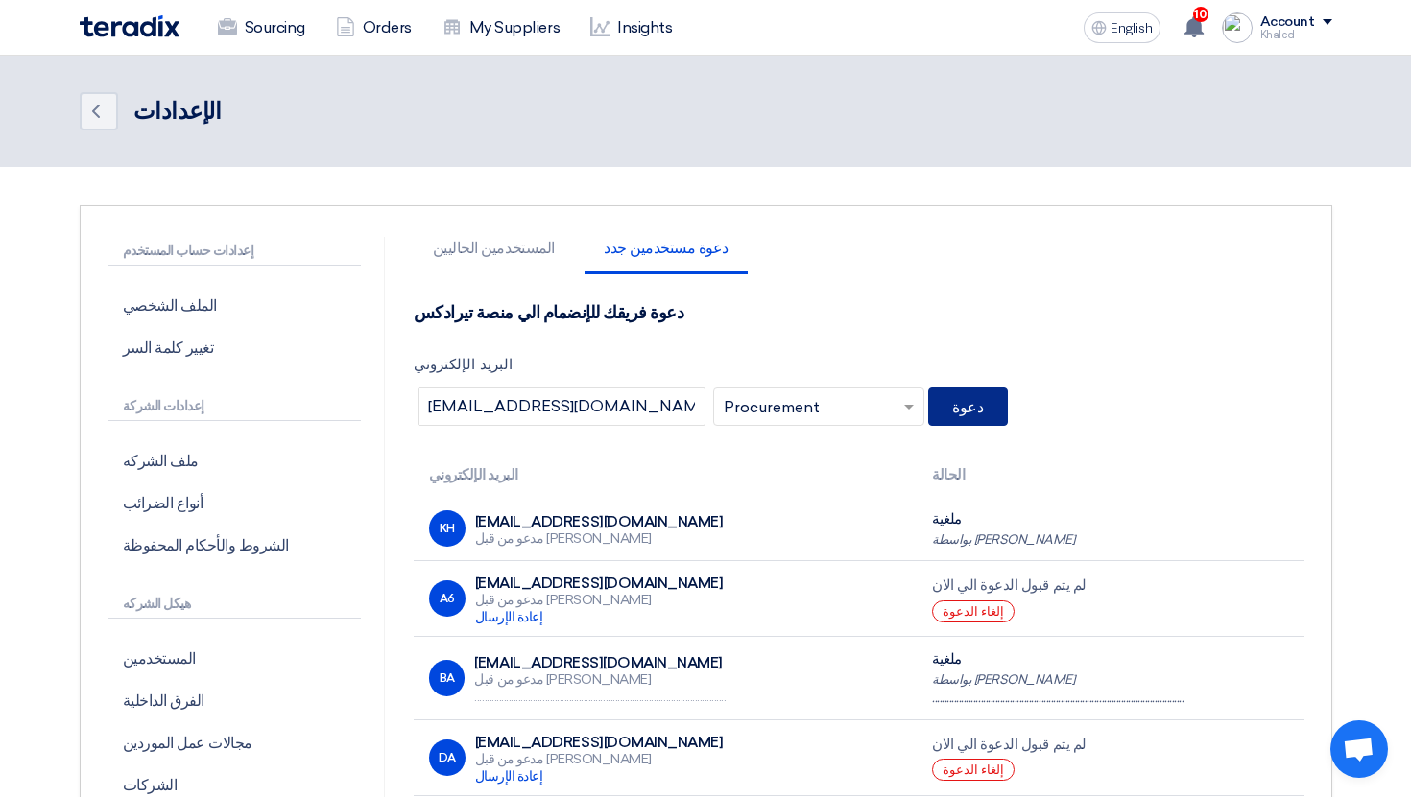
click at [997, 399] on button "دعوة" at bounding box center [968, 407] width 80 height 38
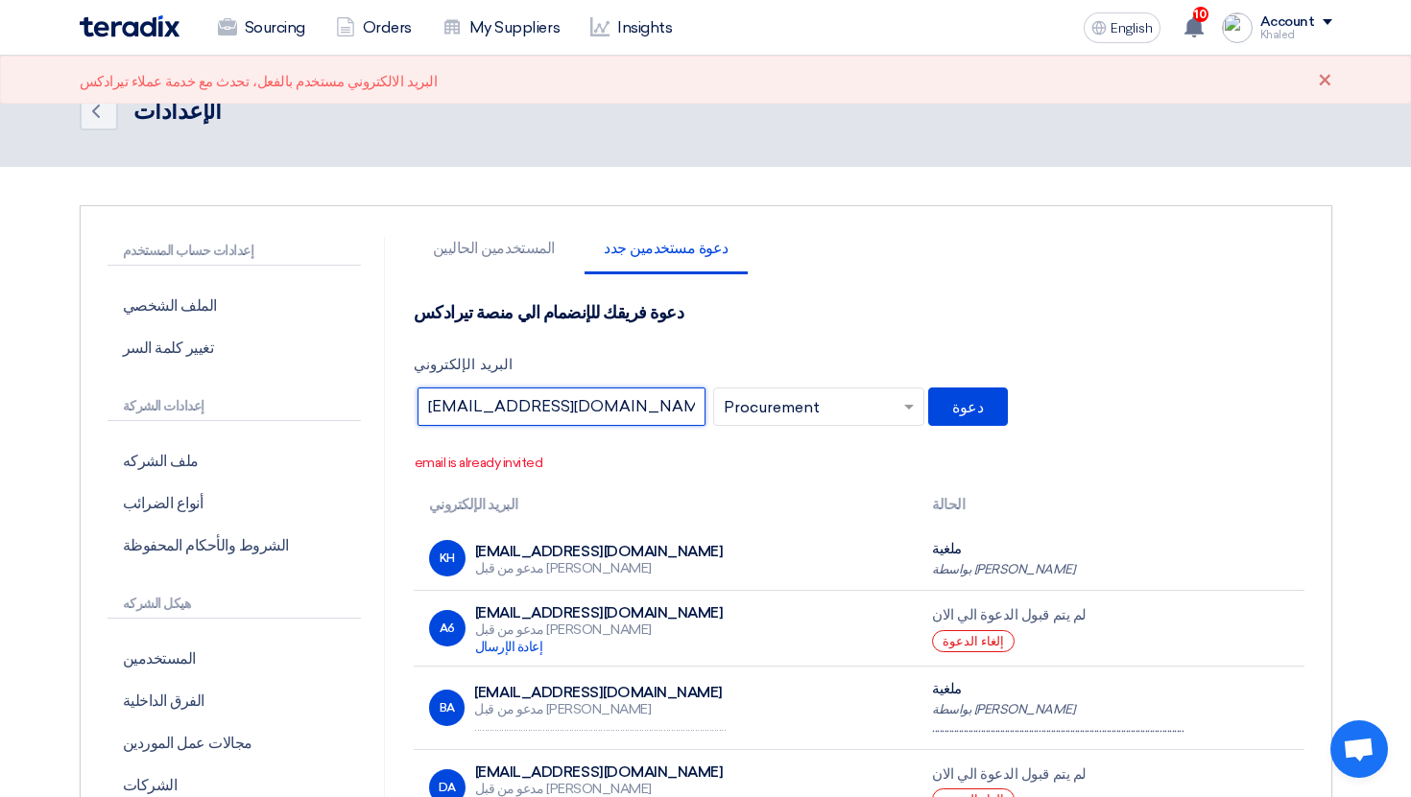
click at [447, 406] on input "erer@teradix.com" at bounding box center [561, 407] width 288 height 38
type input "eresssr@teradix.com"
click at [981, 404] on button "دعوة" at bounding box center [968, 407] width 80 height 38
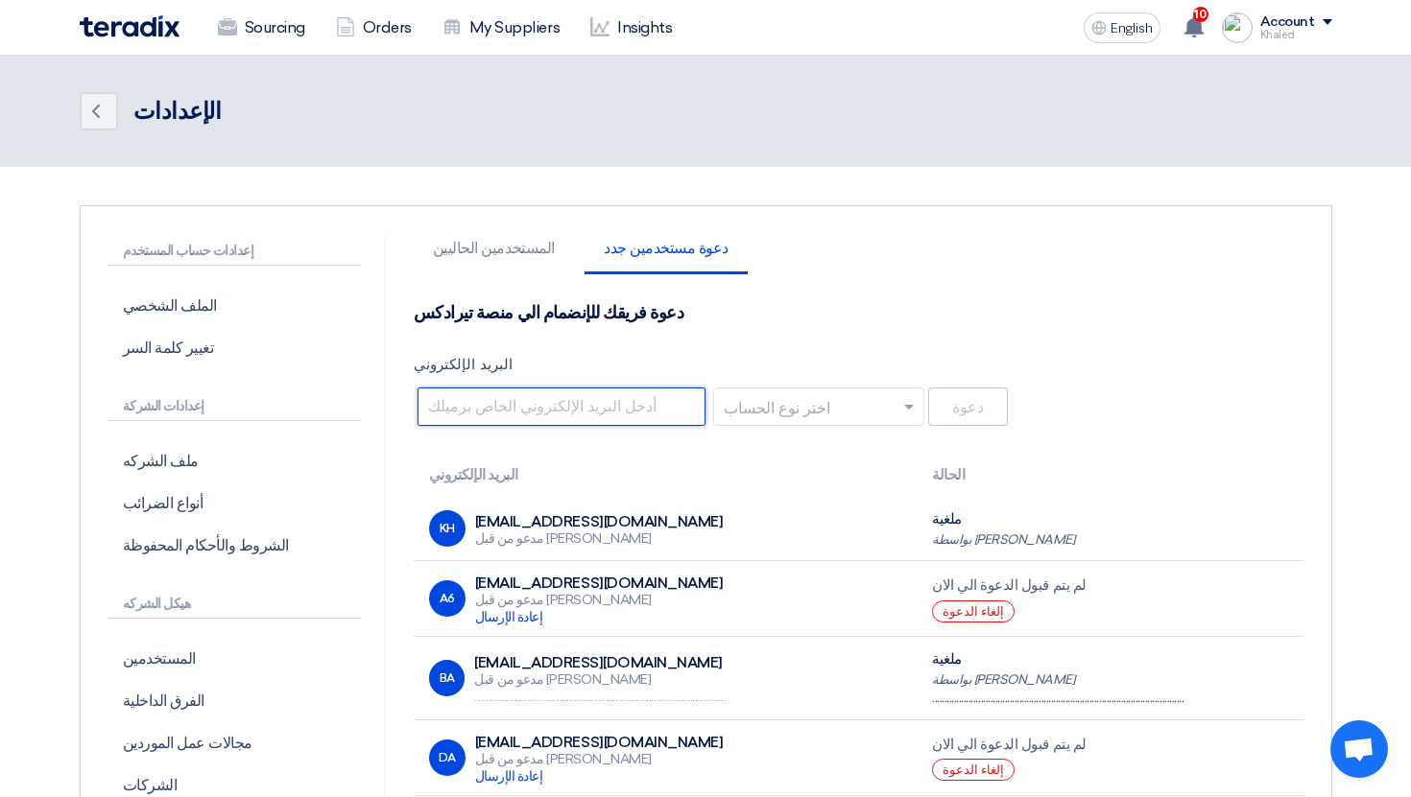
click at [610, 406] on input "البريد الإلكتروني" at bounding box center [561, 407] width 288 height 38
type input "dfdfffgg@teradix.com"
click at [729, 411] on input "text" at bounding box center [812, 409] width 171 height 32
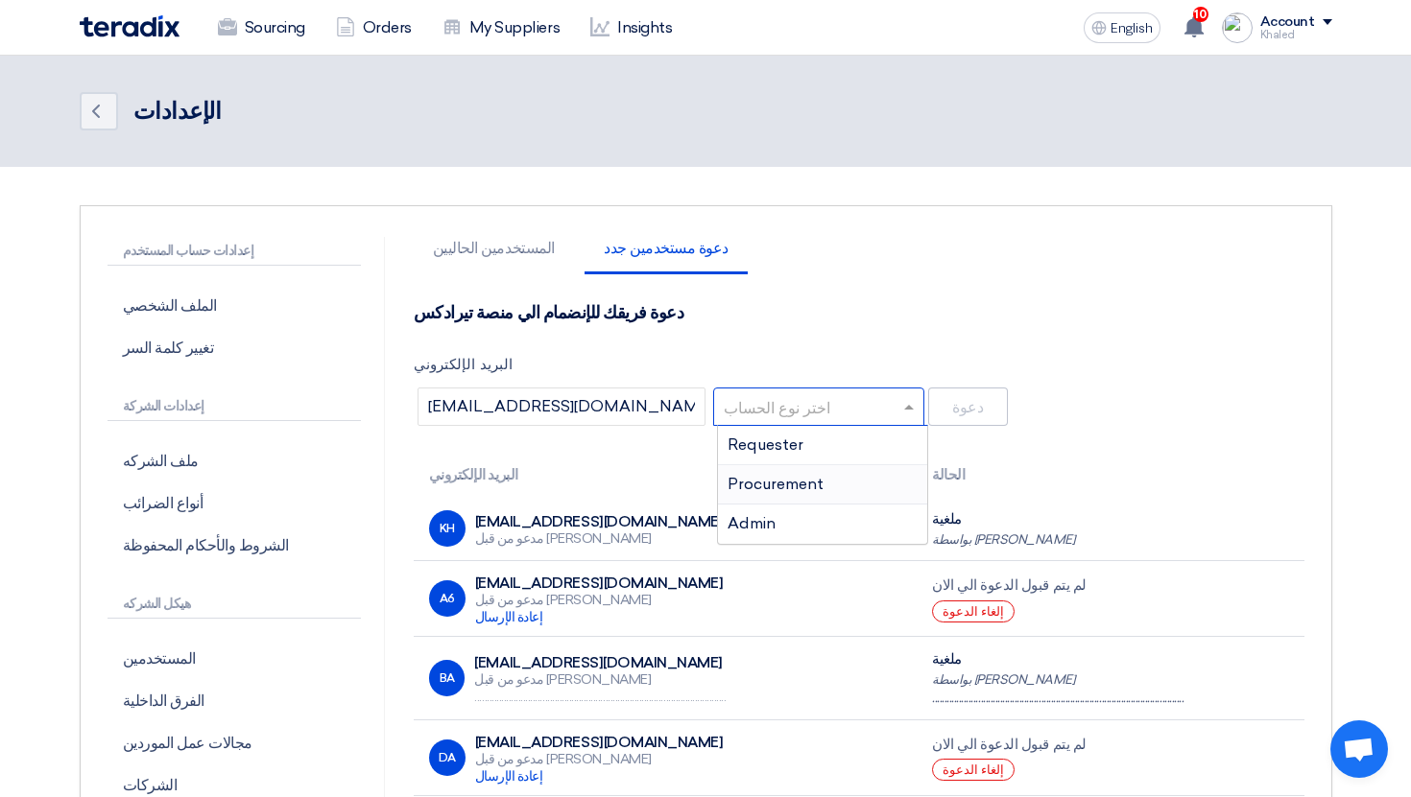
click at [776, 495] on div "Procurement" at bounding box center [822, 484] width 209 height 39
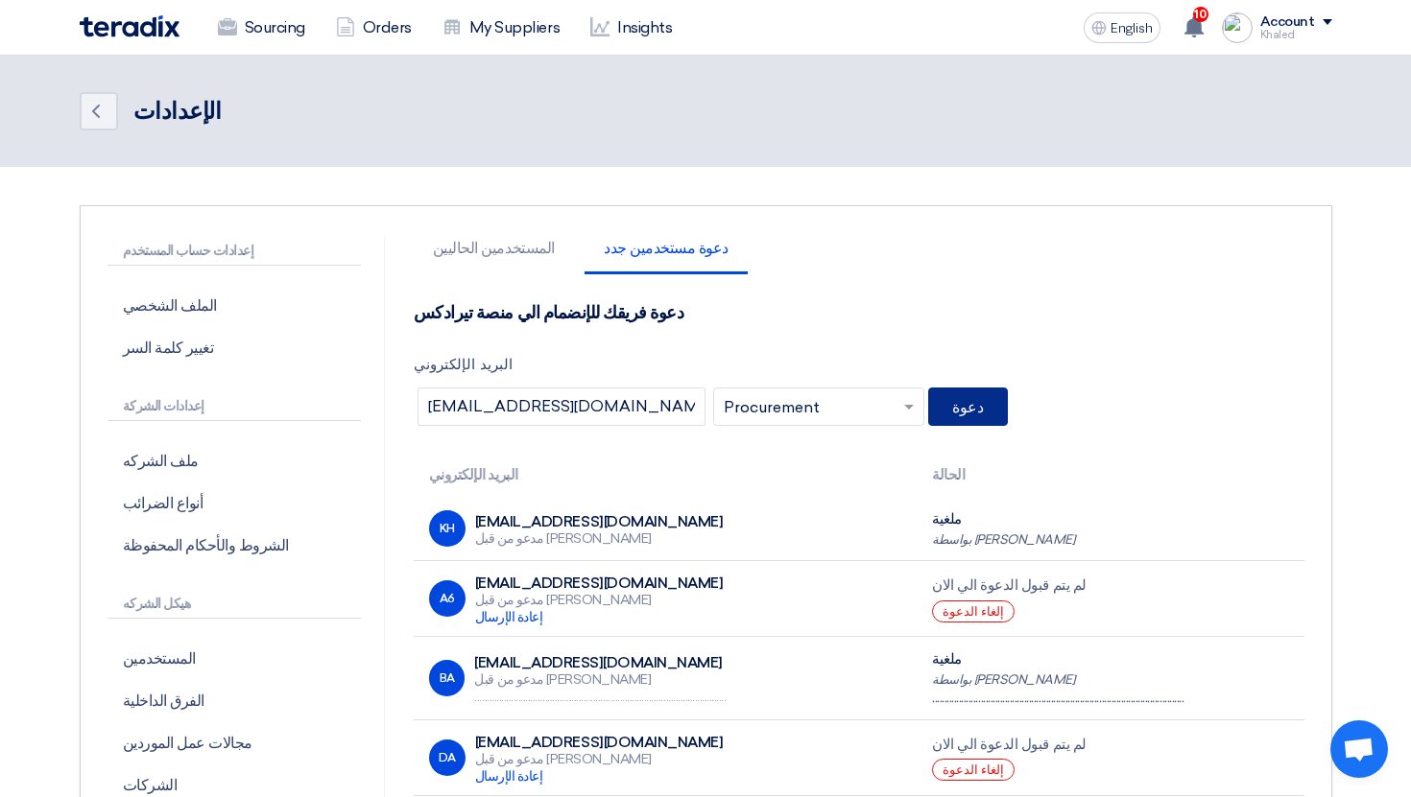
click at [979, 423] on button "دعوة" at bounding box center [968, 407] width 80 height 38
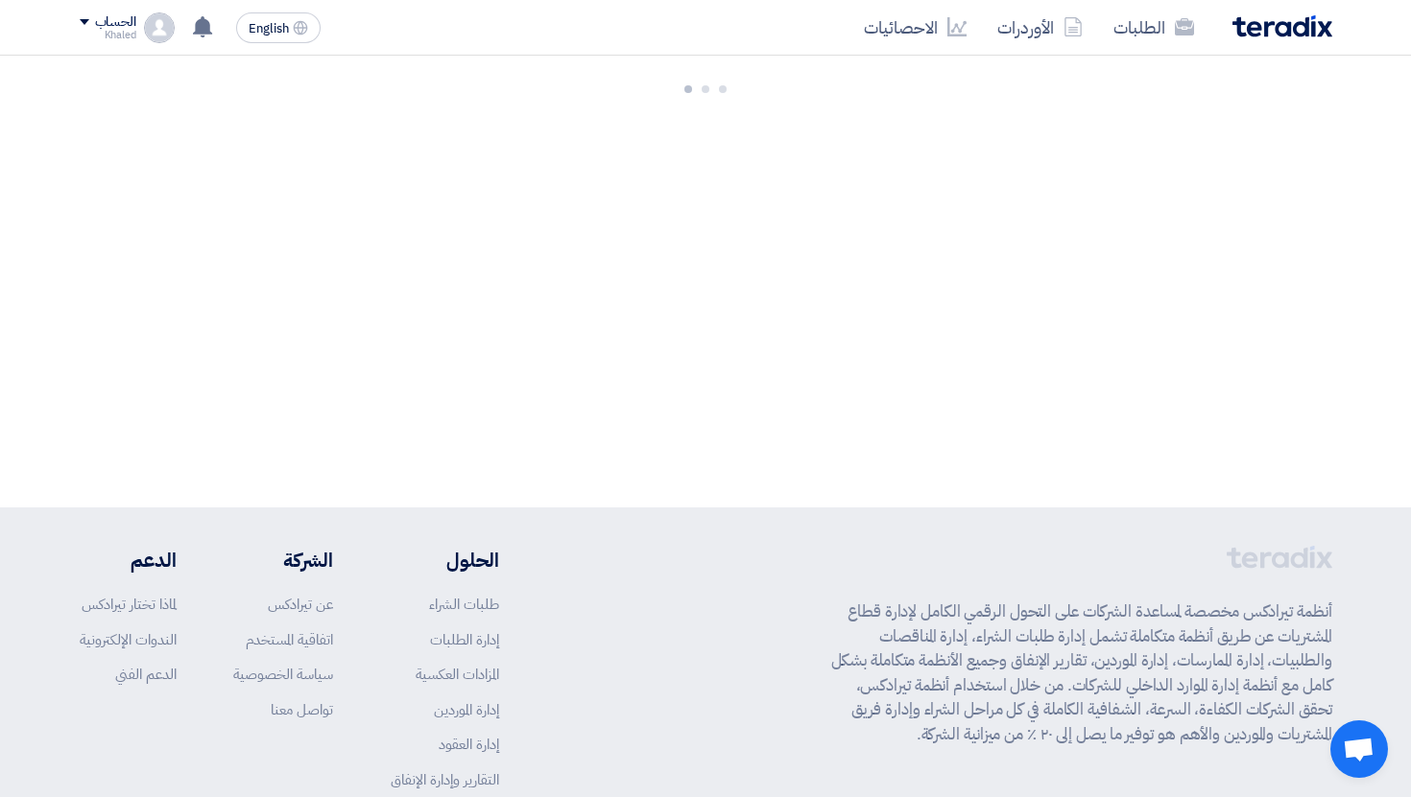
click at [95, 9] on div "English EN لا توجد إشعارات جديدة لديك الحساب Khaled الطلبات الأوردرات الاحصائيا…" at bounding box center [204, 28] width 249 height 38
click at [129, 21] on div "الحساب" at bounding box center [115, 22] width 41 height 16
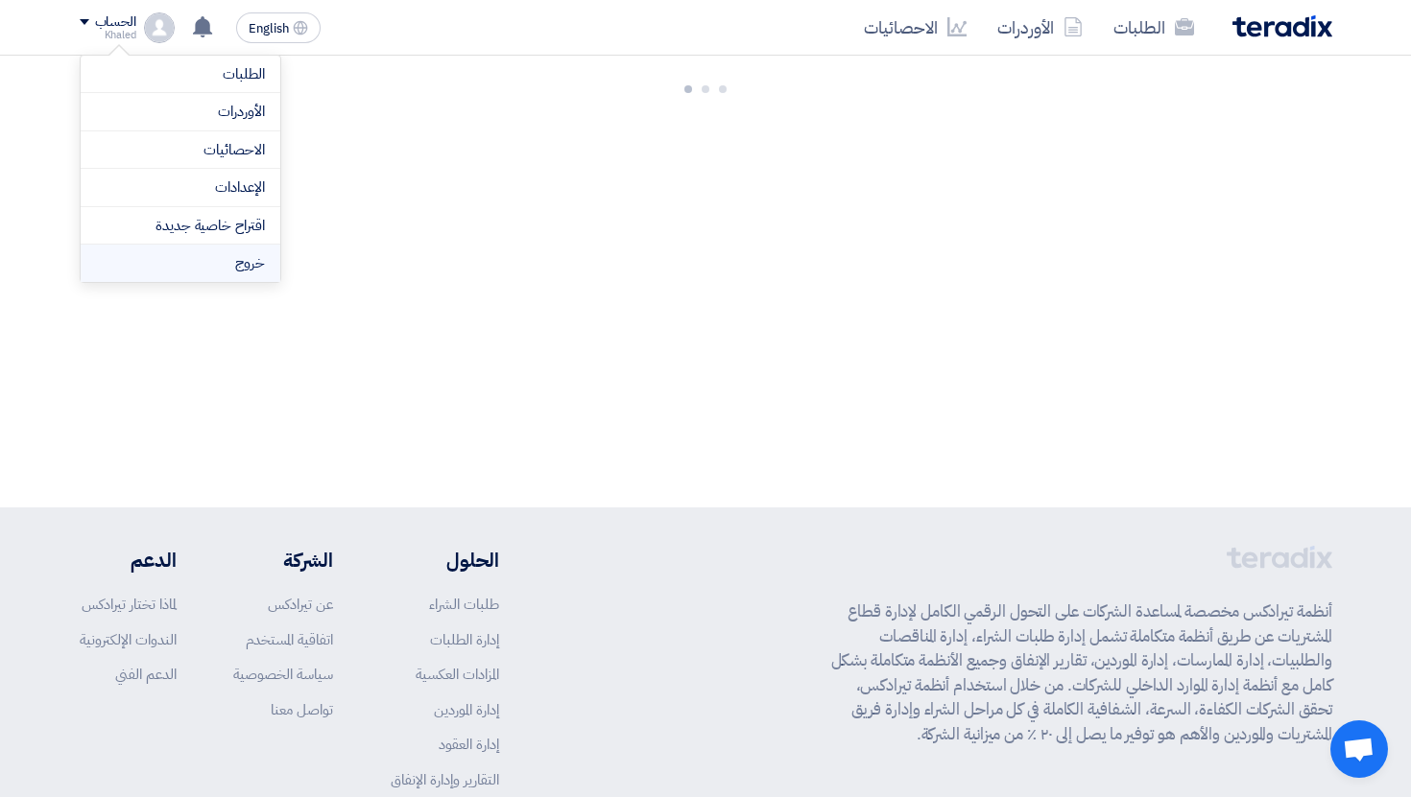
click at [214, 253] on li "خروج" at bounding box center [181, 263] width 200 height 37
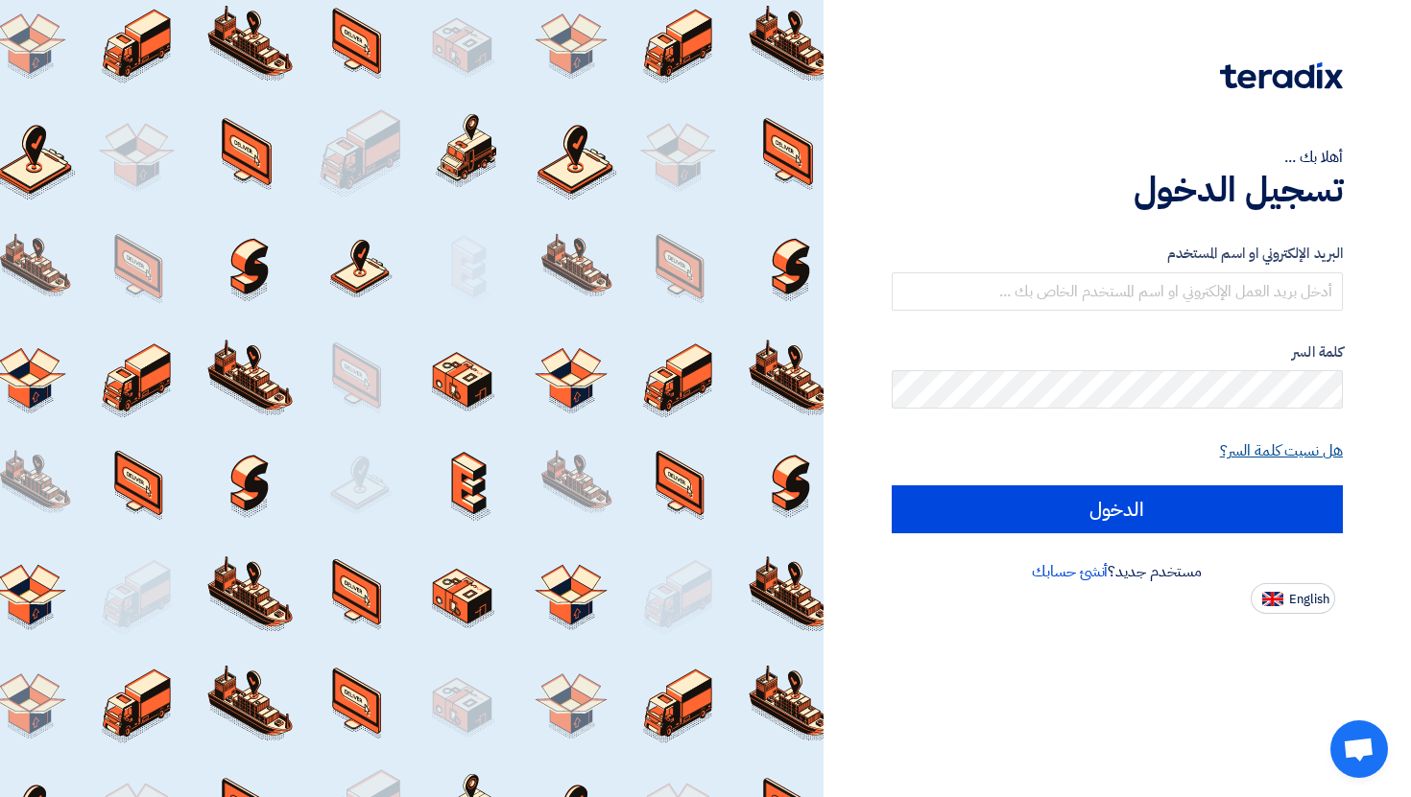
click at [1283, 451] on link "هل نسيت كلمة السر؟" at bounding box center [1281, 451] width 123 height 23
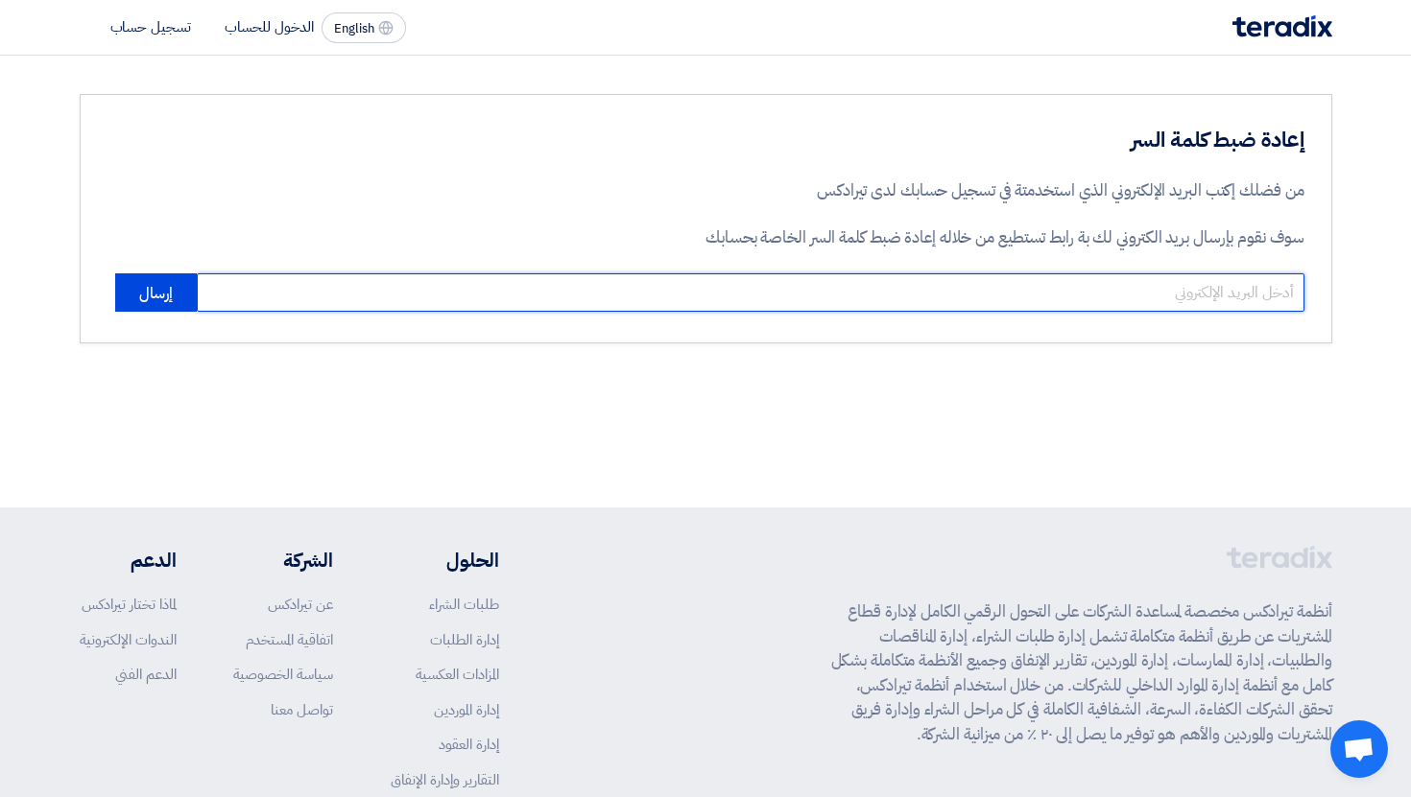
click at [1205, 309] on input "email" at bounding box center [750, 293] width 1107 height 38
type input "khaled@teradix.com"
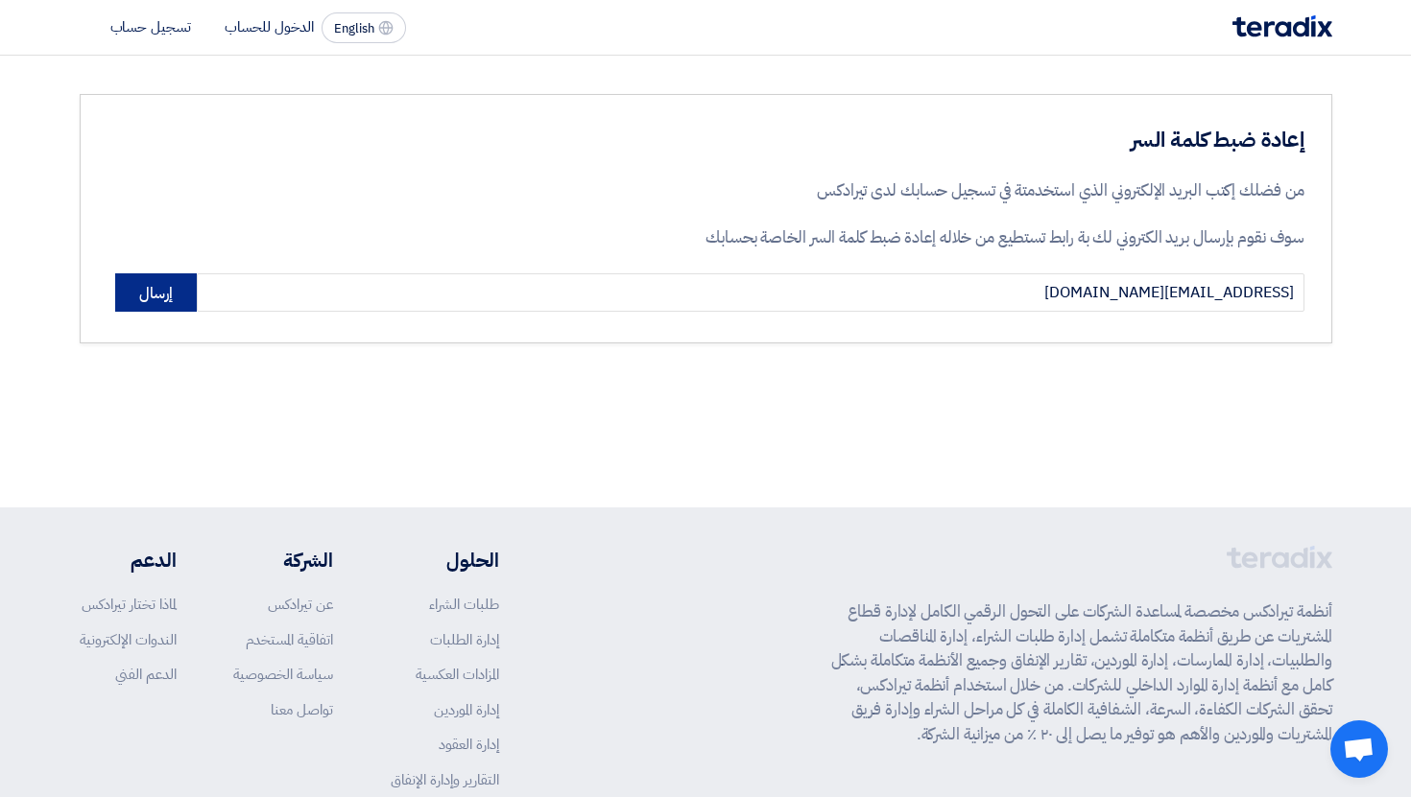
click at [132, 294] on button "إرسال" at bounding box center [156, 293] width 82 height 38
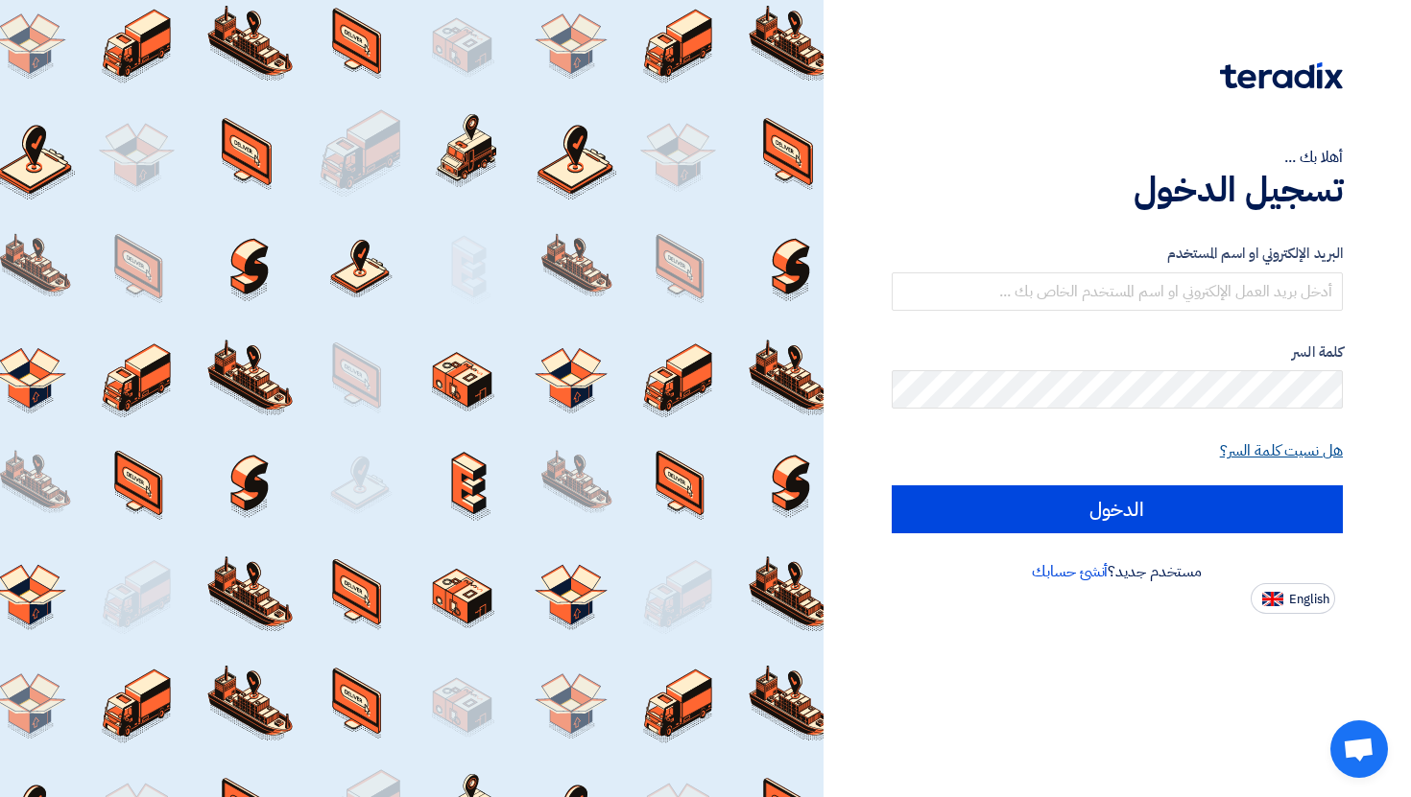
click at [1272, 452] on link "هل نسيت كلمة السر؟" at bounding box center [1281, 451] width 123 height 23
click at [1272, 444] on link "هل نسيت كلمة السر؟" at bounding box center [1281, 451] width 123 height 23
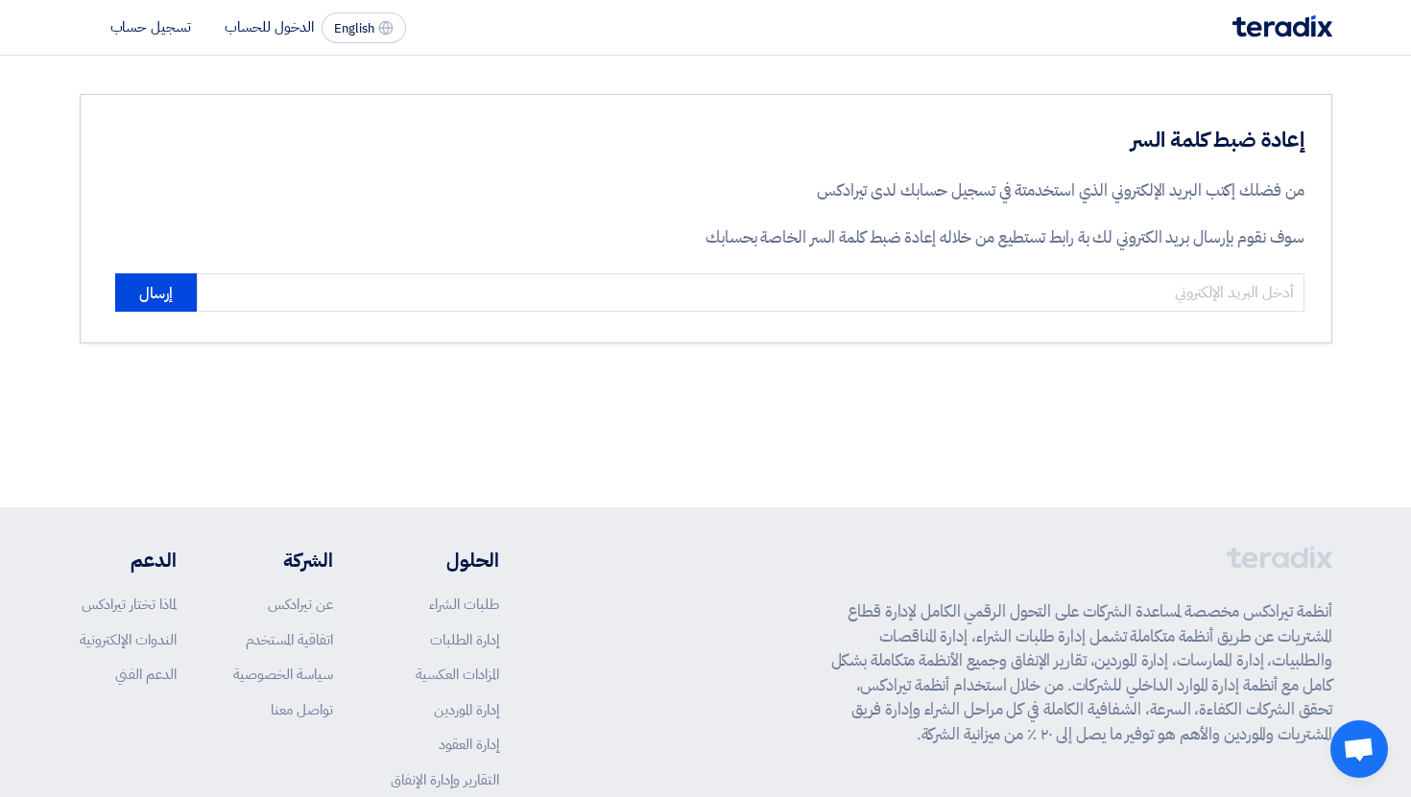
click at [888, 268] on div "إعادة ضبط كلمة السر من فضلك إكتب البريد الإلكتروني الذي استخدمتة في تسجيل حسابك…" at bounding box center [975, 200] width 658 height 148
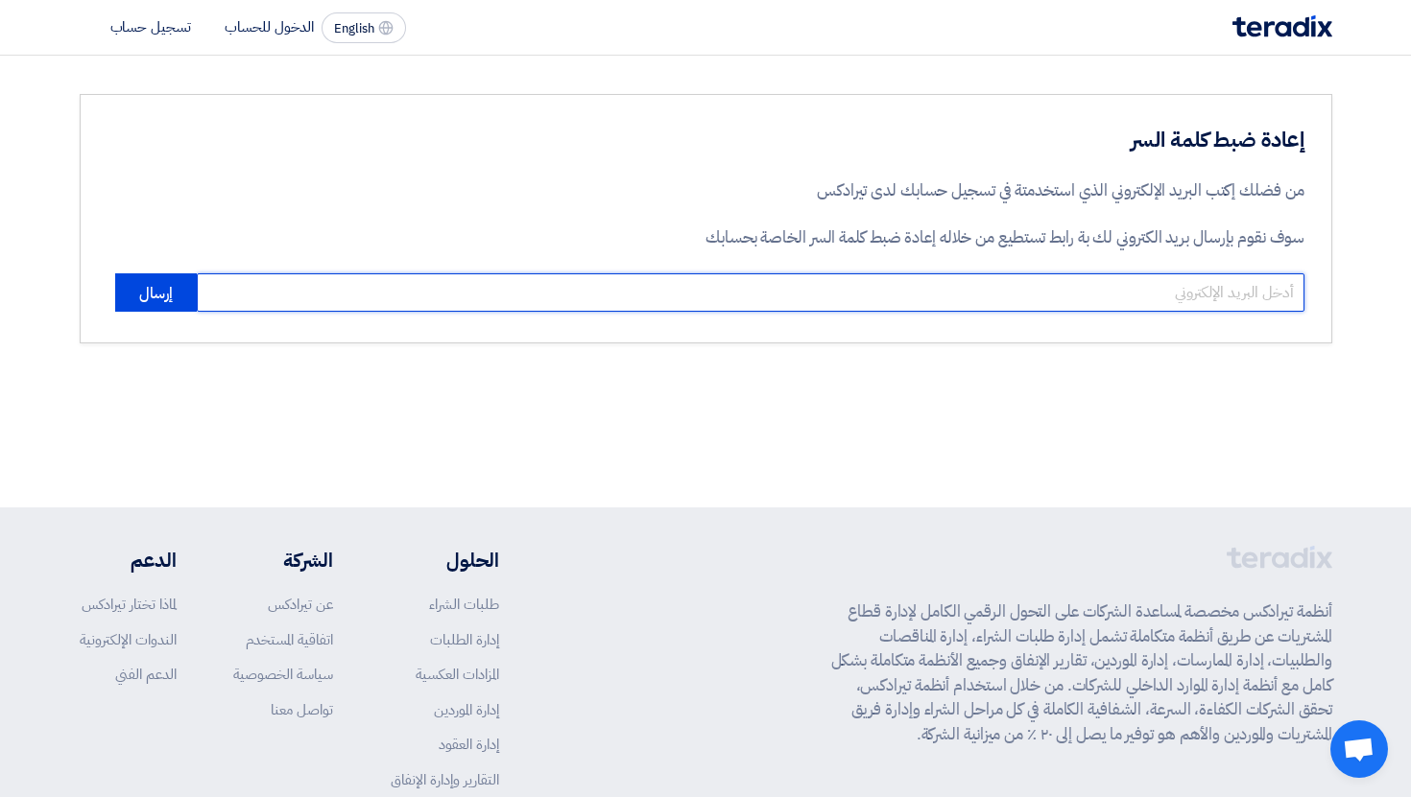
click at [891, 283] on input "email" at bounding box center [750, 293] width 1107 height 38
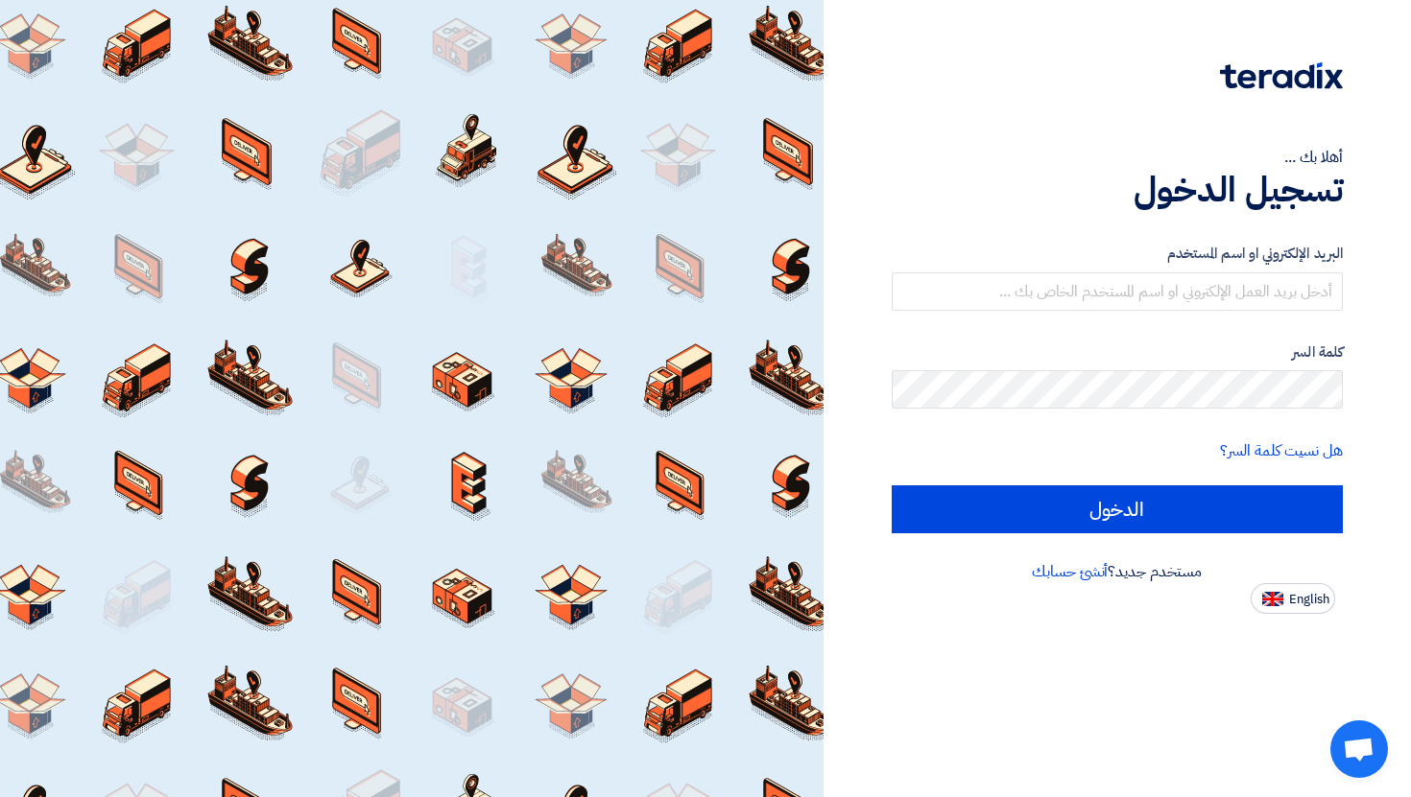
click at [1276, 465] on form "البريد الإلكتروني او اسم المستخدم كلمة السر هل نسيت كلمة السر؟ الدخول" at bounding box center [1118, 388] width 452 height 291
click at [1272, 443] on link "هل نسيت كلمة السر؟" at bounding box center [1281, 451] width 123 height 23
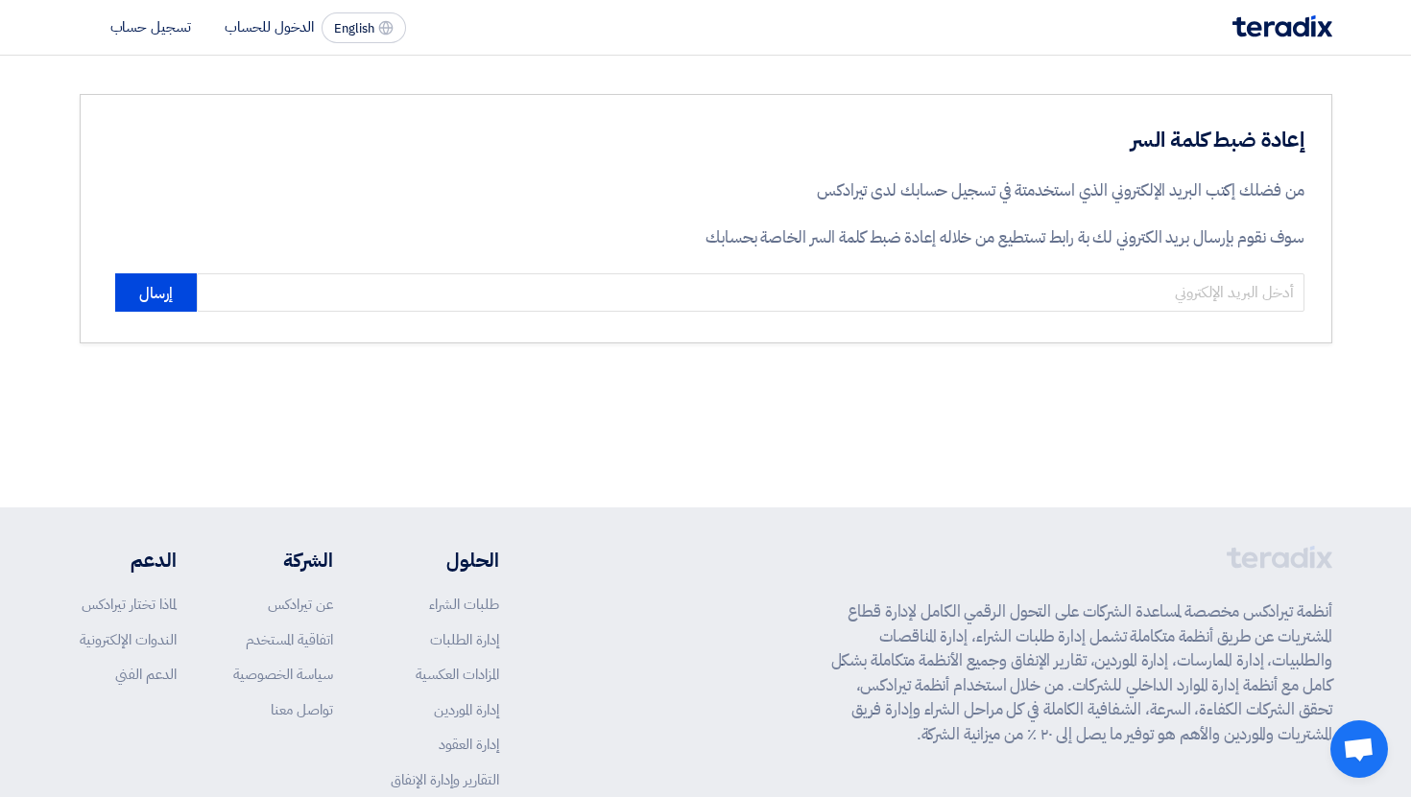
click at [1010, 325] on div "إعادة ضبط كلمة السر من فضلك إكتب البريد الإلكتروني الذي استخدمتة في تسجيل حسابك…" at bounding box center [706, 219] width 1252 height 250
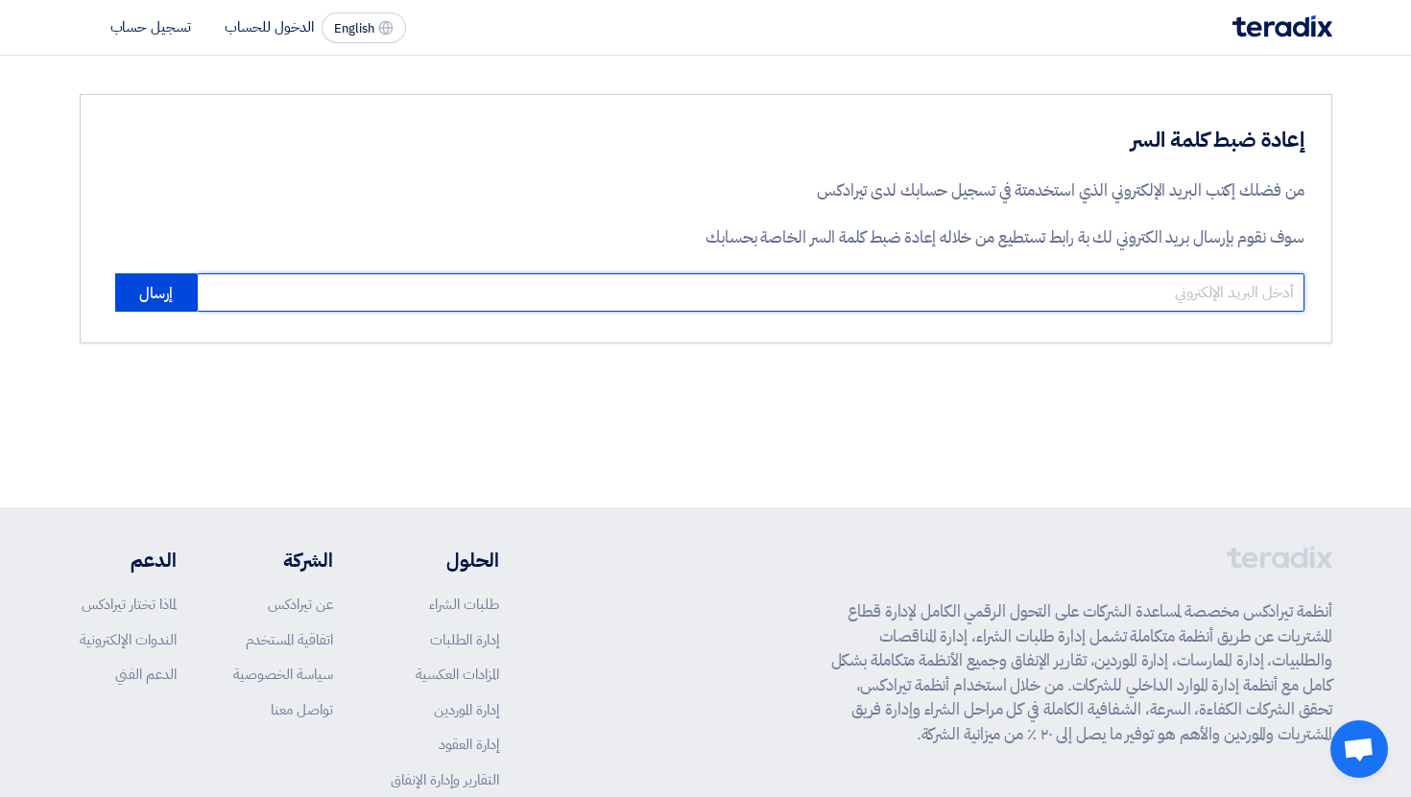
click at [1009, 301] on input "email" at bounding box center [750, 293] width 1107 height 38
paste input "[EMAIL_ADDRESS][DOMAIN_NAME]"
type input "[EMAIL_ADDRESS][DOMAIN_NAME]"
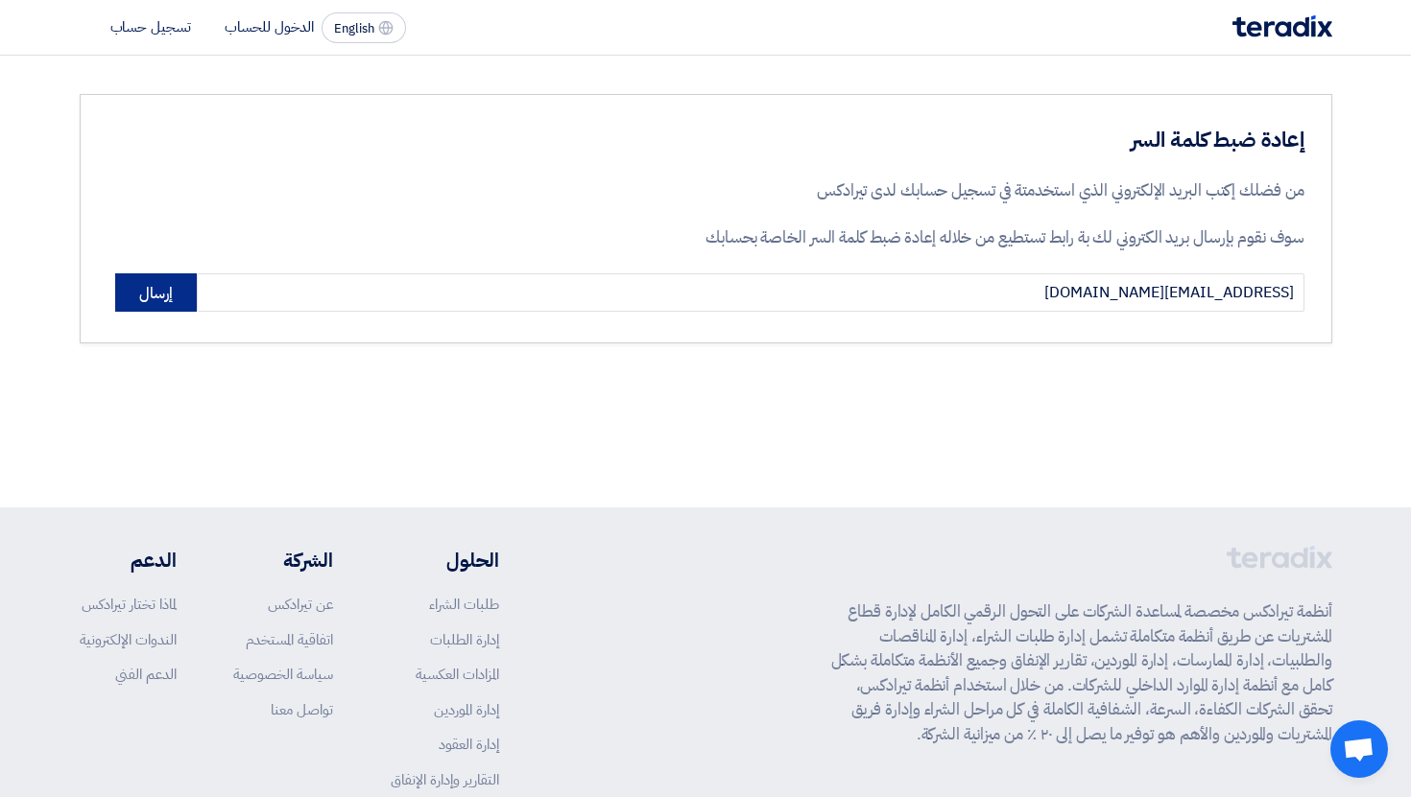
click at [176, 288] on button "إرسال" at bounding box center [156, 293] width 82 height 38
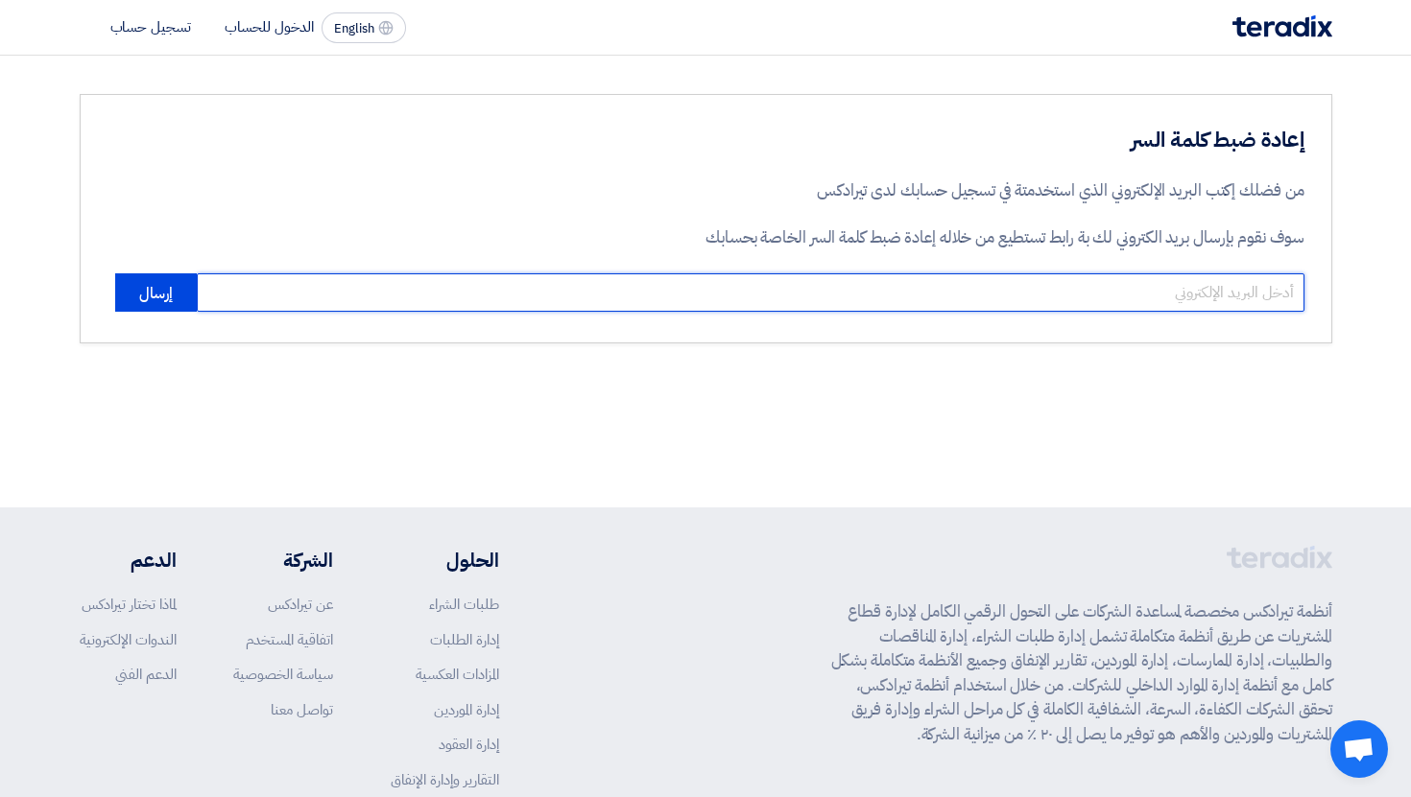
click at [727, 298] on input "email" at bounding box center [750, 293] width 1107 height 38
paste input "[EMAIL_ADDRESS][DOMAIN_NAME]"
type input "[EMAIL_ADDRESS][DOMAIN_NAME]"
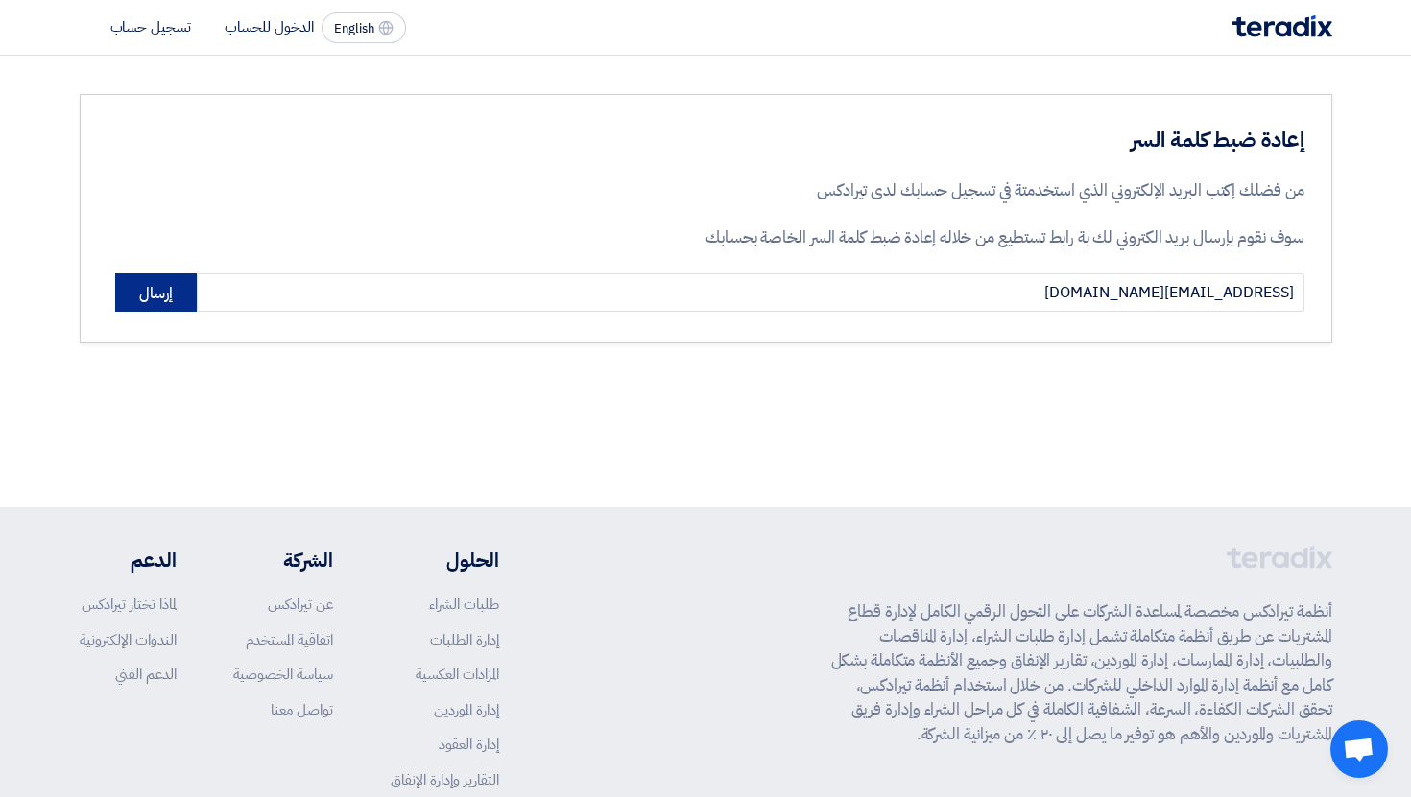
click at [161, 285] on button "إرسال" at bounding box center [156, 293] width 82 height 38
click at [371, 17] on button "English EN" at bounding box center [363, 27] width 84 height 31
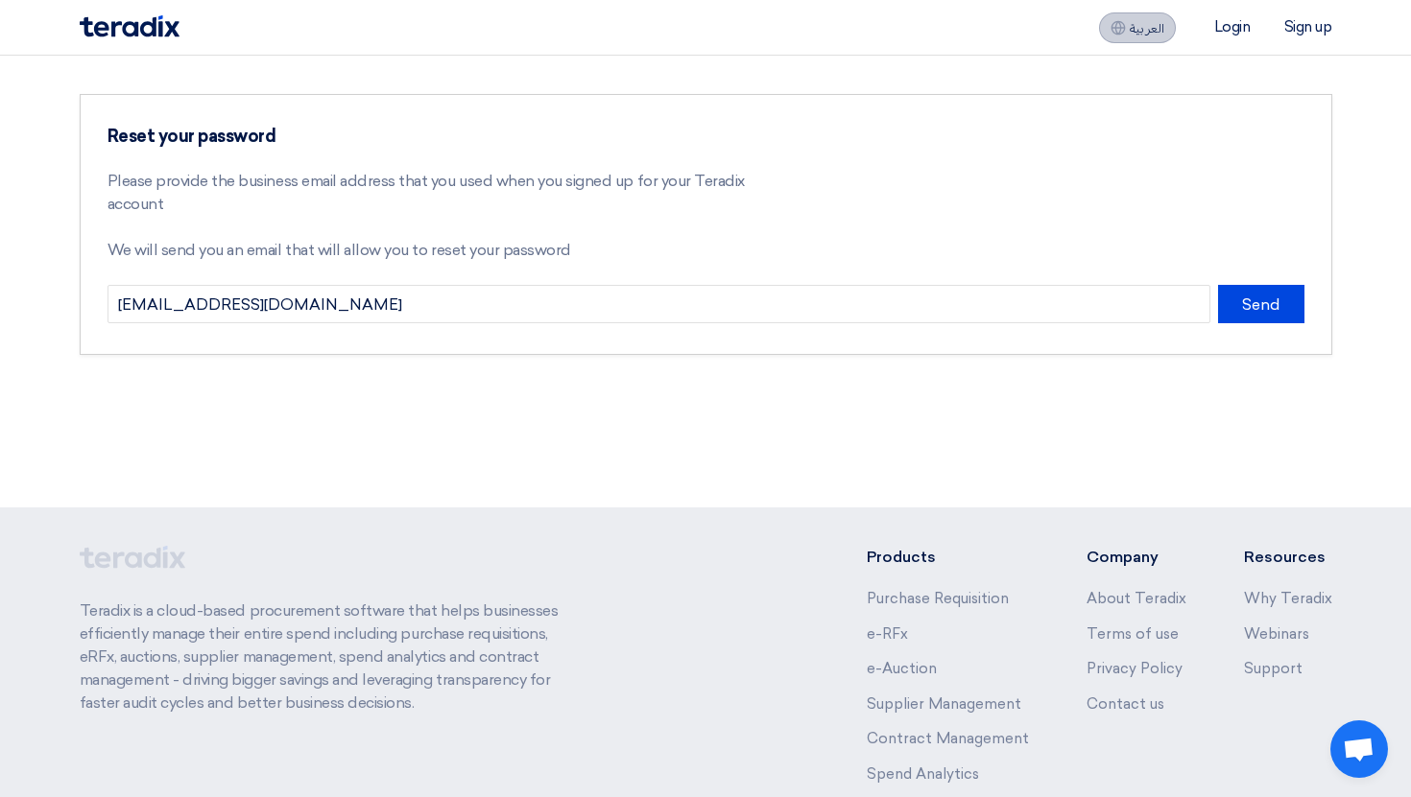
click at [1154, 29] on span "العربية" at bounding box center [1147, 28] width 35 height 13
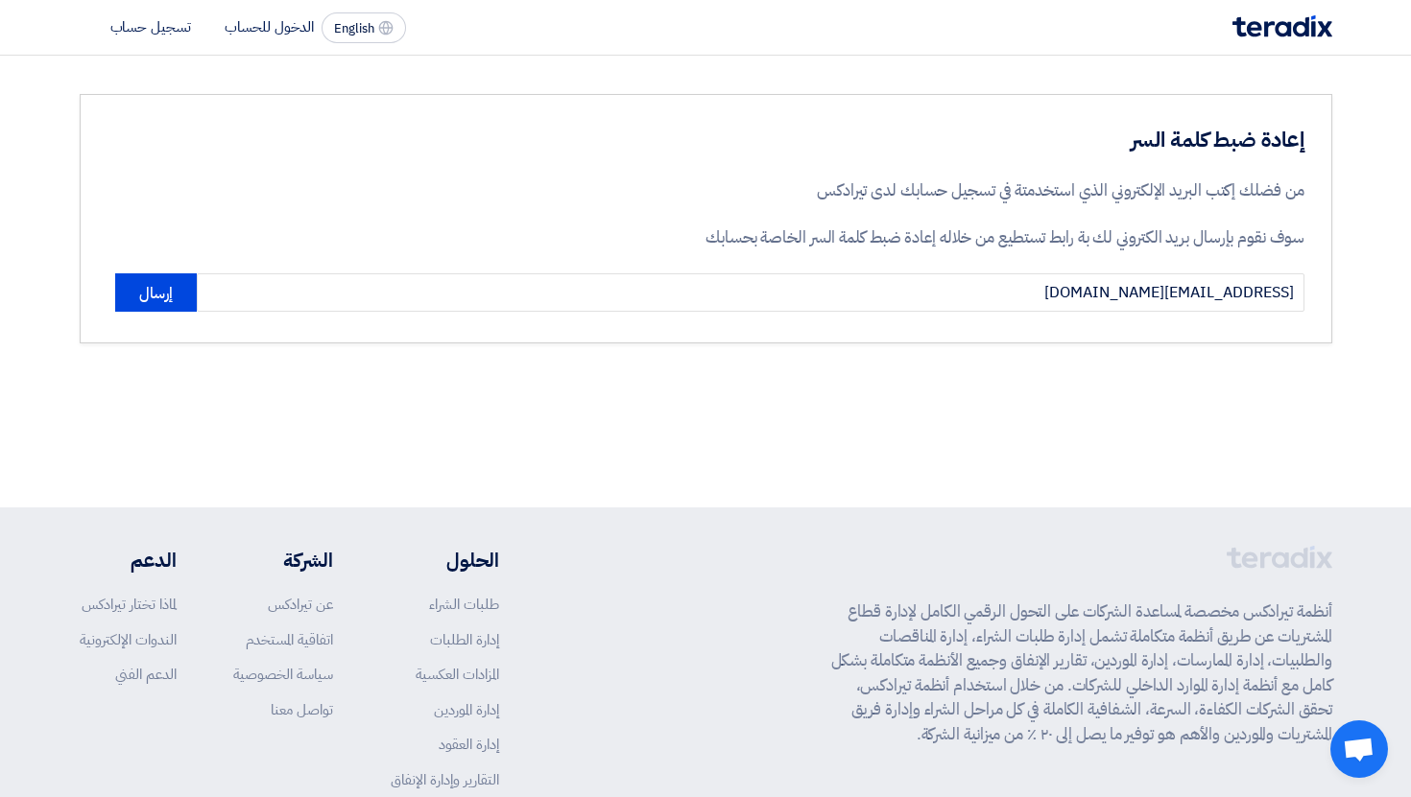
click at [135, 33] on li "تسجيل حساب" at bounding box center [150, 26] width 81 height 21
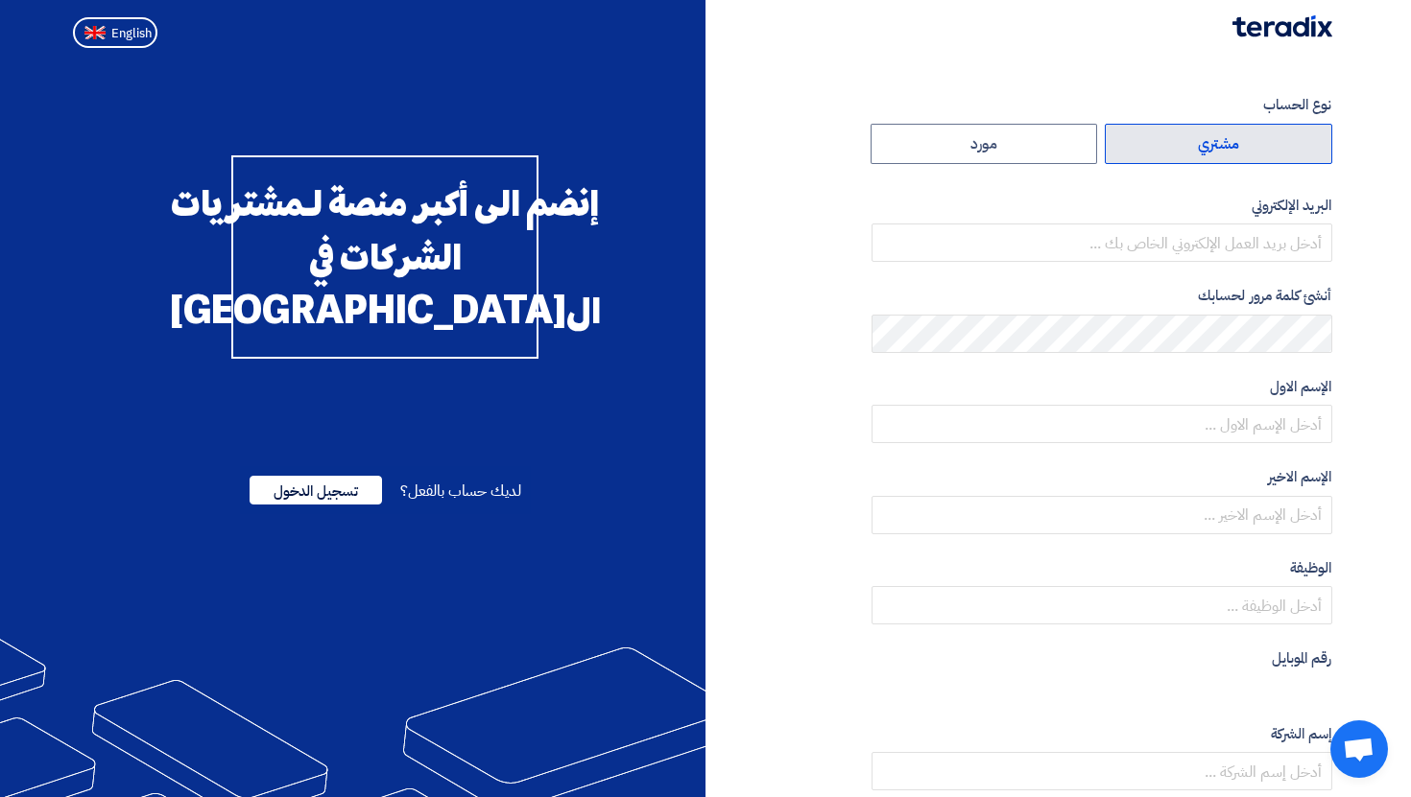
click at [1245, 138] on label "مشتري" at bounding box center [1218, 144] width 227 height 40
click at [1245, 138] on input "مشتري" at bounding box center [1219, 144] width 226 height 38
radio input "true"
click at [1257, 197] on label "البريد الإلكتروني" at bounding box center [1101, 206] width 461 height 22
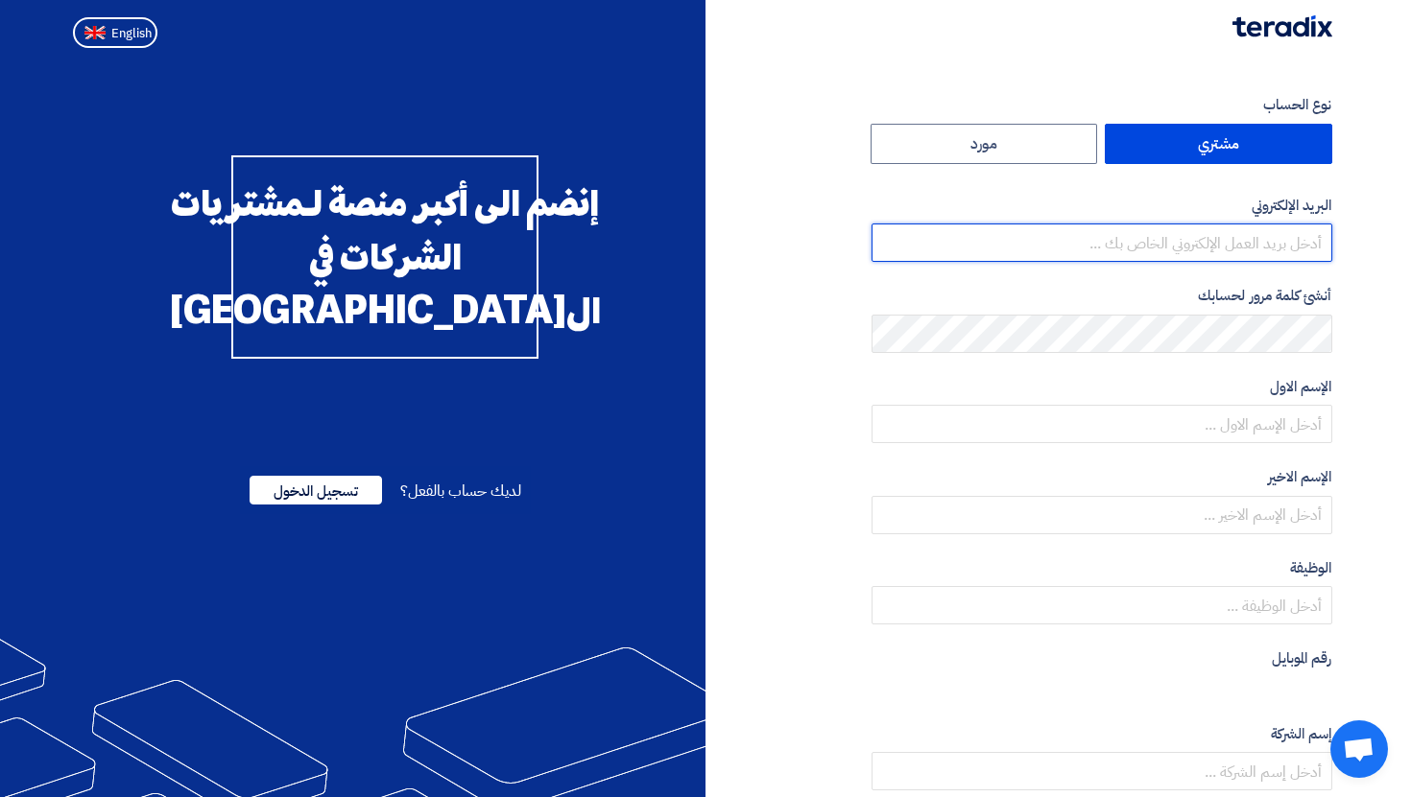
click at [1238, 259] on input "email" at bounding box center [1101, 243] width 461 height 38
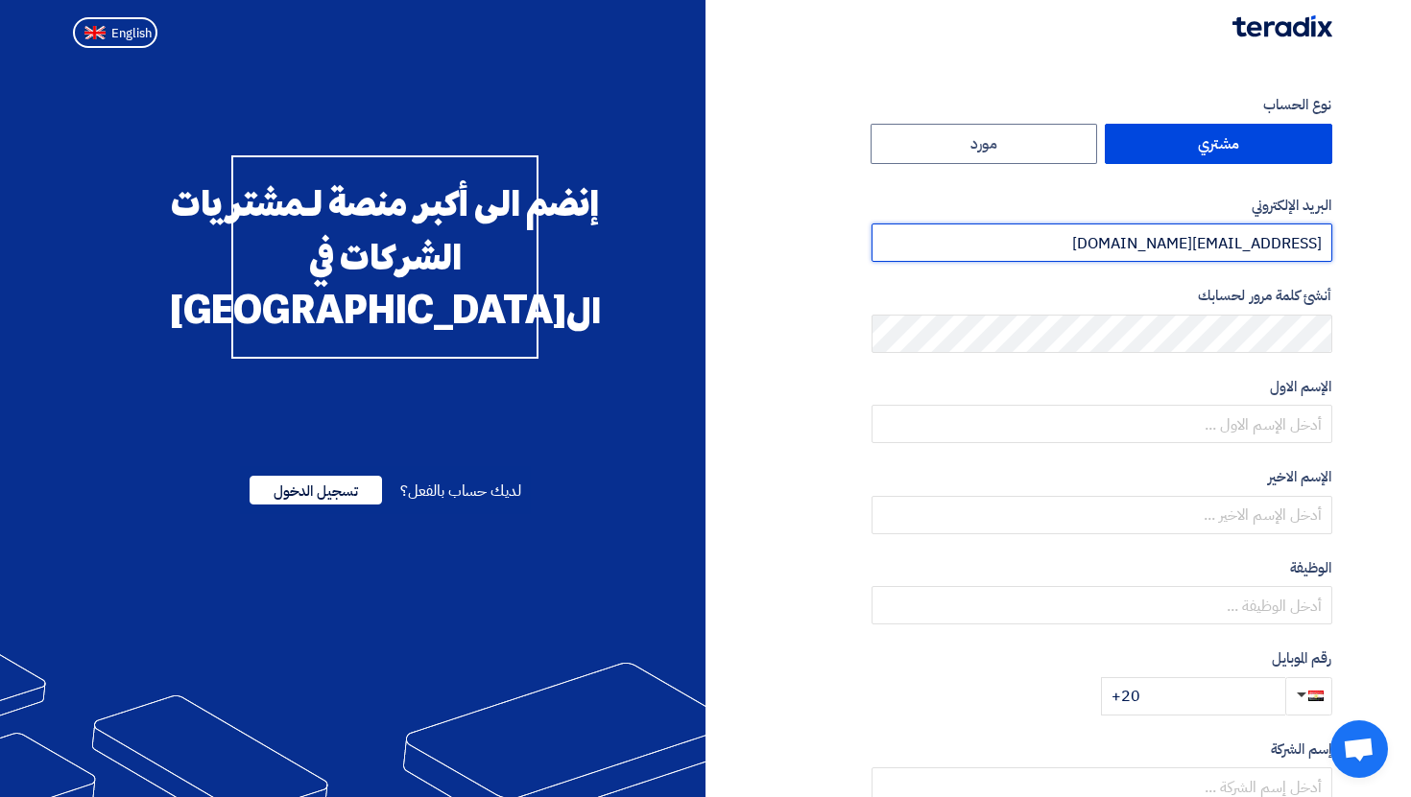
type input "fffffff@teradix.com"
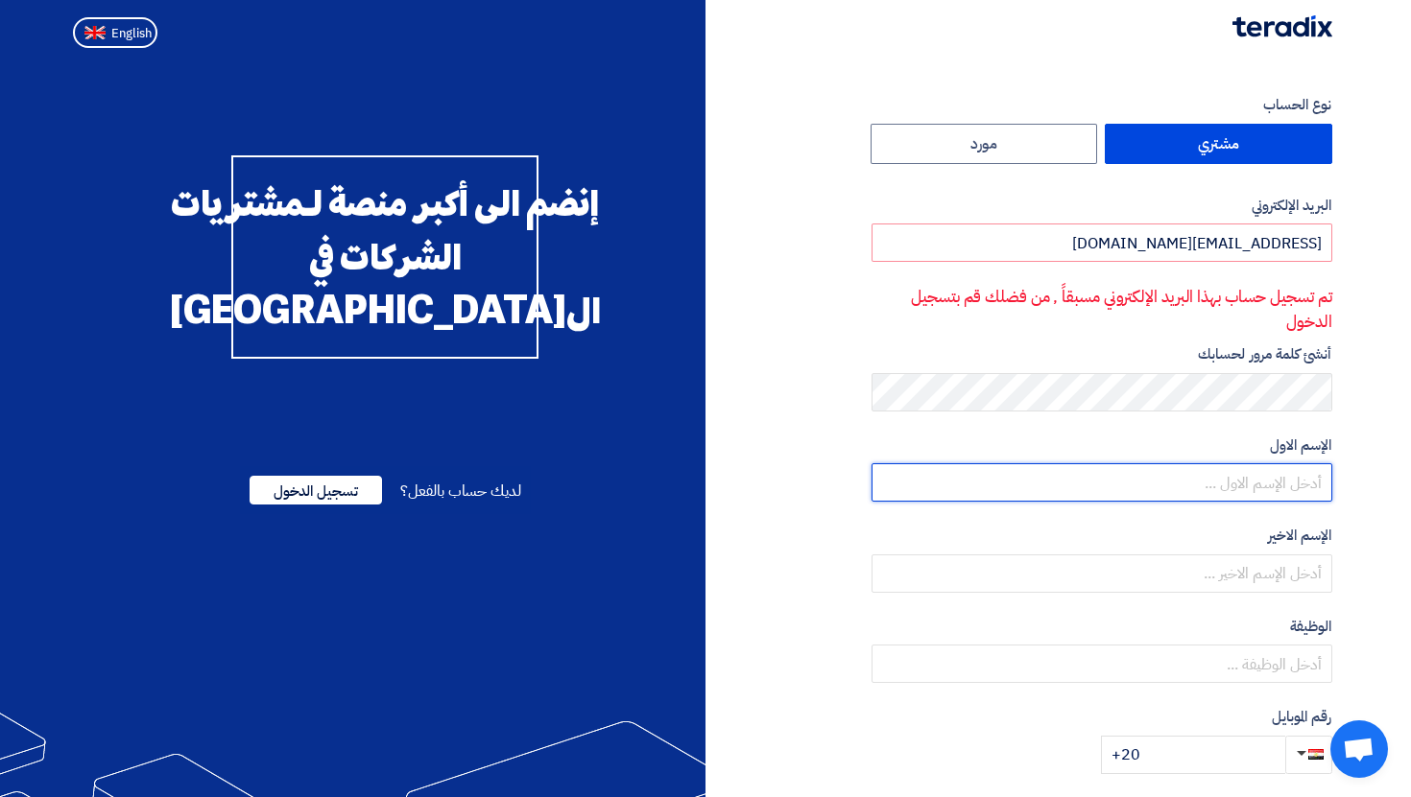
click at [1274, 465] on input "text" at bounding box center [1101, 483] width 461 height 38
type input "fdsf"
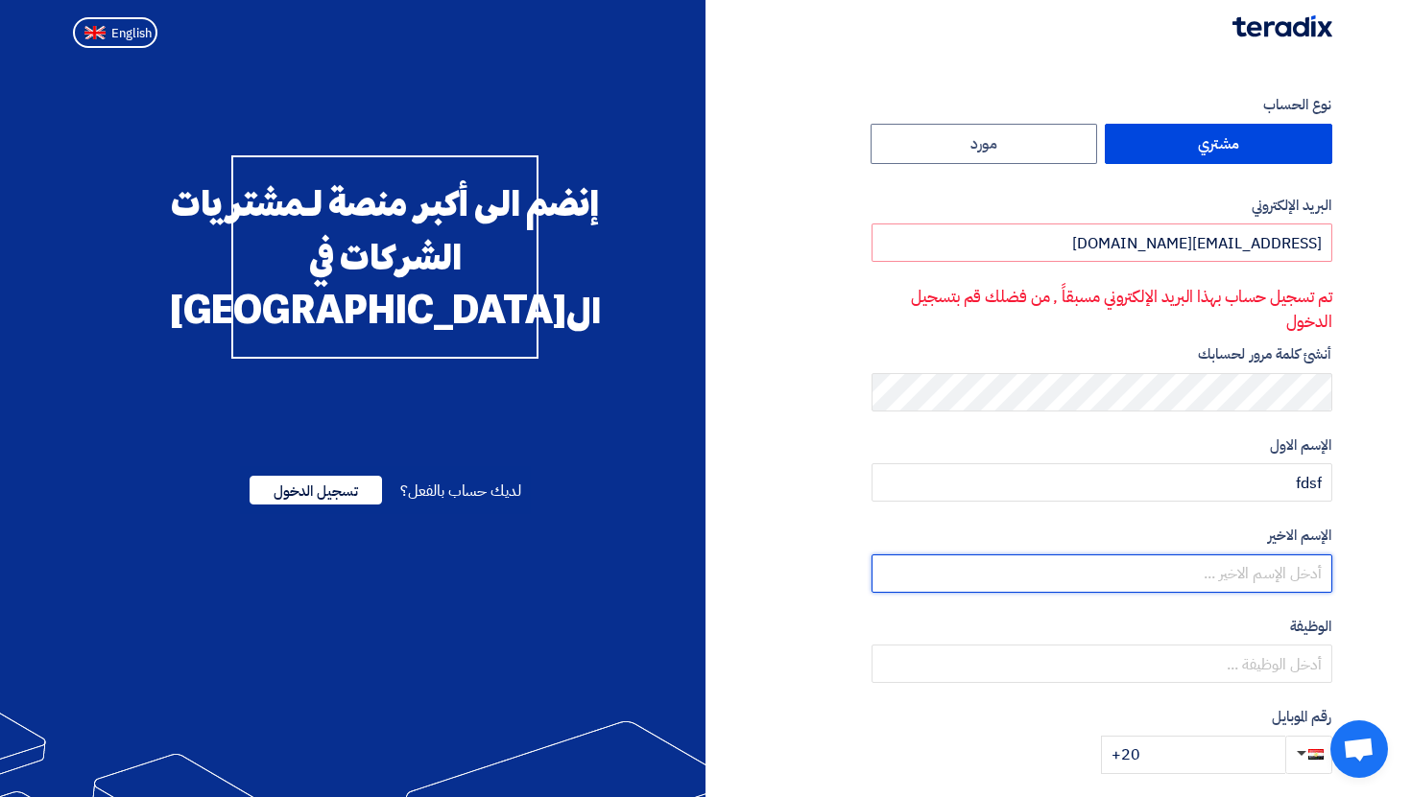
click at [1242, 580] on input "text" at bounding box center [1101, 574] width 461 height 38
type input "fdsf"
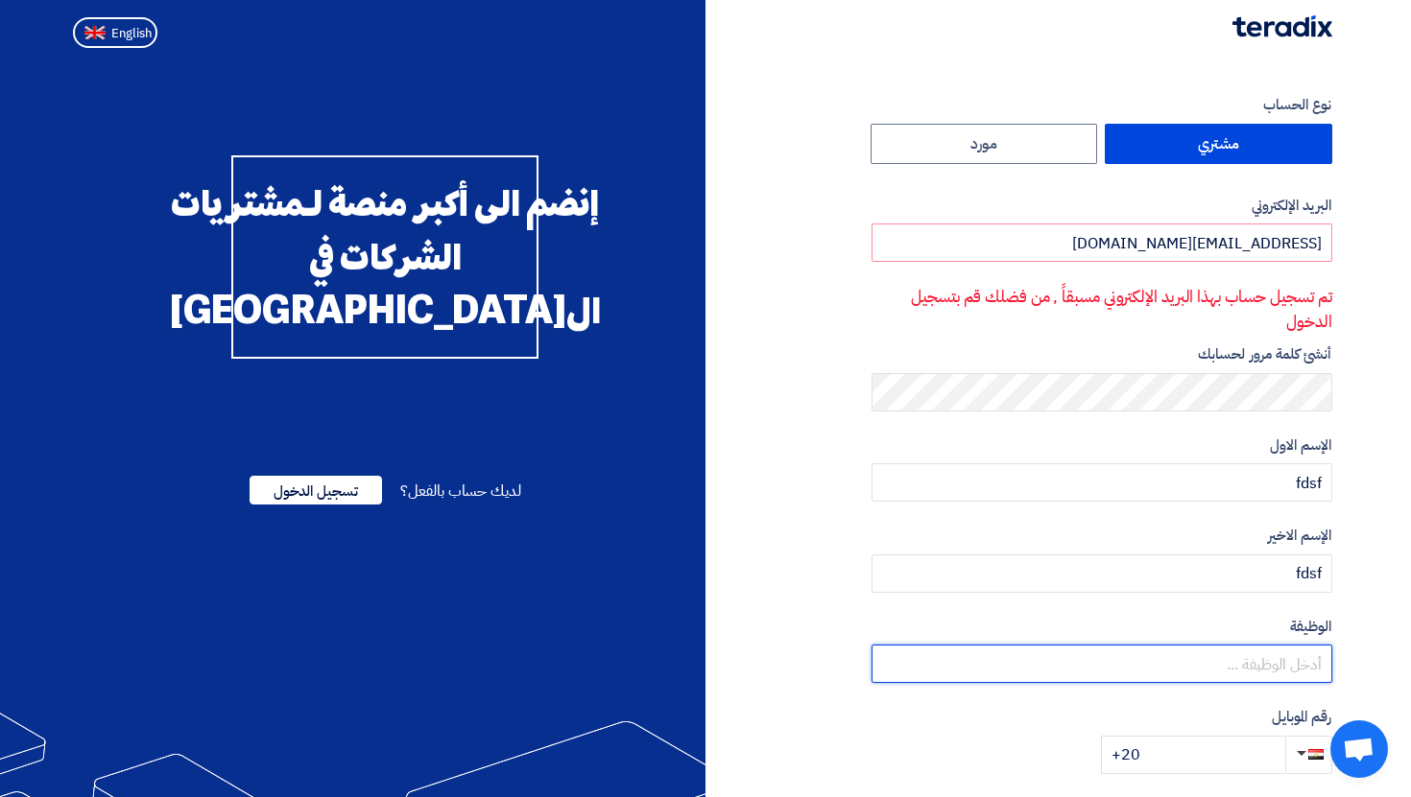
click at [1253, 647] on input "text" at bounding box center [1101, 664] width 461 height 38
type input "fdsf"
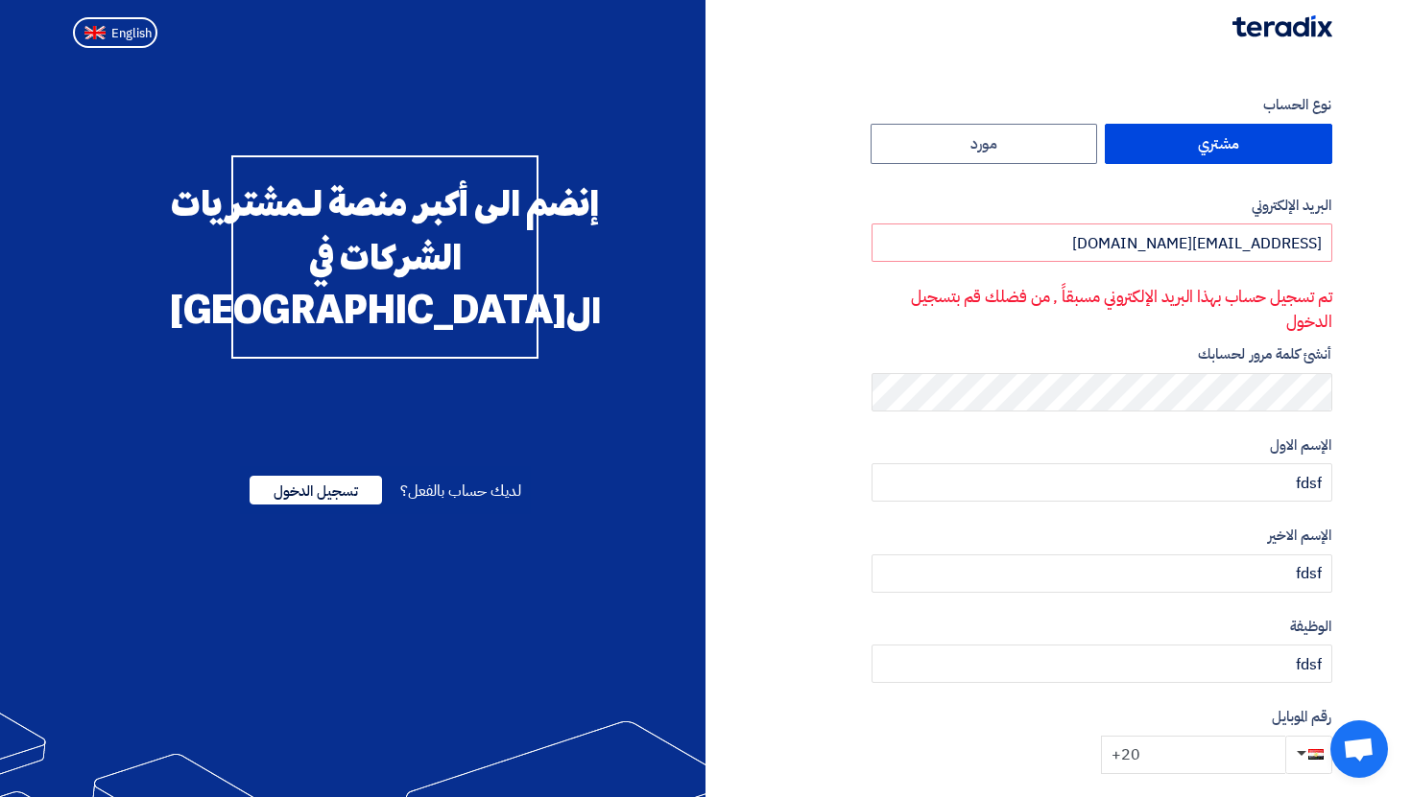
click at [1231, 747] on input "+20" at bounding box center [1193, 755] width 184 height 38
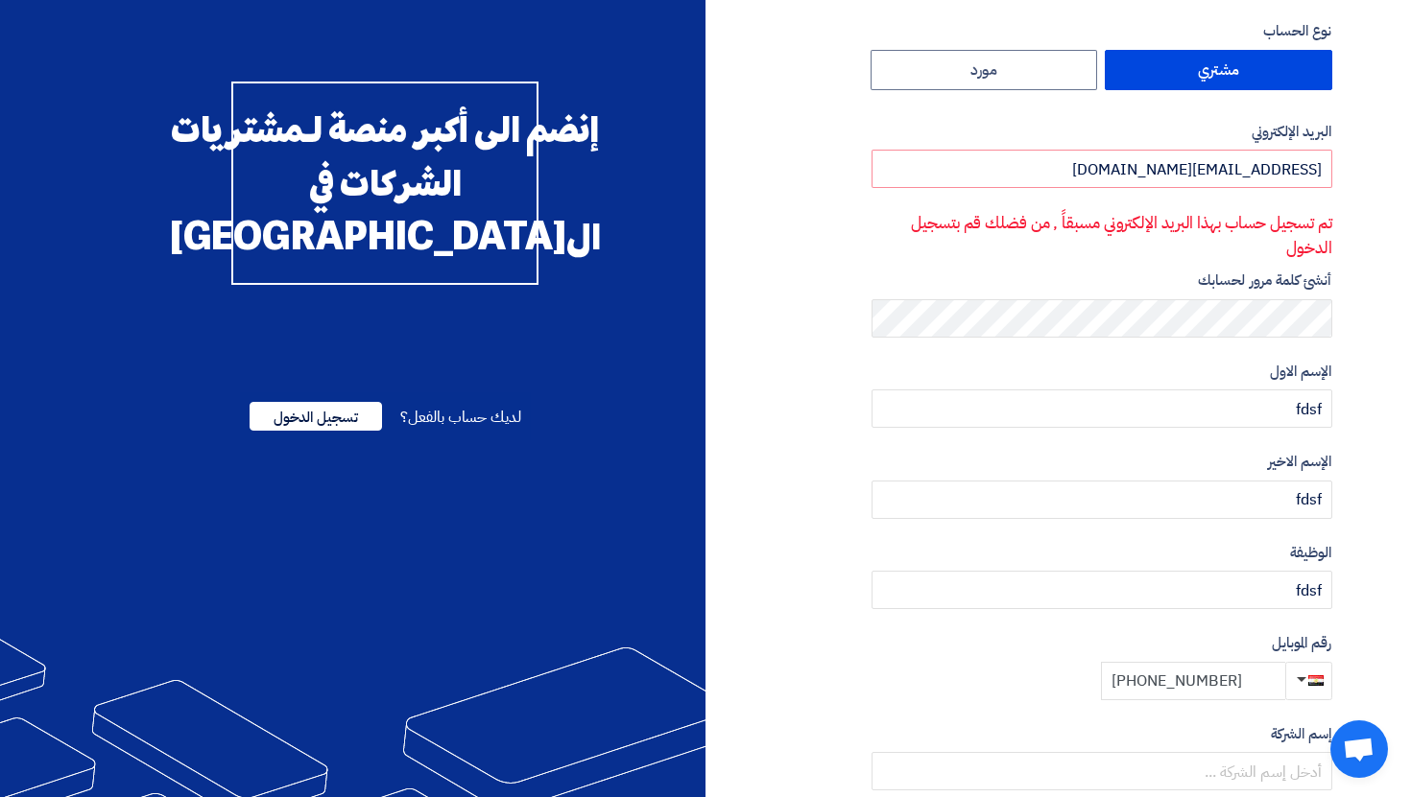
scroll to position [93, 0]
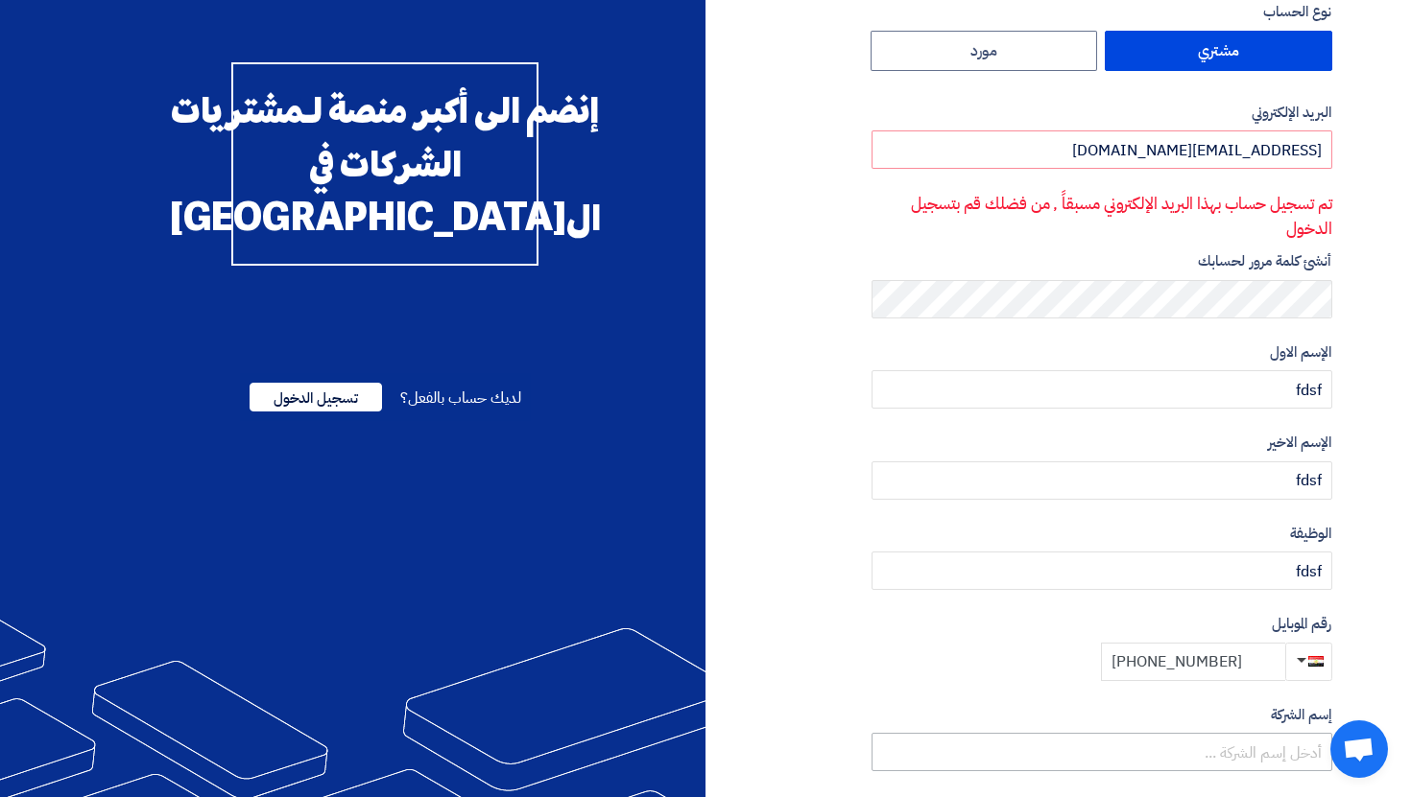
type input "+20 1040400000"
click at [1256, 734] on input "text" at bounding box center [1101, 752] width 461 height 38
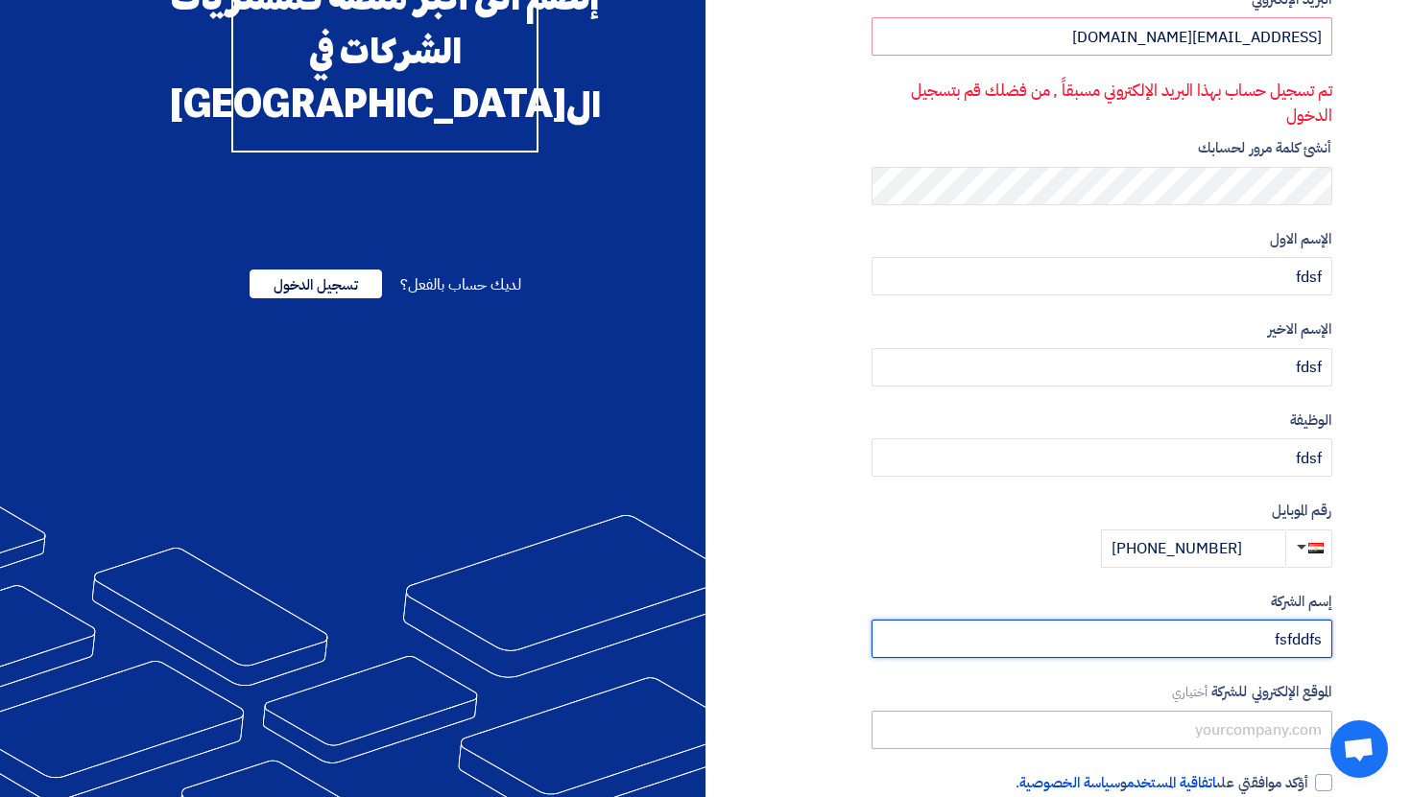
scroll to position [314, 0]
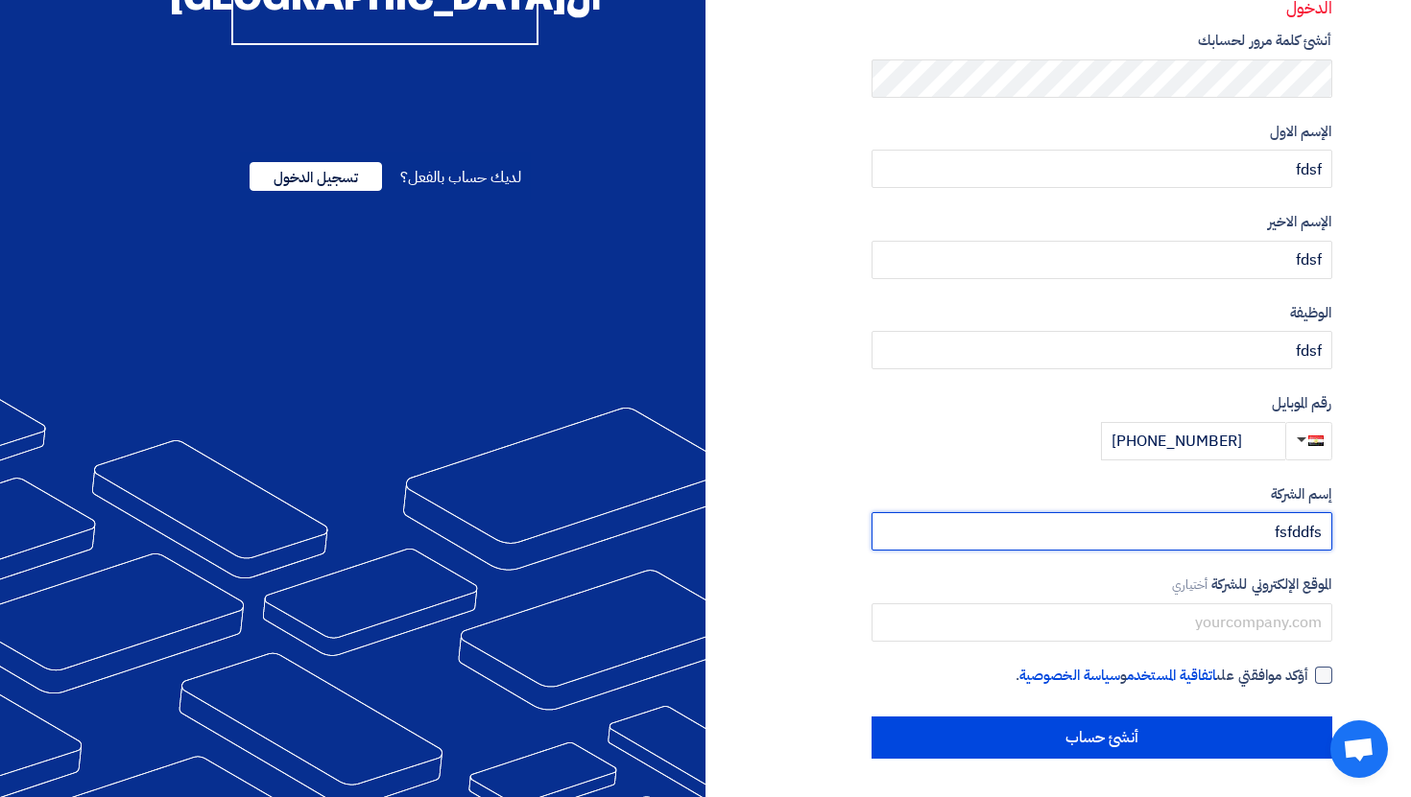
type input "fsfddfs"
click at [1312, 677] on label "أؤكد موافقتي على اتفاقية المستخدم و سياسة الخصوصية ." at bounding box center [1101, 676] width 461 height 22
click at [1309, 677] on input "أؤكد موافقتي على اتفاقية المستخدم و سياسة الخصوصية ." at bounding box center [1078, 684] width 461 height 38
checkbox input "true"
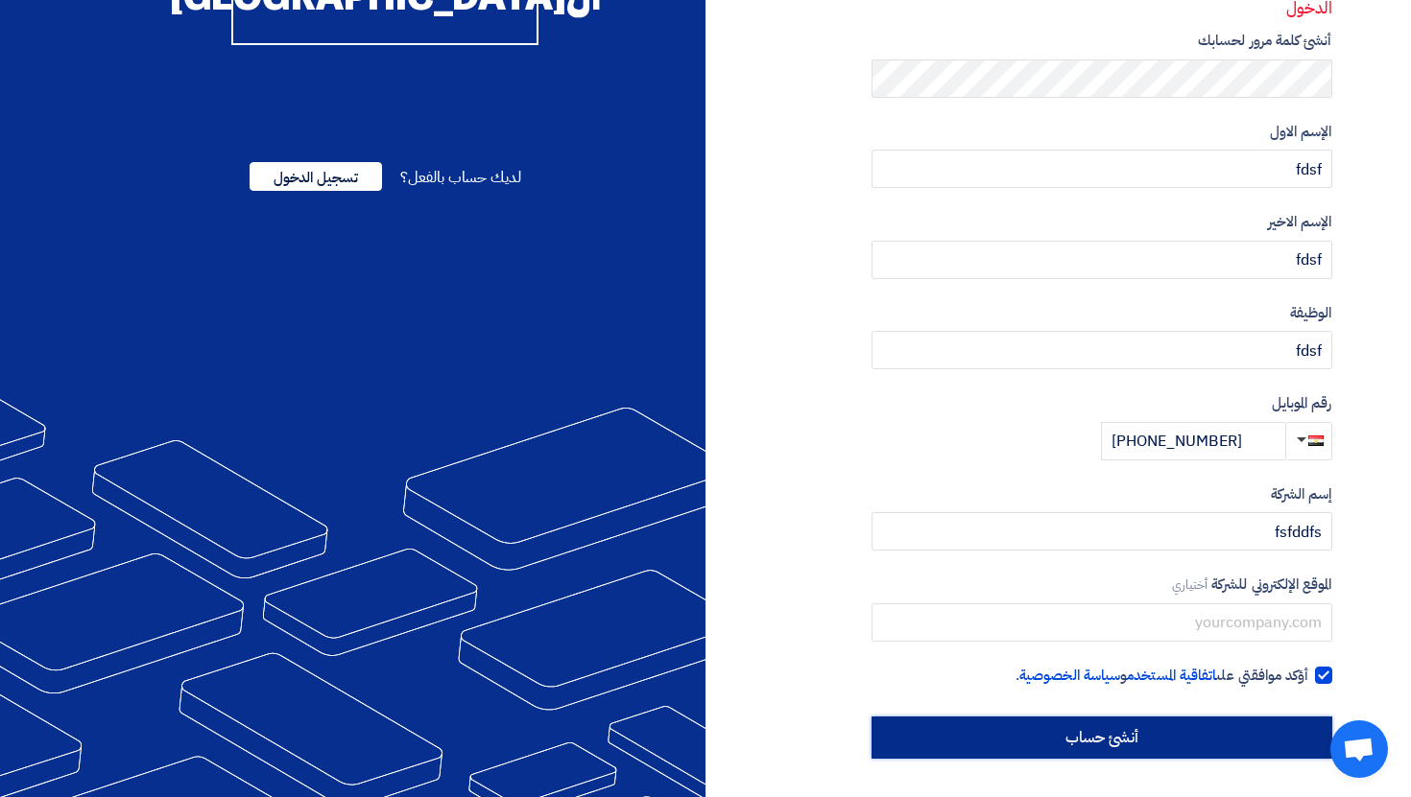
click at [1237, 736] on input "أنشئ حساب" at bounding box center [1101, 738] width 461 height 42
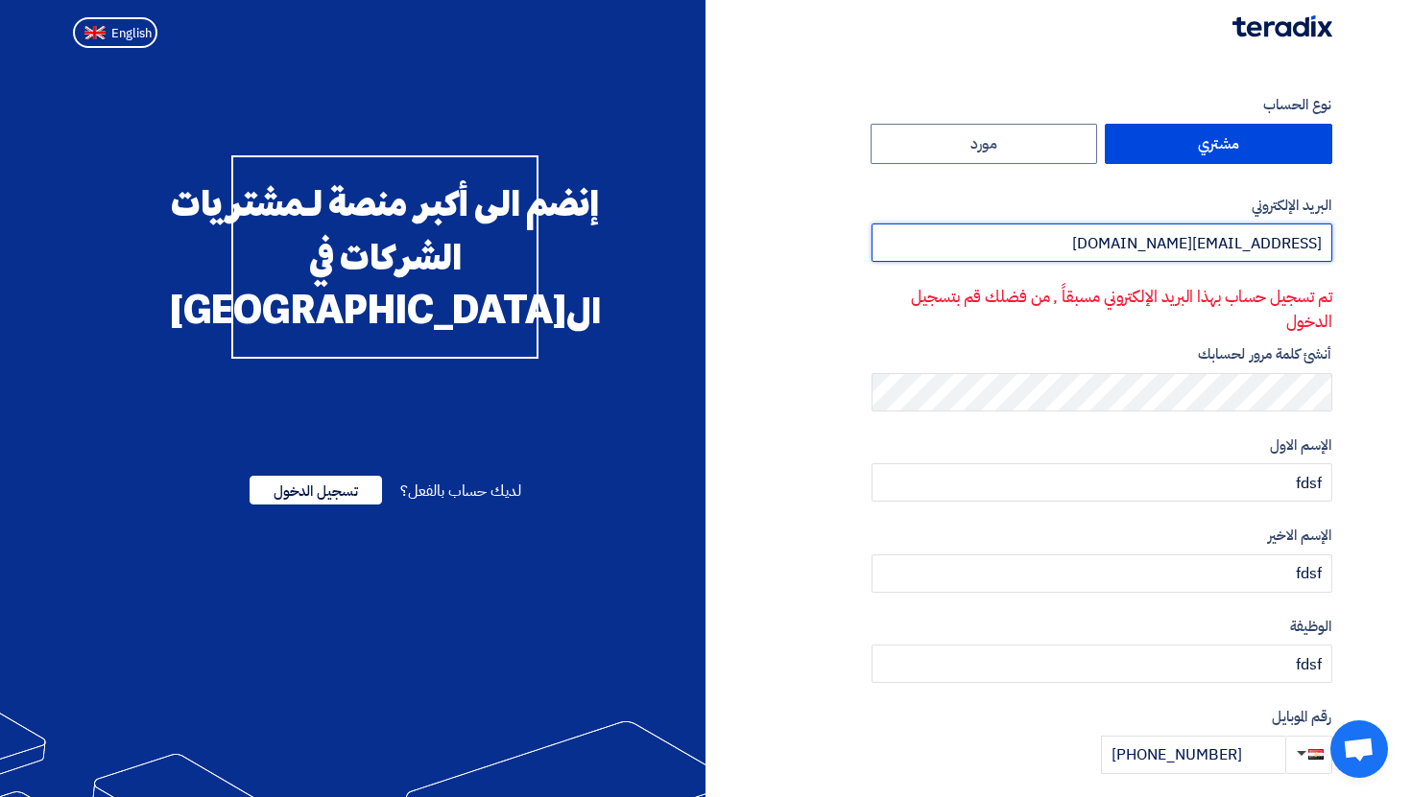
click at [1219, 251] on input "fffffff@teradix.com" at bounding box center [1101, 243] width 461 height 38
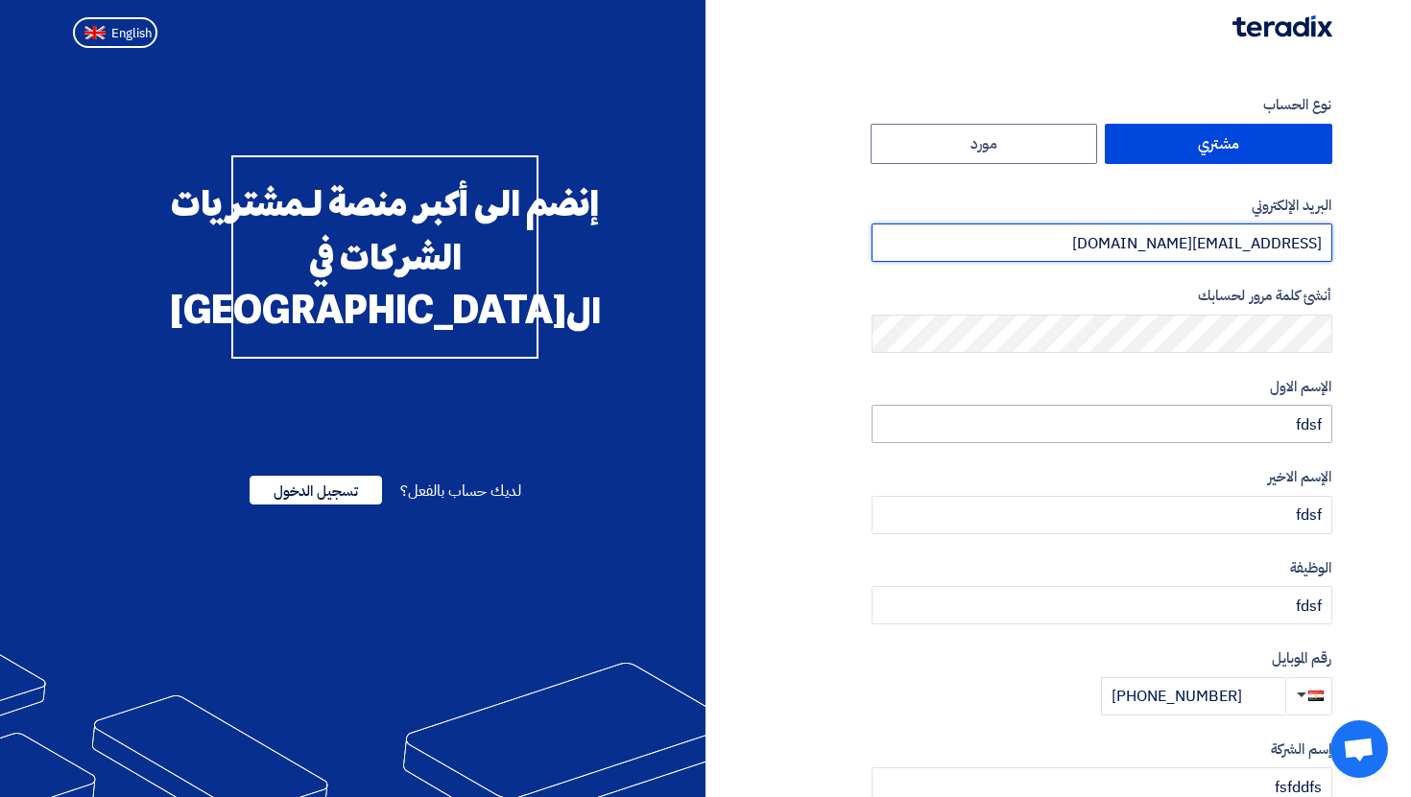
scroll to position [255, 0]
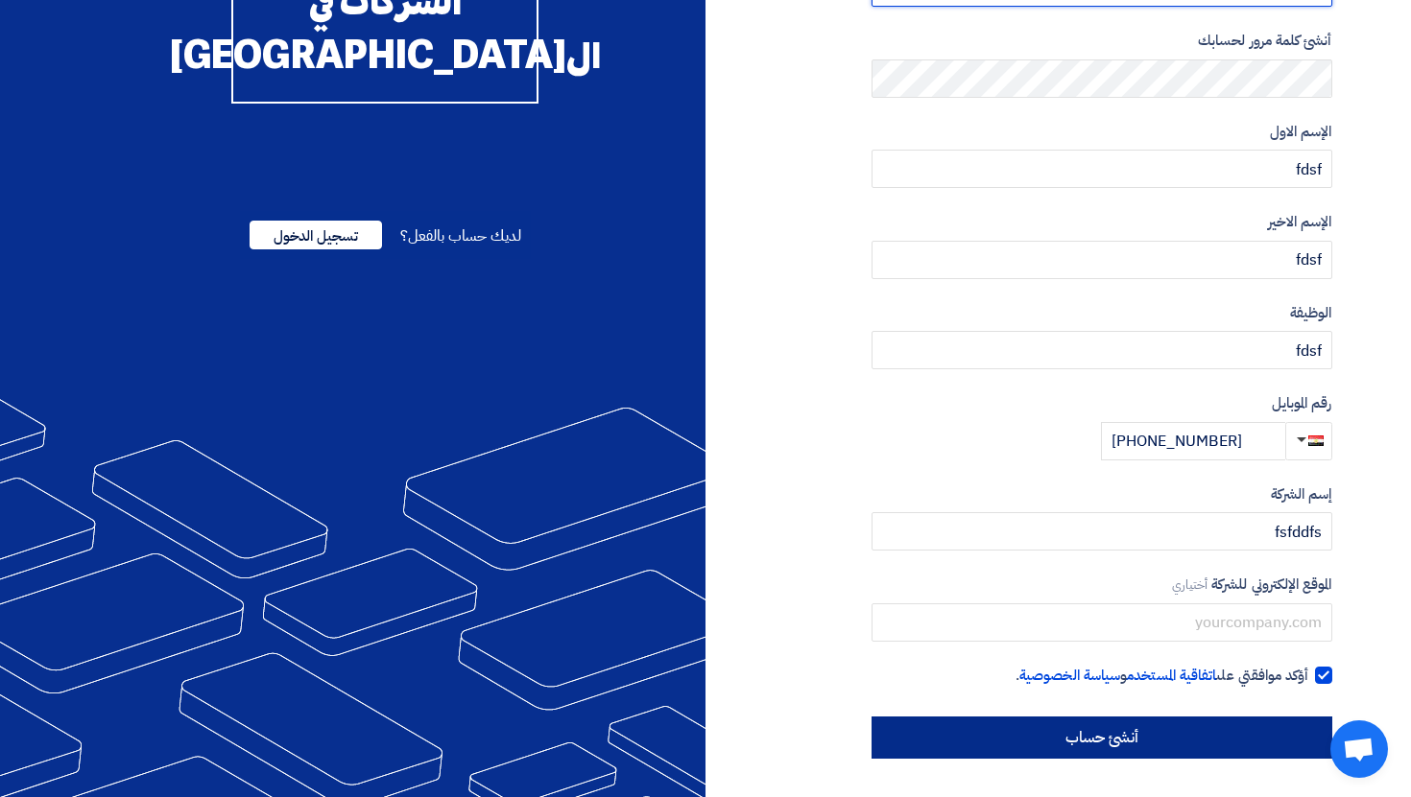
type input "ffffffrf@teradix.com"
click at [1189, 720] on input "أنشئ حساب" at bounding box center [1101, 738] width 461 height 42
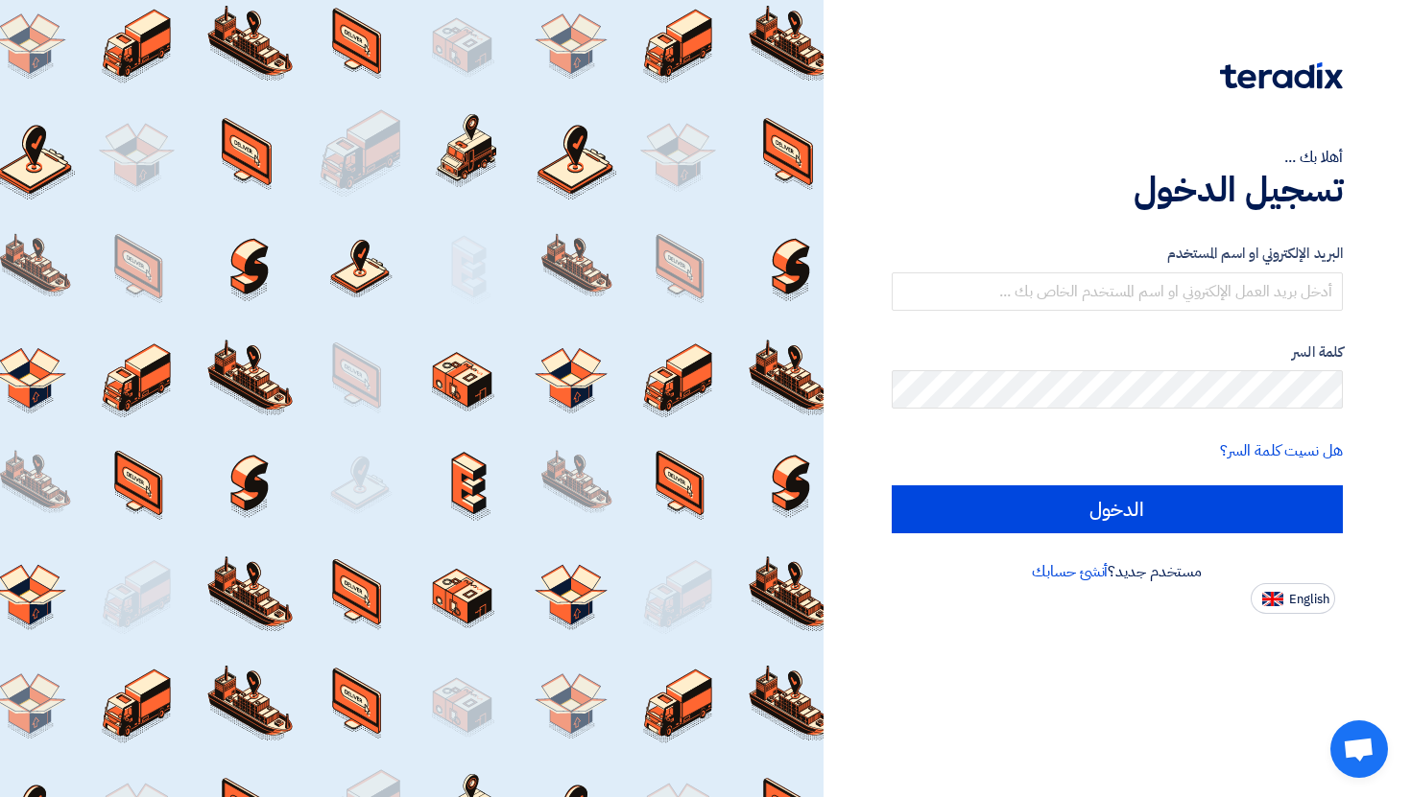
click at [1067, 583] on app-language-toggle "English" at bounding box center [1118, 598] width 452 height 31
click at [1062, 575] on link "أنشئ حسابك" at bounding box center [1070, 571] width 76 height 23
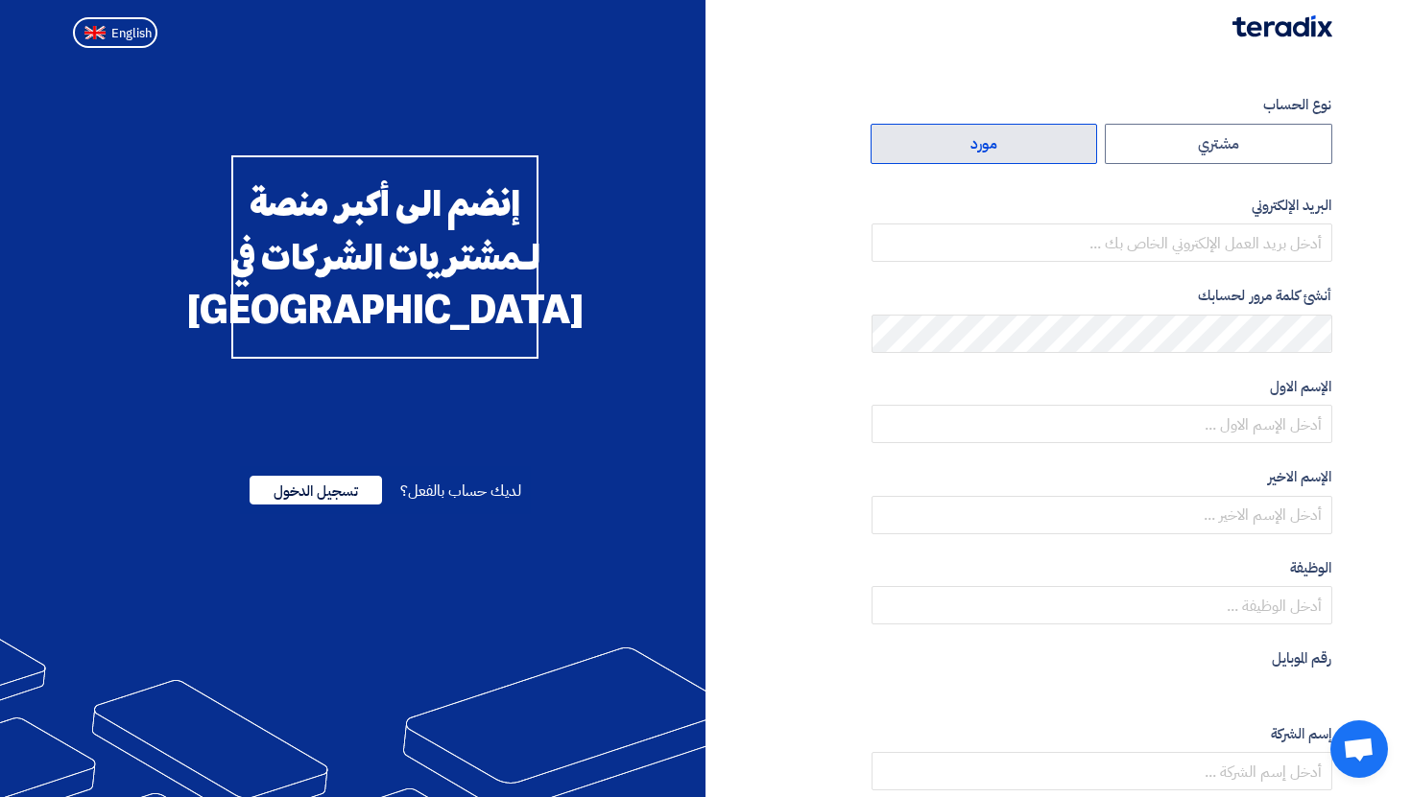
click at [1013, 157] on label "مورد" at bounding box center [983, 144] width 227 height 40
click at [1013, 157] on input "مورد" at bounding box center [984, 144] width 226 height 38
radio input "true"
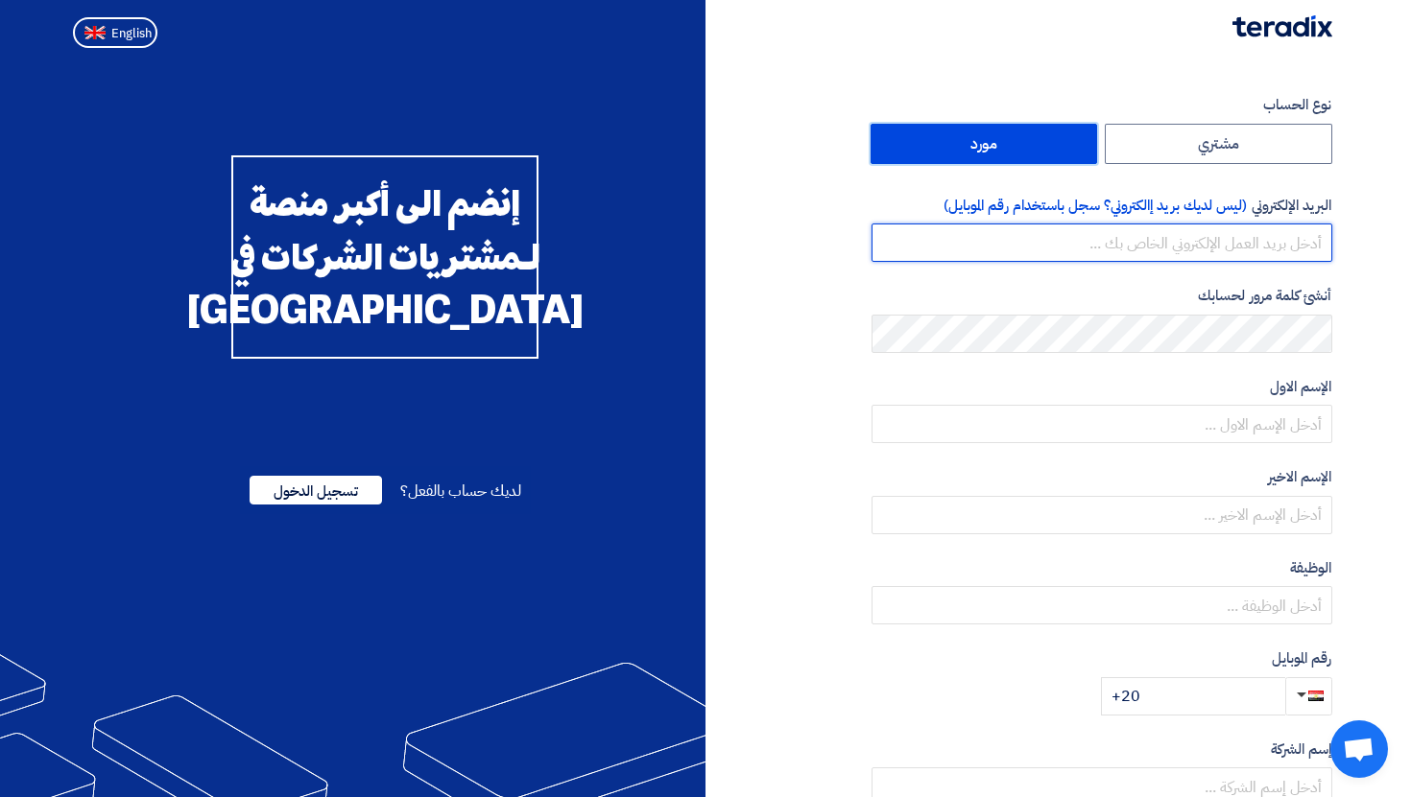
click at [1154, 254] on input "email" at bounding box center [1101, 243] width 461 height 38
type input "fdsfdsffdfsf@teradix.com"
click at [1261, 396] on label "الإسم الاول" at bounding box center [1101, 387] width 461 height 22
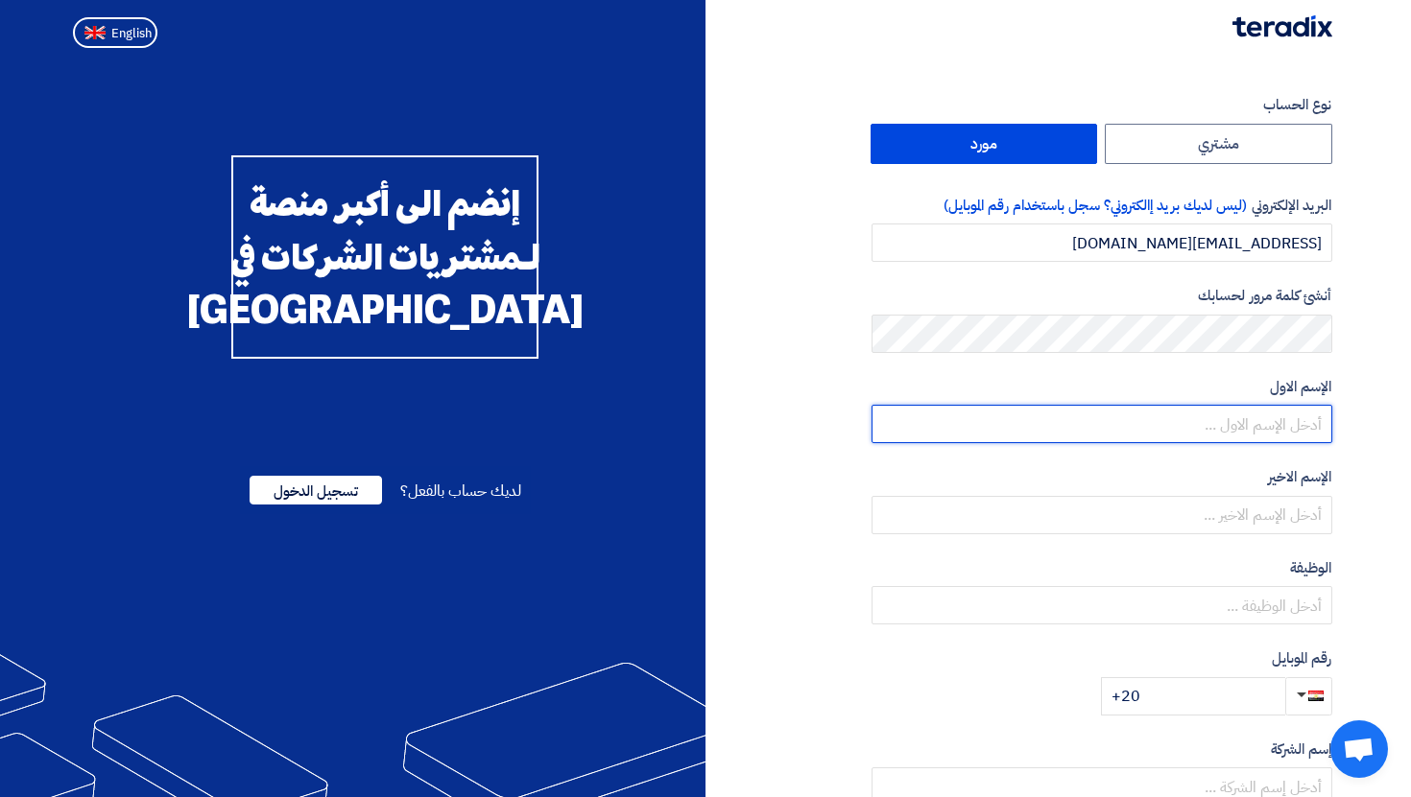
click at [1259, 416] on input "text" at bounding box center [1101, 424] width 461 height 38
type input "fdsf"
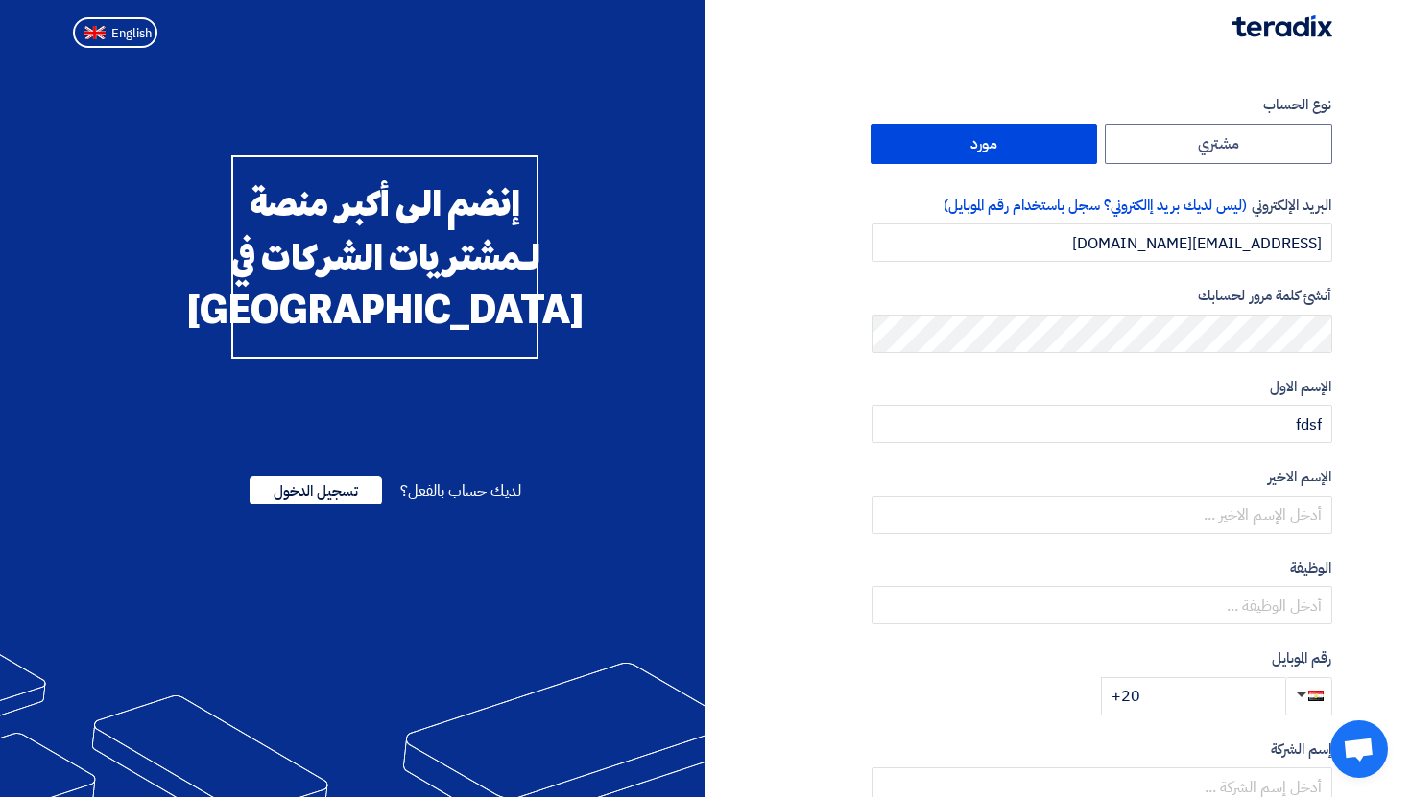
click at [1262, 488] on div "الإسم الاخير" at bounding box center [1101, 500] width 461 height 68
click at [1262, 512] on input "f" at bounding box center [1101, 515] width 461 height 38
type input "fsdf"
click at [1266, 601] on input "text" at bounding box center [1101, 605] width 461 height 38
type input "gfgf"
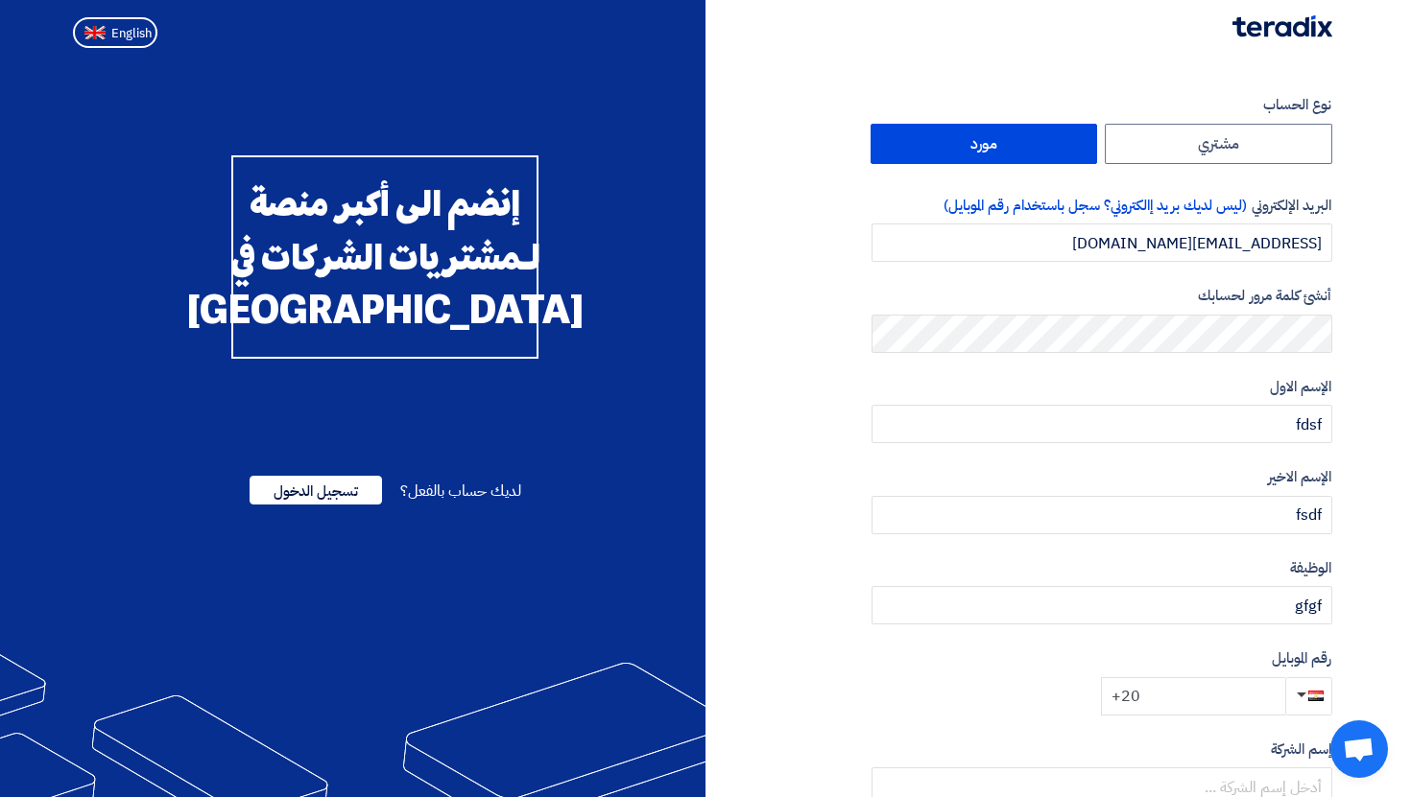
click at [1195, 698] on input "+20" at bounding box center [1193, 697] width 184 height 38
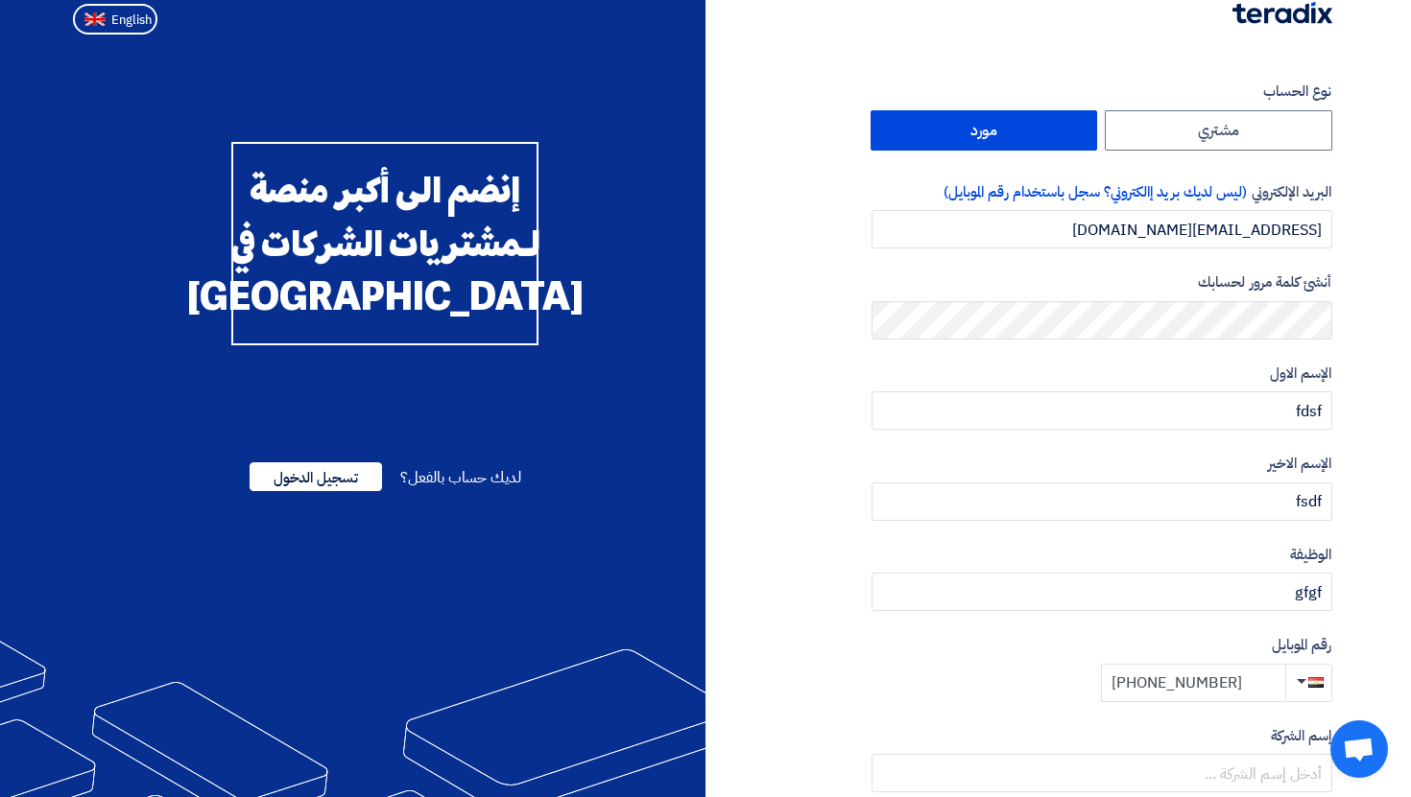
scroll to position [111, 0]
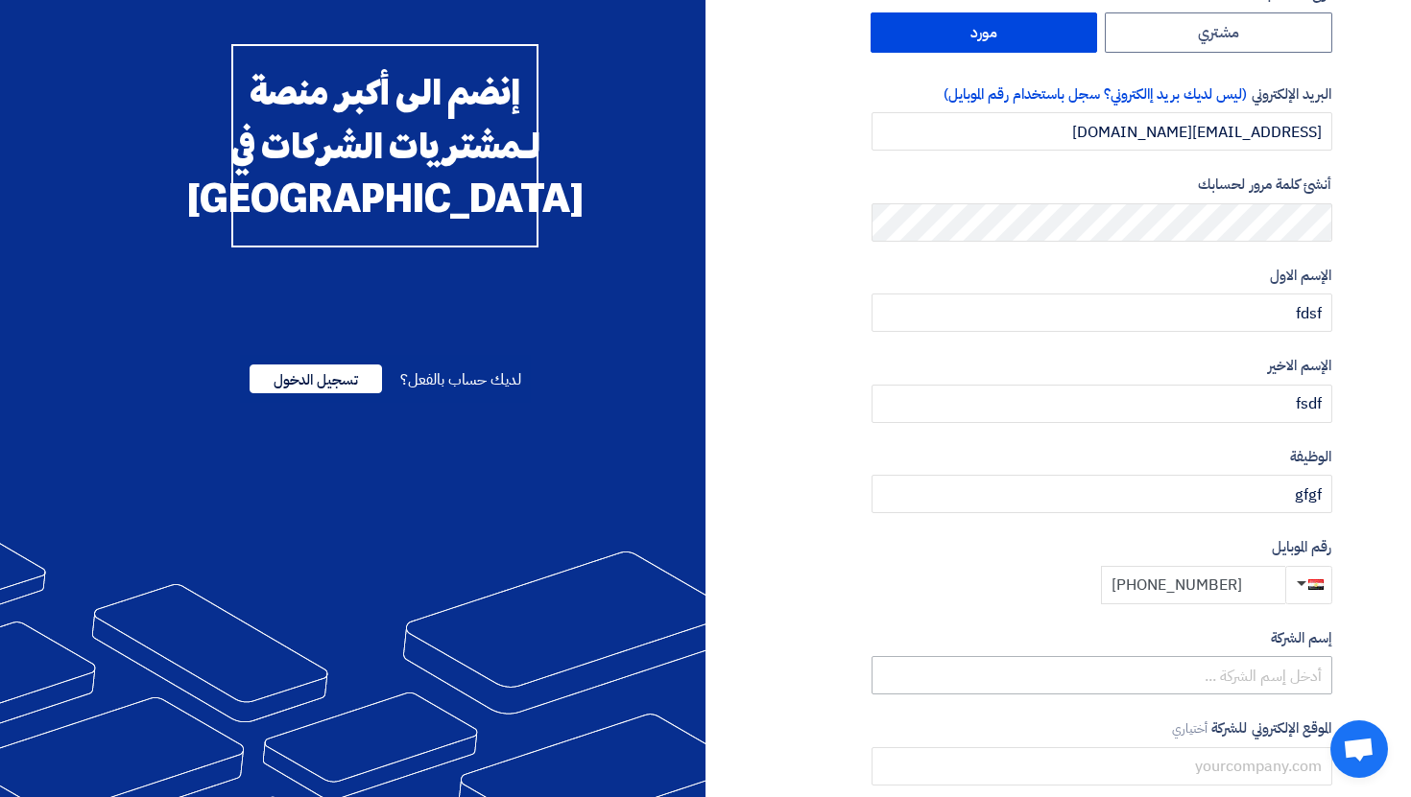
type input "+20 1049490000"
click at [1249, 669] on input "g" at bounding box center [1101, 675] width 461 height 38
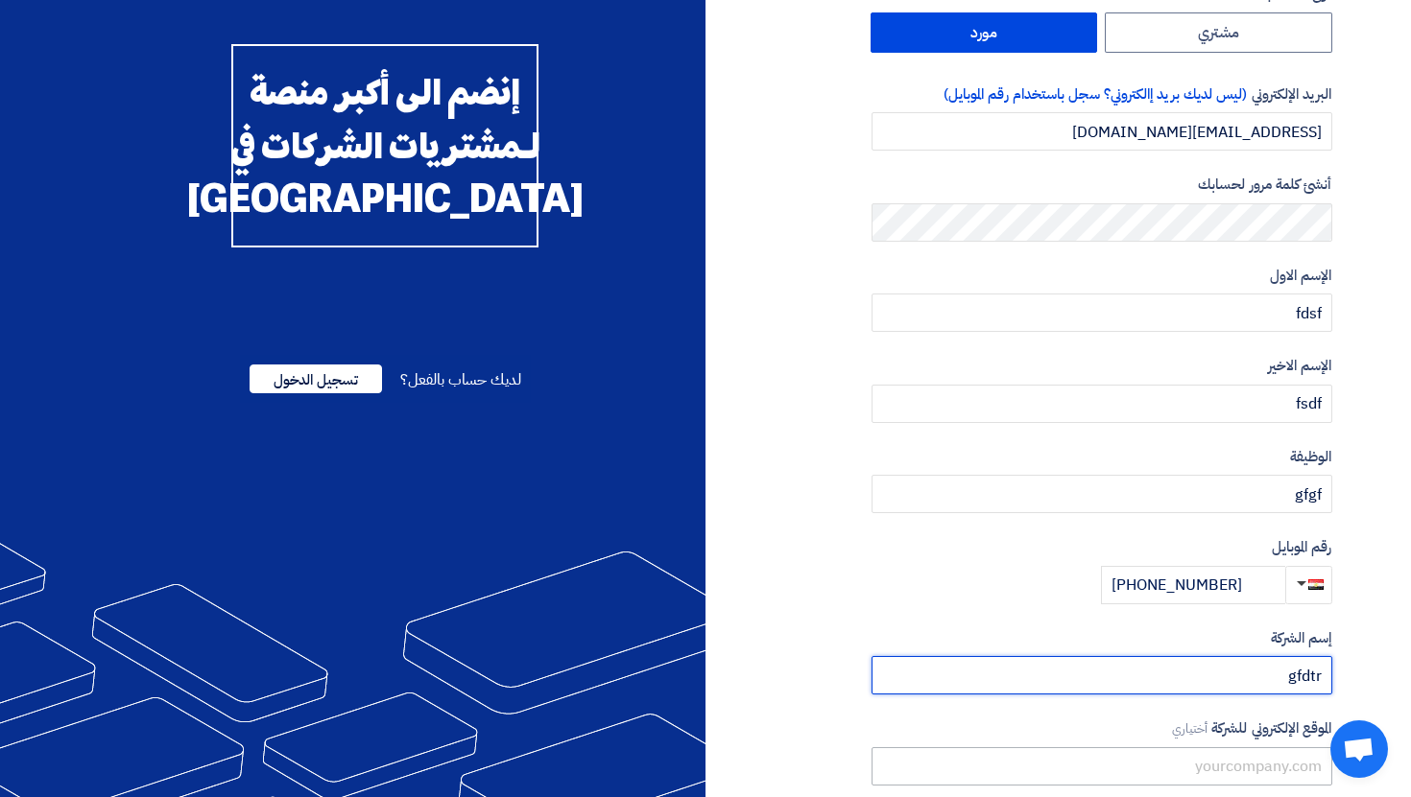
scroll to position [198, 0]
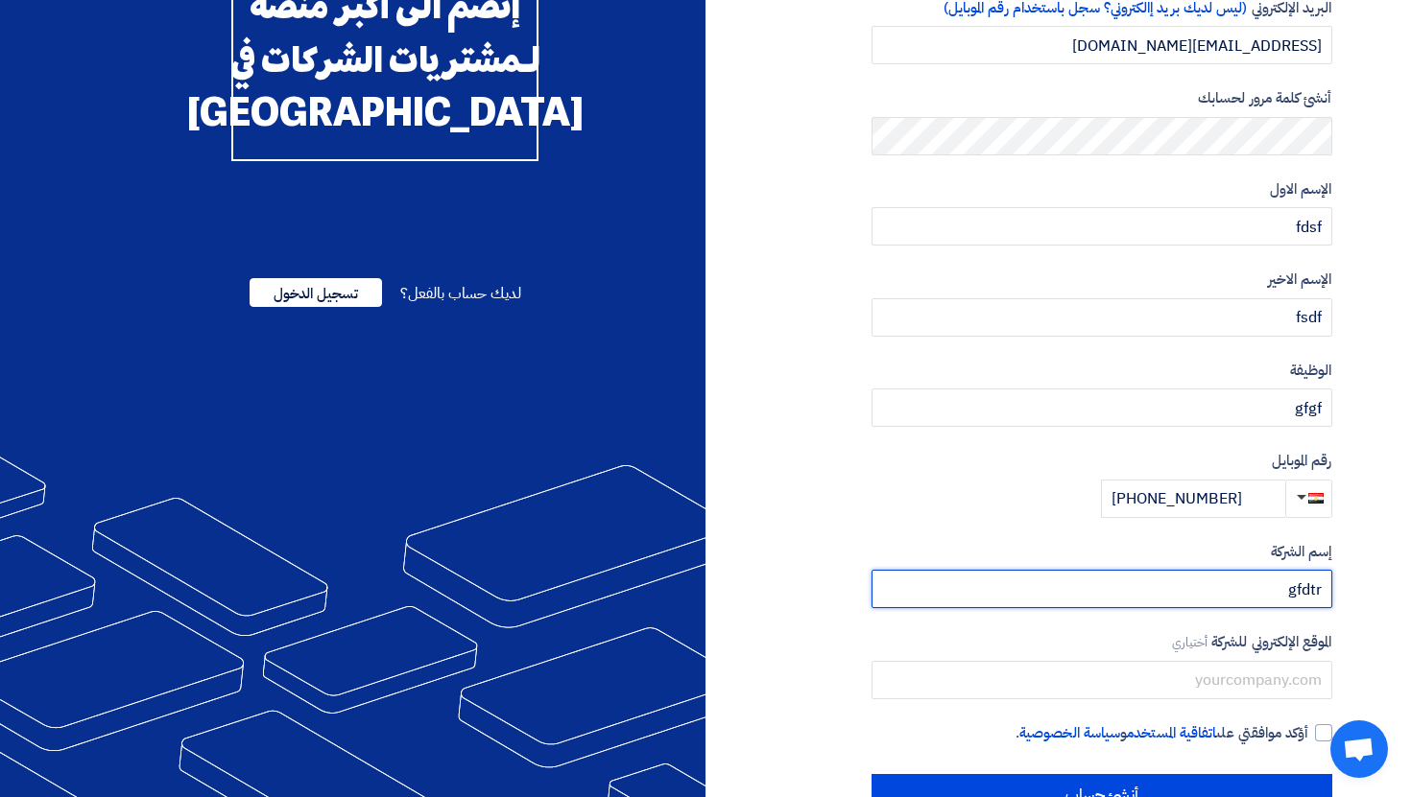
type input "gfdtr"
click at [1306, 748] on div "نوع الحساب مشتري مورد البريد الإلكتروني (ليس لديك بريد إالكتروني؟ سجل باستخدام …" at bounding box center [1101, 356] width 461 height 920
click at [1305, 736] on span "أؤكد موافقتي على اتفاقية المستخدم و سياسة الخصوصية ." at bounding box center [1161, 734] width 293 height 22
click at [1305, 736] on input "أؤكد موافقتي على اتفاقية المستخدم و سياسة الخصوصية ." at bounding box center [1078, 742] width 461 height 38
checkbox input "true"
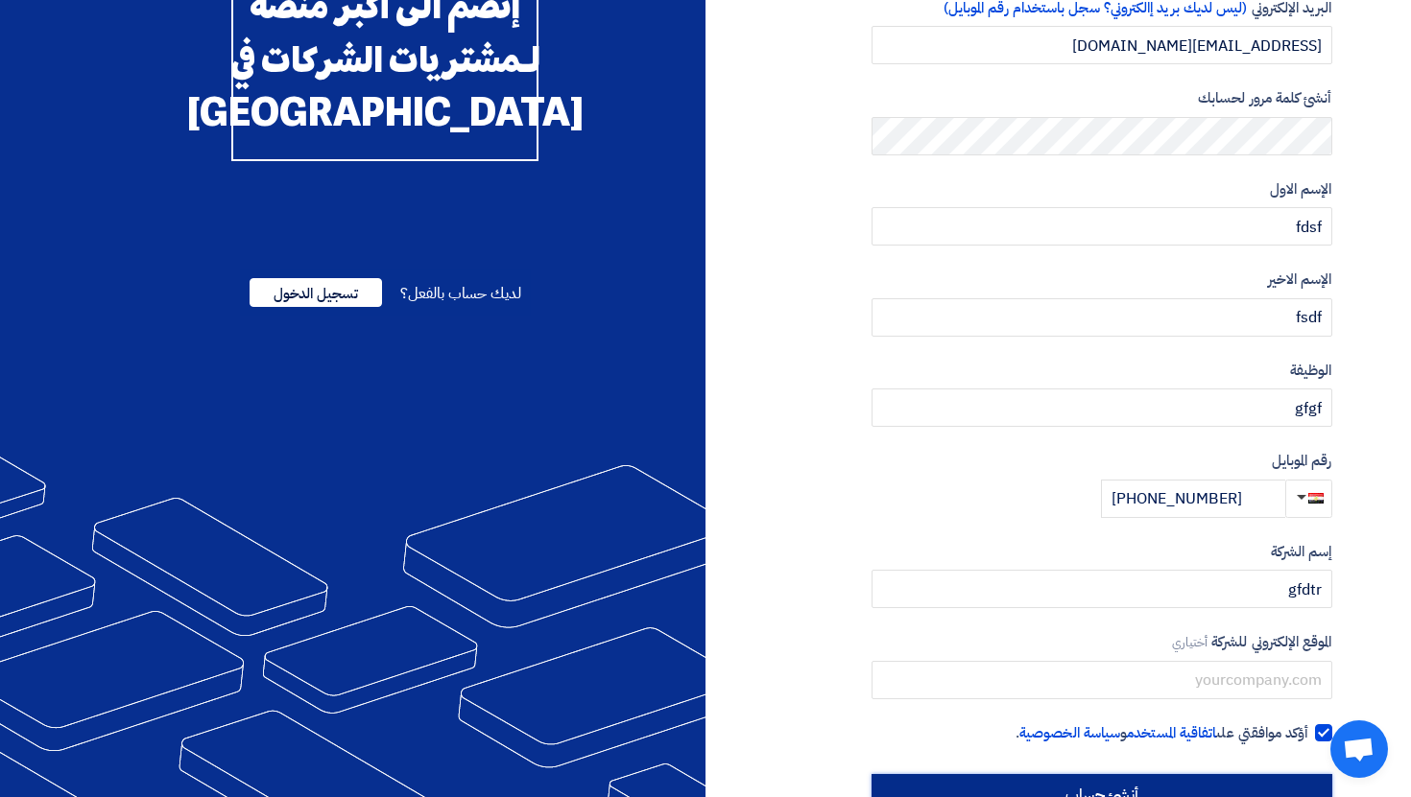
click at [1273, 774] on input "أنشئ حساب" at bounding box center [1101, 795] width 461 height 42
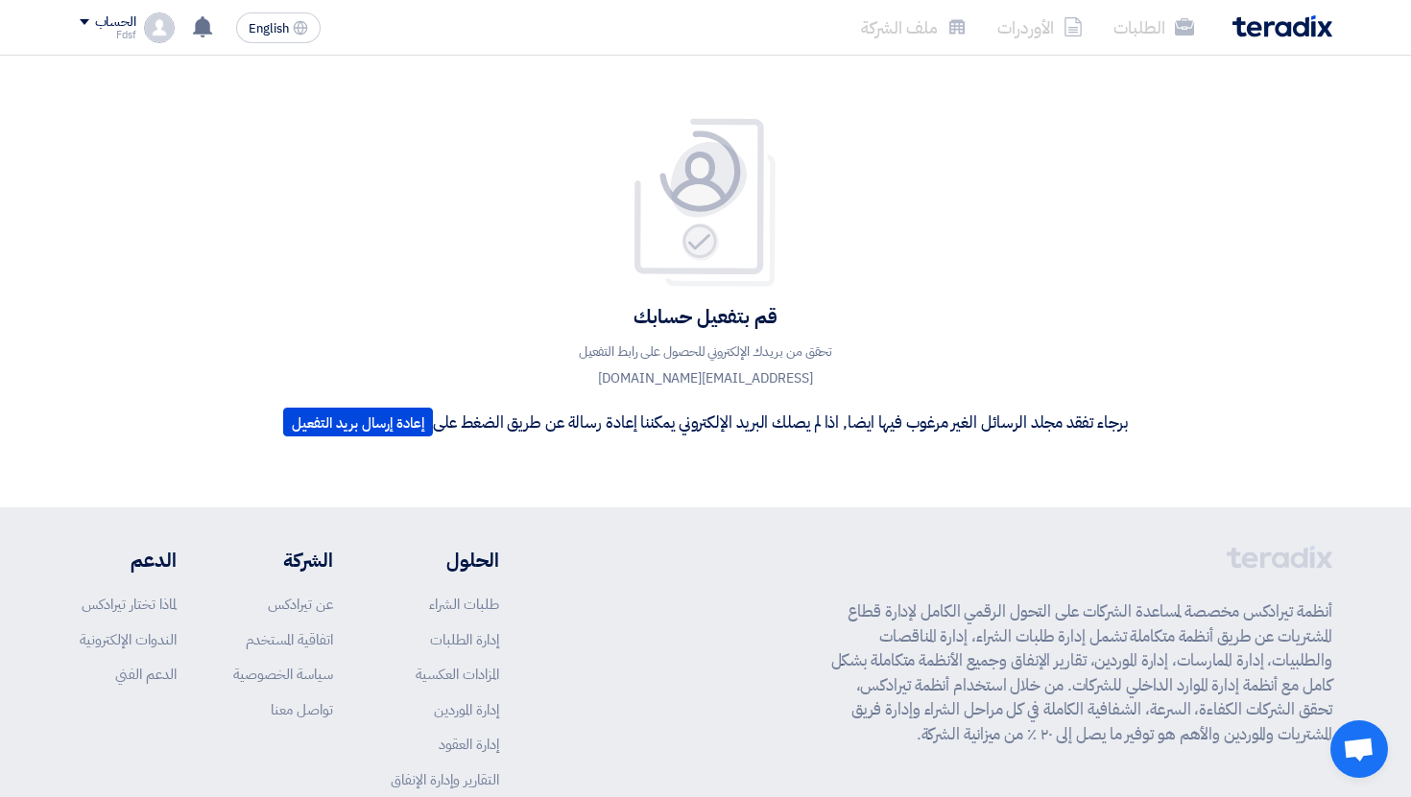
click at [166, 28] on img at bounding box center [159, 27] width 31 height 31
click at [236, 215] on li "خروج" at bounding box center [181, 225] width 200 height 37
